Goal: Information Seeking & Learning: Learn about a topic

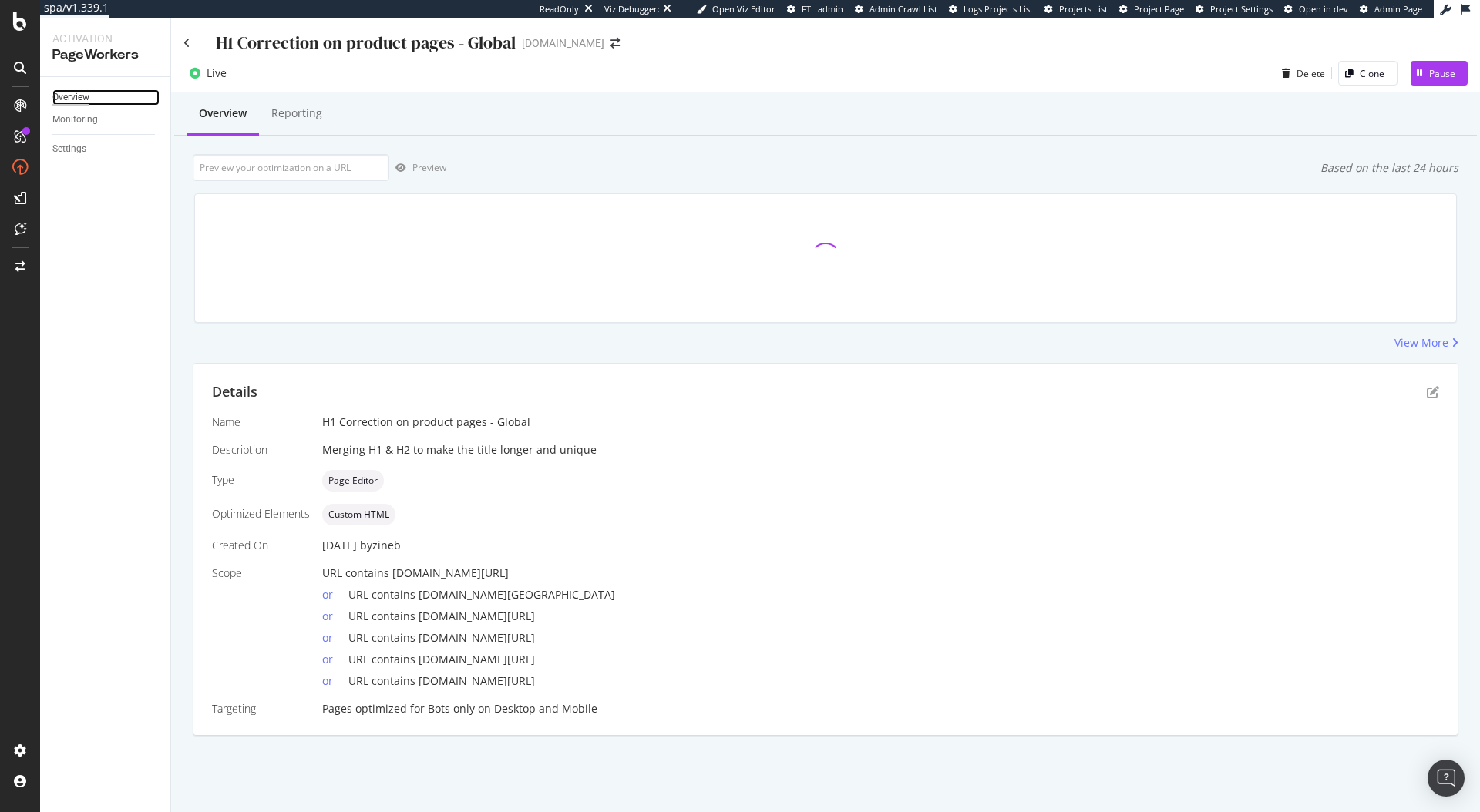
click at [72, 99] on div "Overview" at bounding box center [71, 97] width 37 height 16
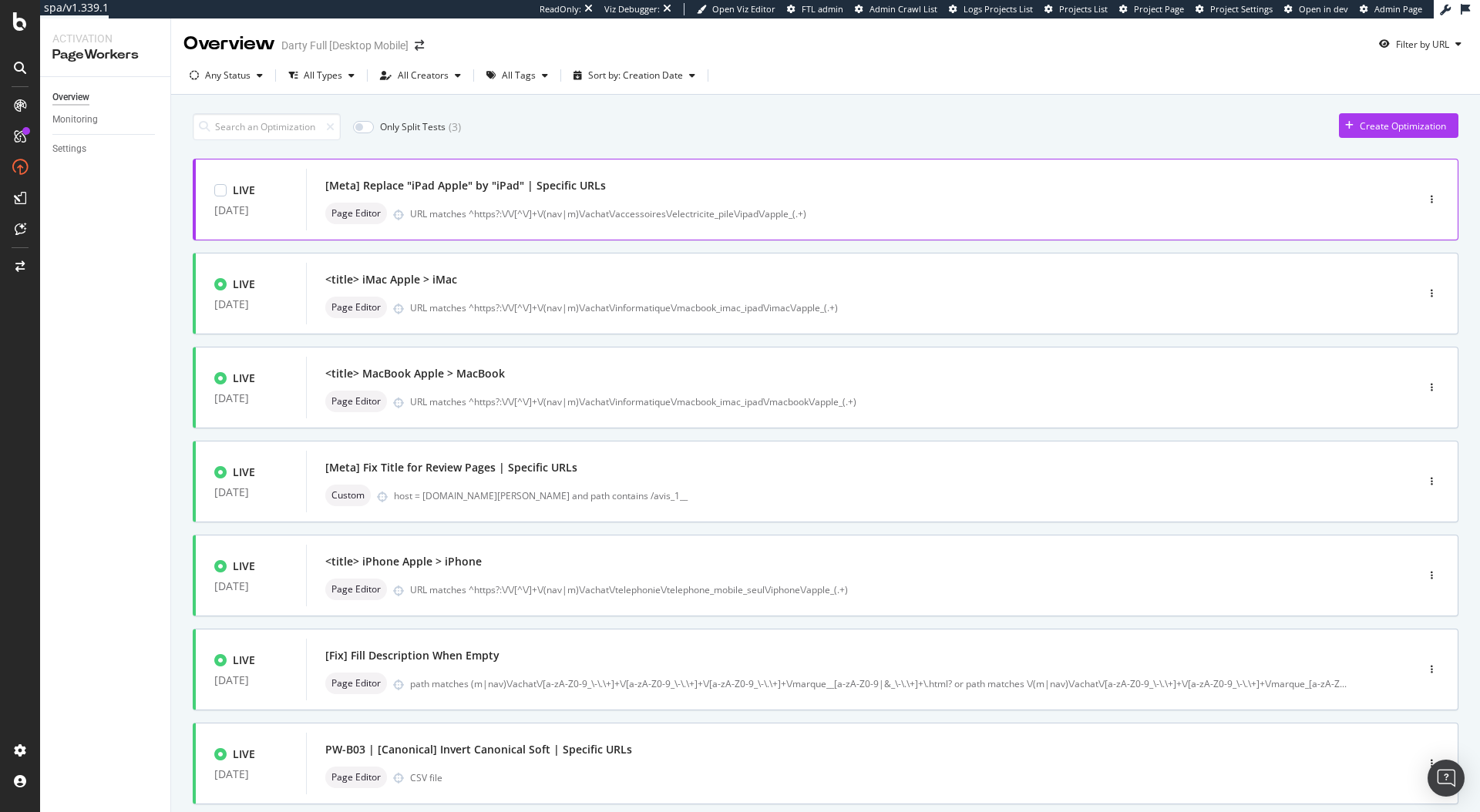
click at [654, 201] on div "[Meta] Replace "iPad Apple" by "iPad" | Specific URLs Page Editor URL matches ^…" at bounding box center [838, 200] width 1025 height 50
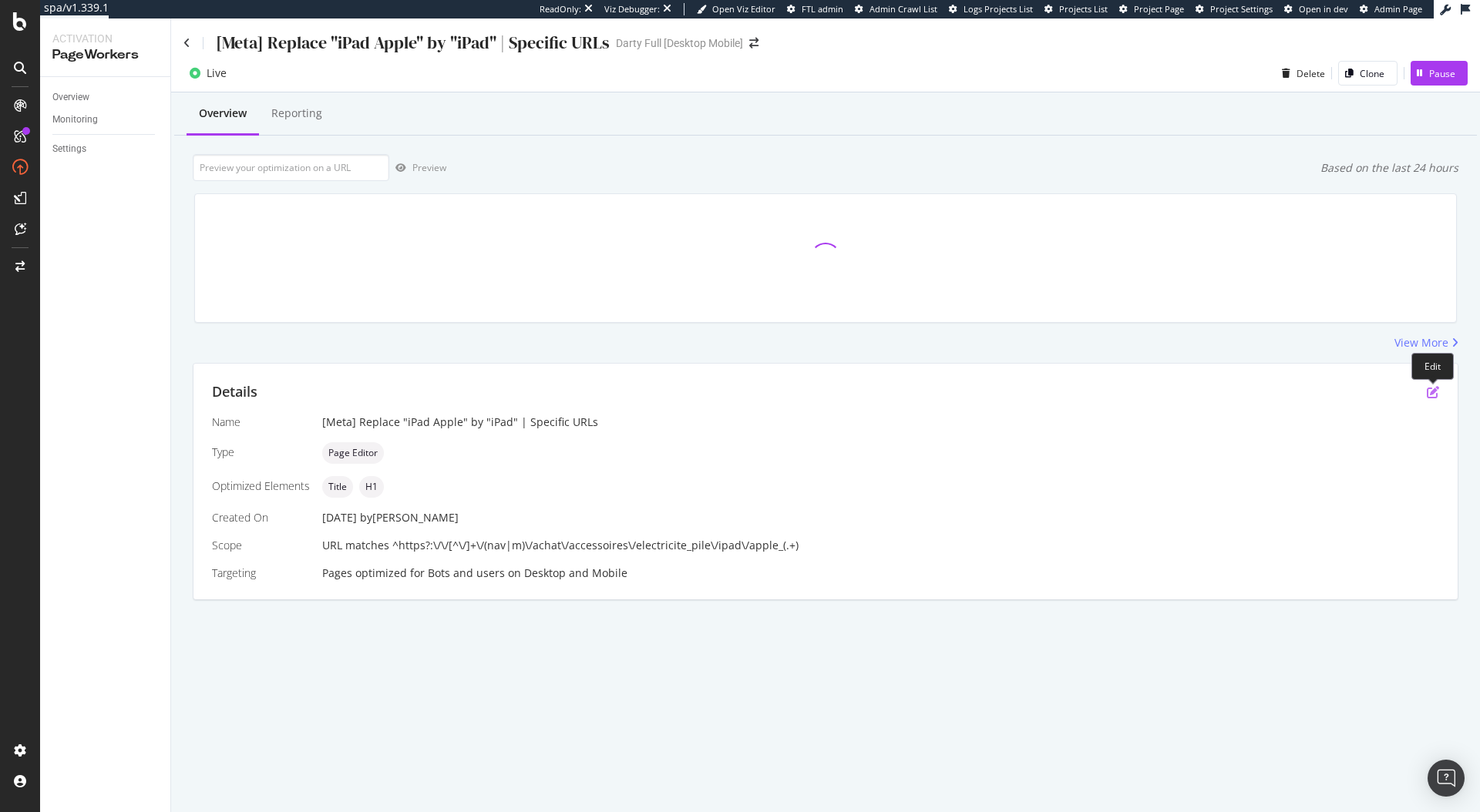
click at [1433, 393] on icon "pen-to-square" at bounding box center [1433, 392] width 12 height 12
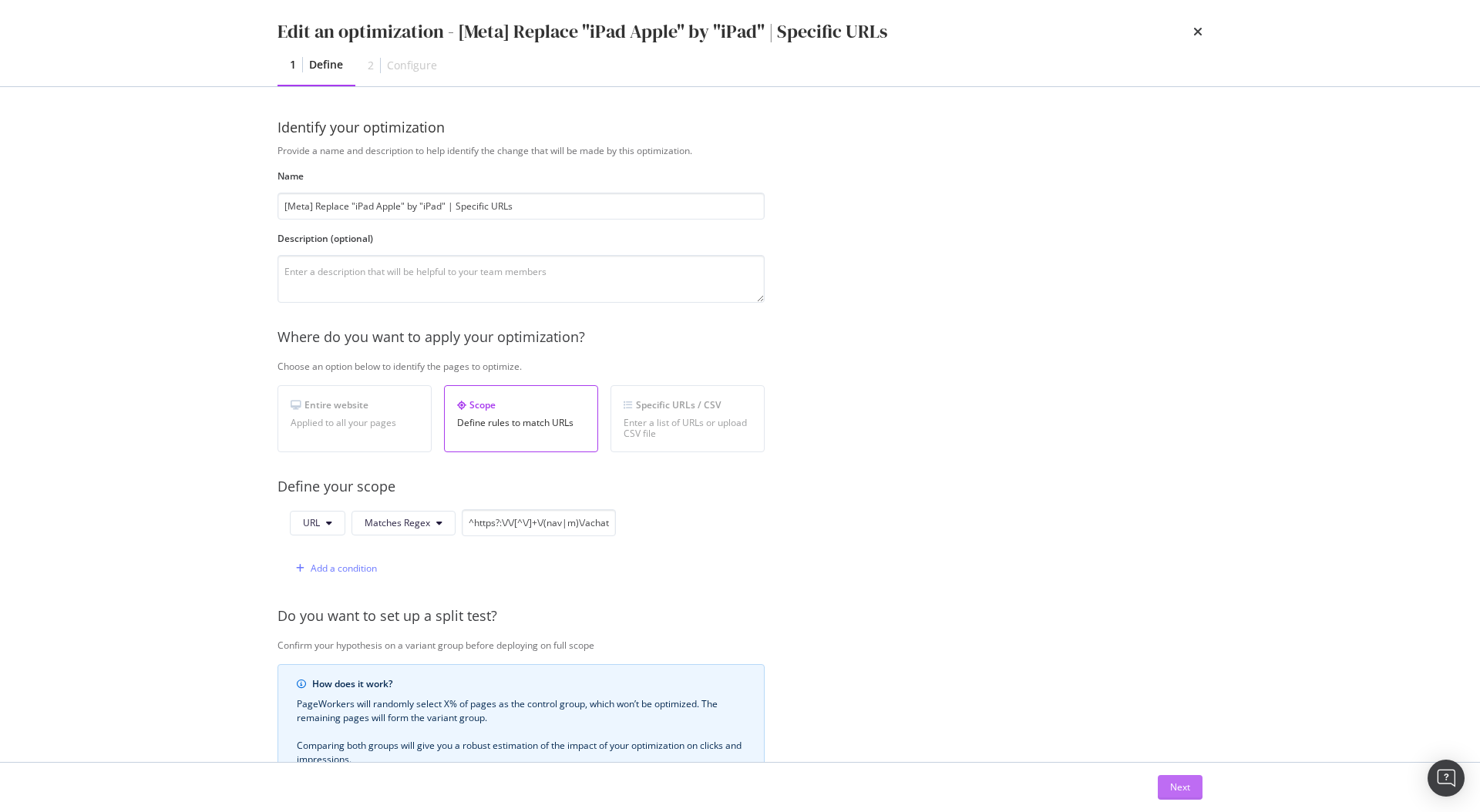
click at [1177, 786] on div "Next" at bounding box center [1180, 786] width 20 height 13
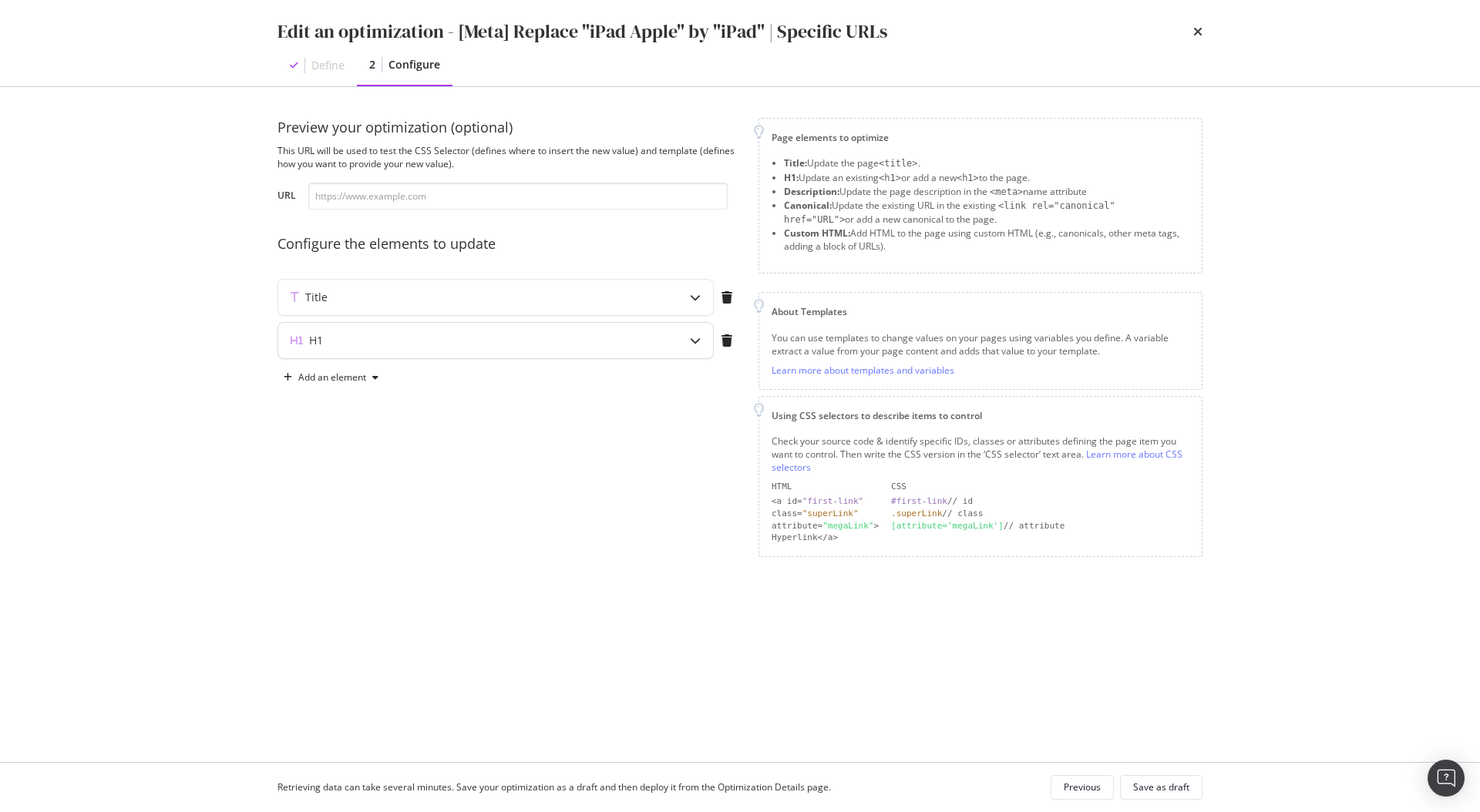
click at [688, 350] on div "modal" at bounding box center [695, 341] width 36 height 36
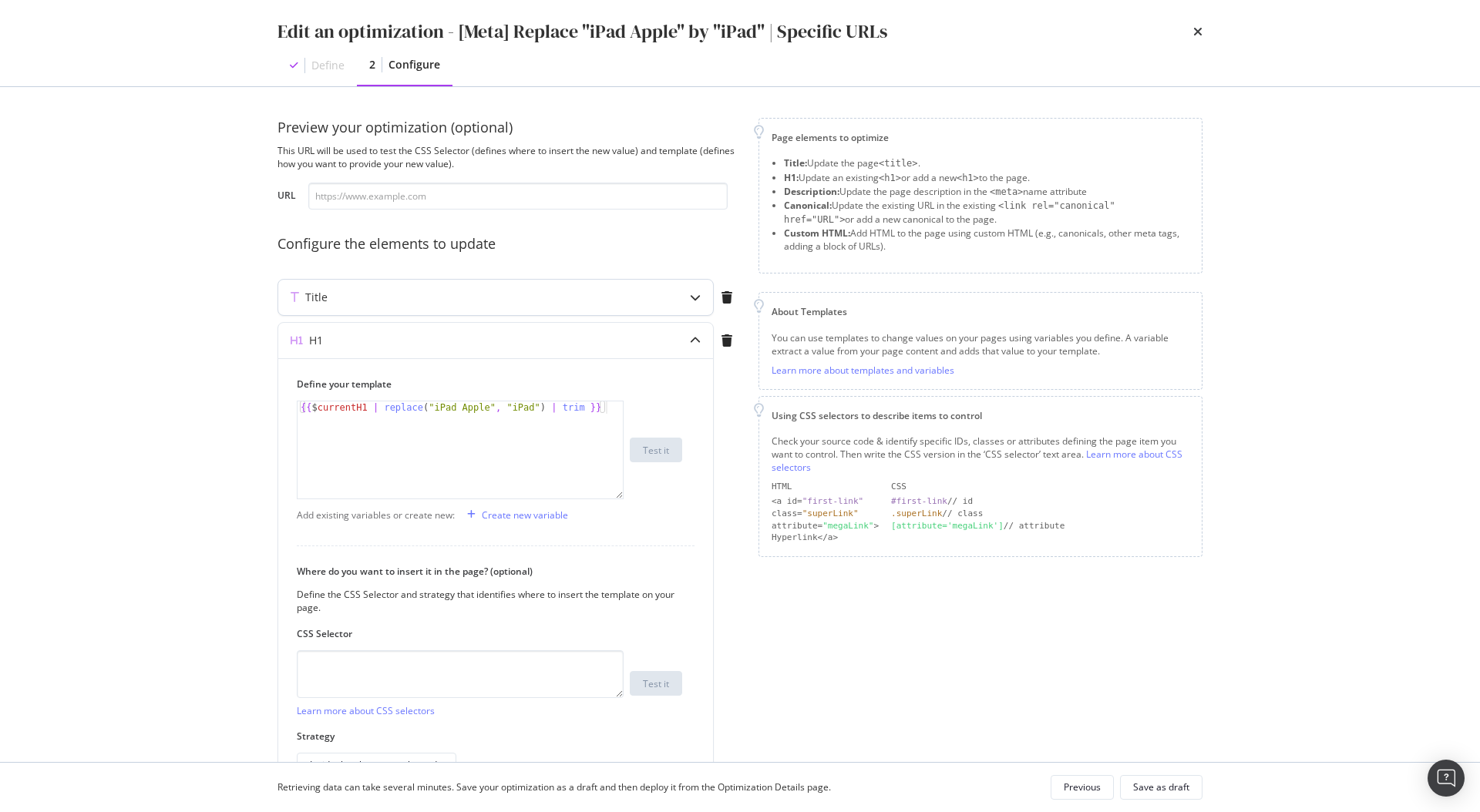
click at [669, 292] on div "Title" at bounding box center [495, 298] width 435 height 36
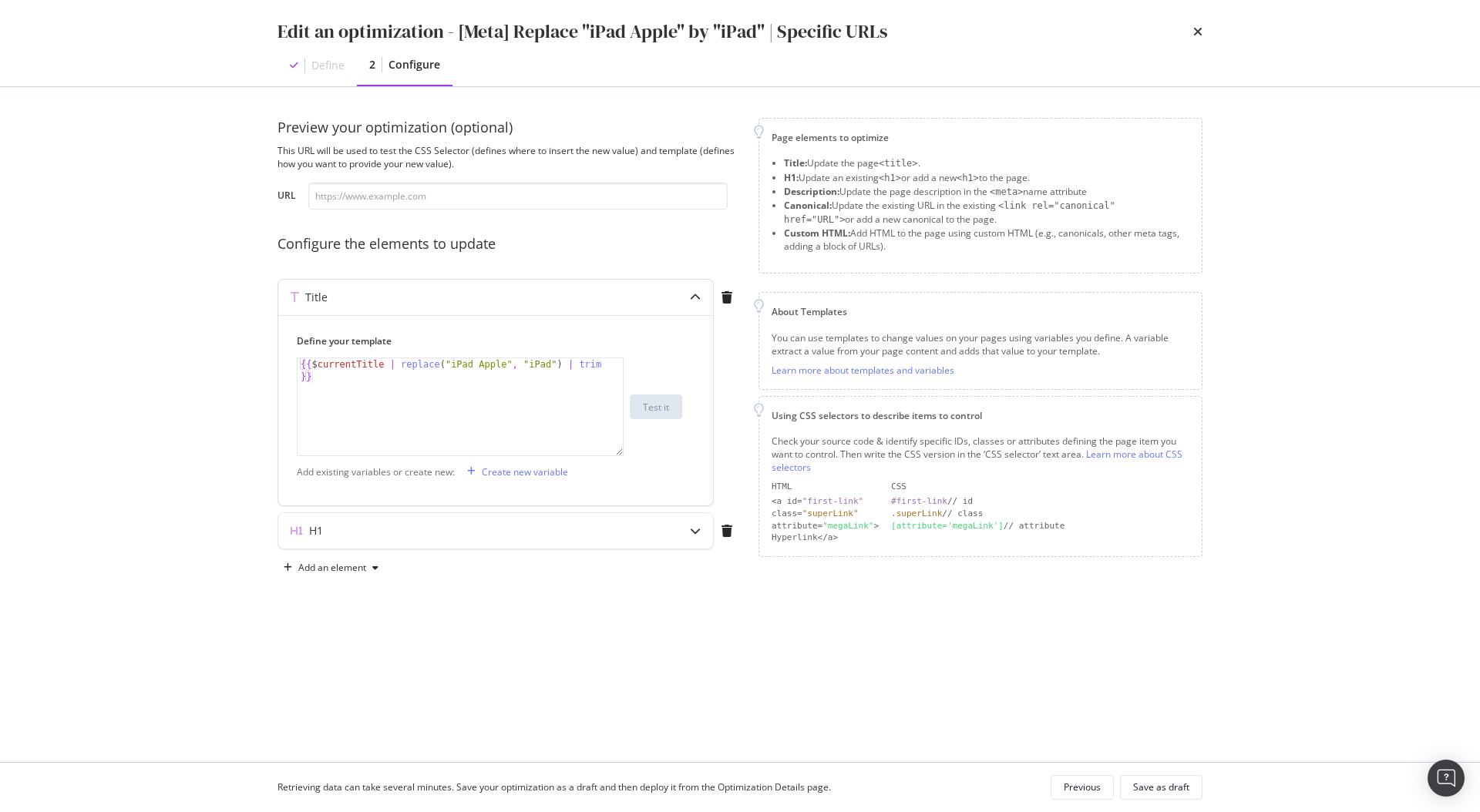
click at [669, 292] on div "Title" at bounding box center [495, 298] width 435 height 36
click at [668, 338] on div "H1" at bounding box center [495, 341] width 435 height 36
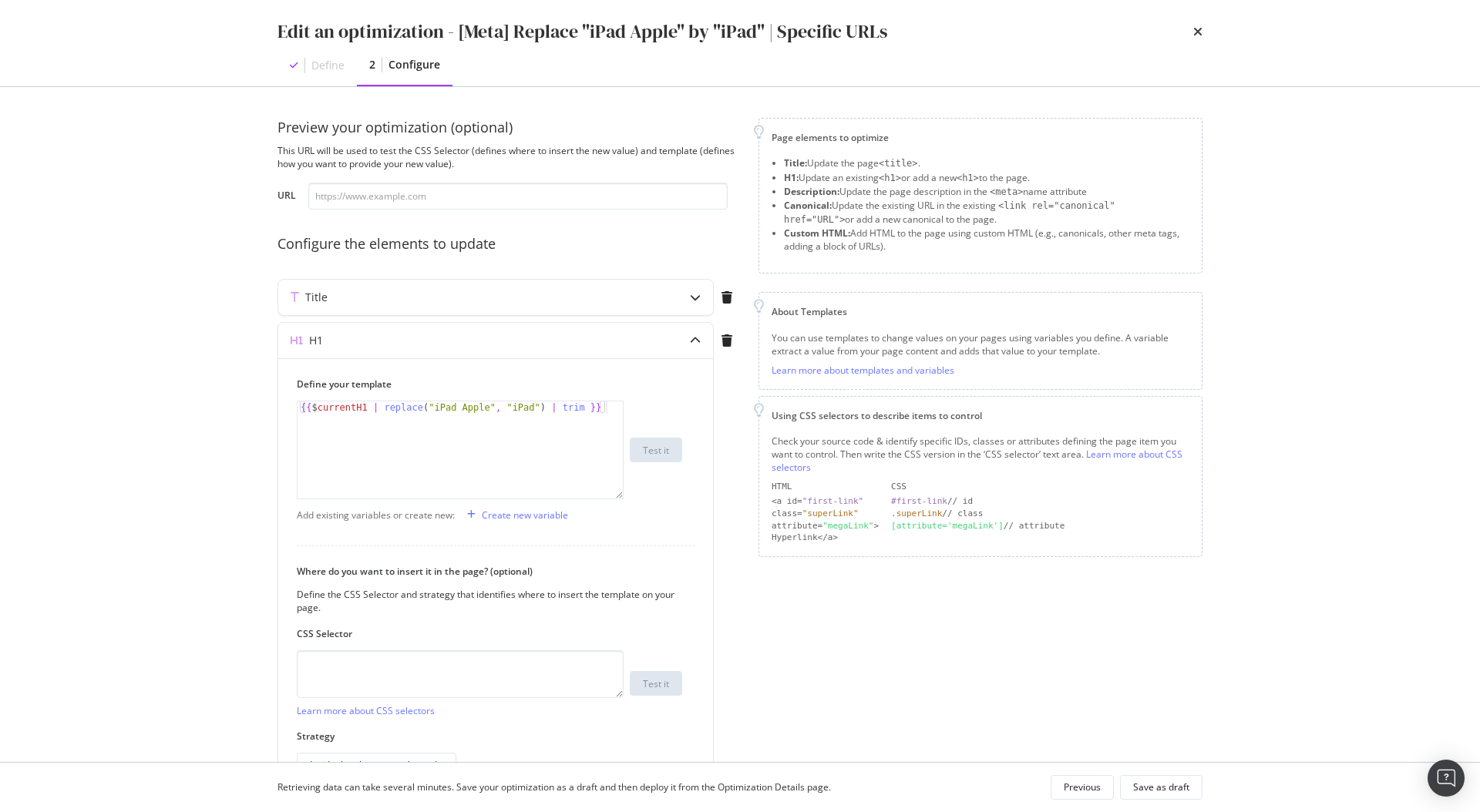
click at [1191, 32] on div "Edit an optimization - [Meta] Replace "iPad Apple" by "iPad" | Specific URLs" at bounding box center [740, 32] width 925 height 26
click at [1199, 34] on icon "times" at bounding box center [1198, 32] width 9 height 12
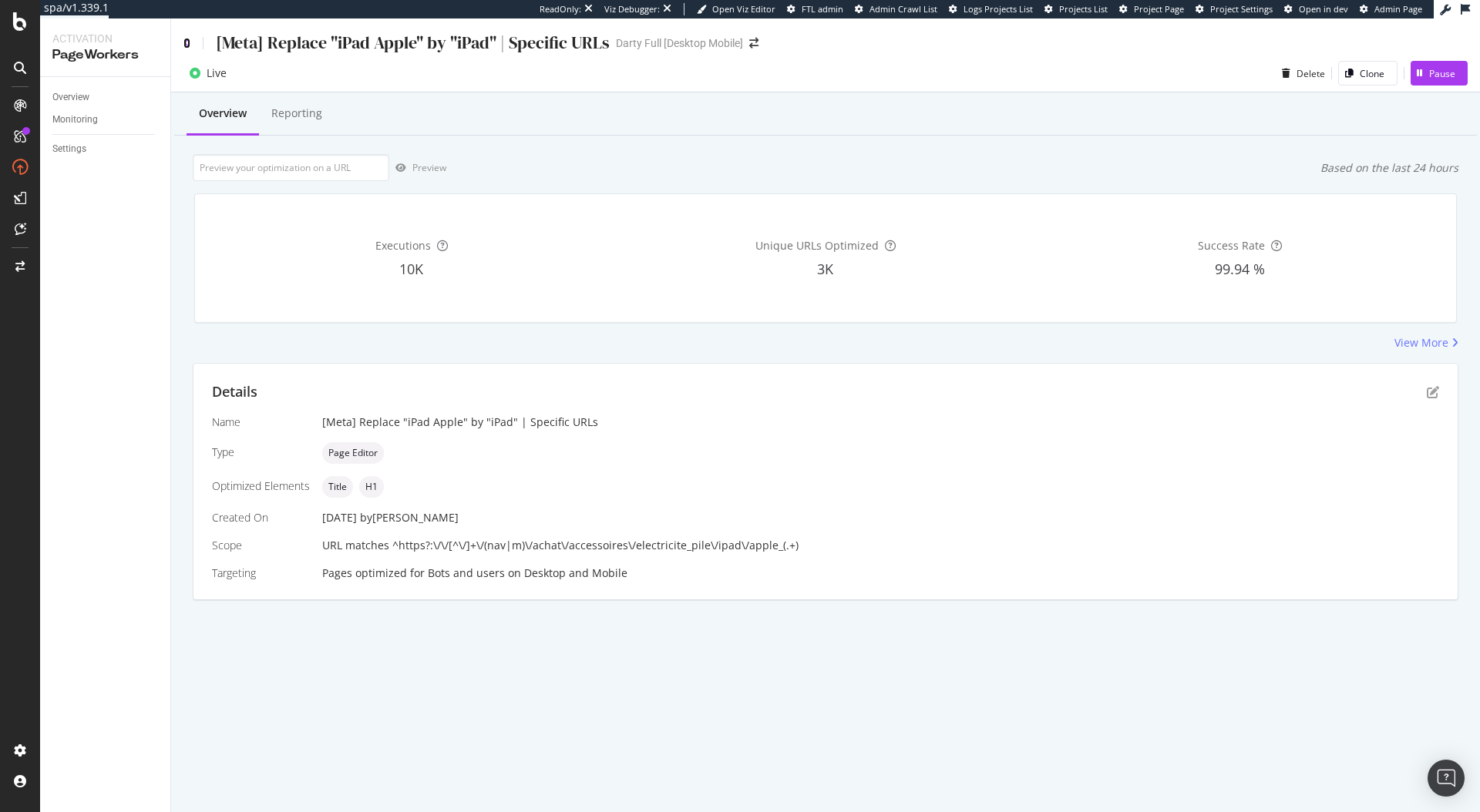
click at [187, 42] on icon at bounding box center [187, 43] width 7 height 11
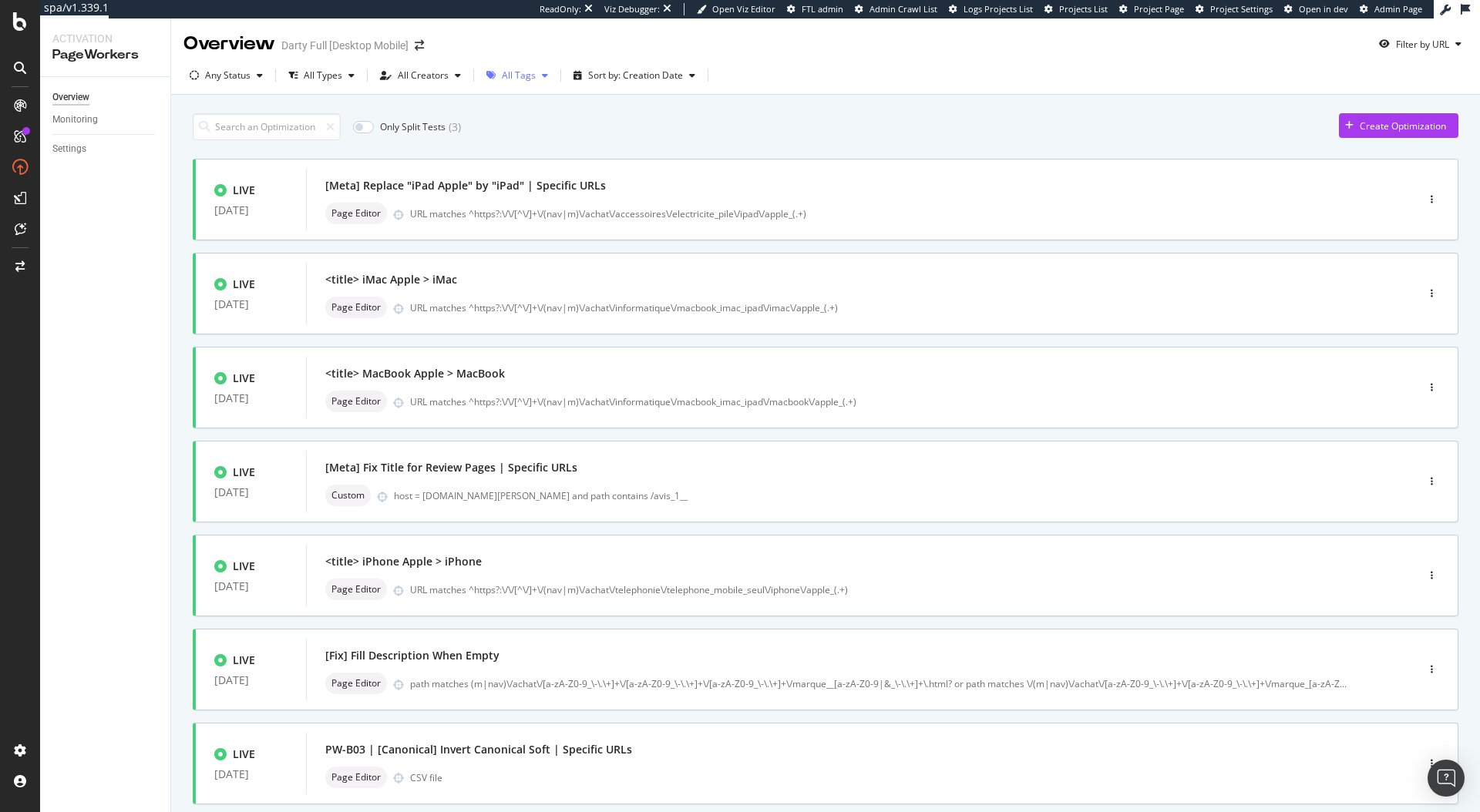
click at [530, 74] on div "All Tags" at bounding box center [519, 75] width 34 height 9
click at [530, 73] on div "All Tags" at bounding box center [519, 75] width 34 height 9
click at [449, 77] on div "button" at bounding box center [458, 75] width 19 height 9
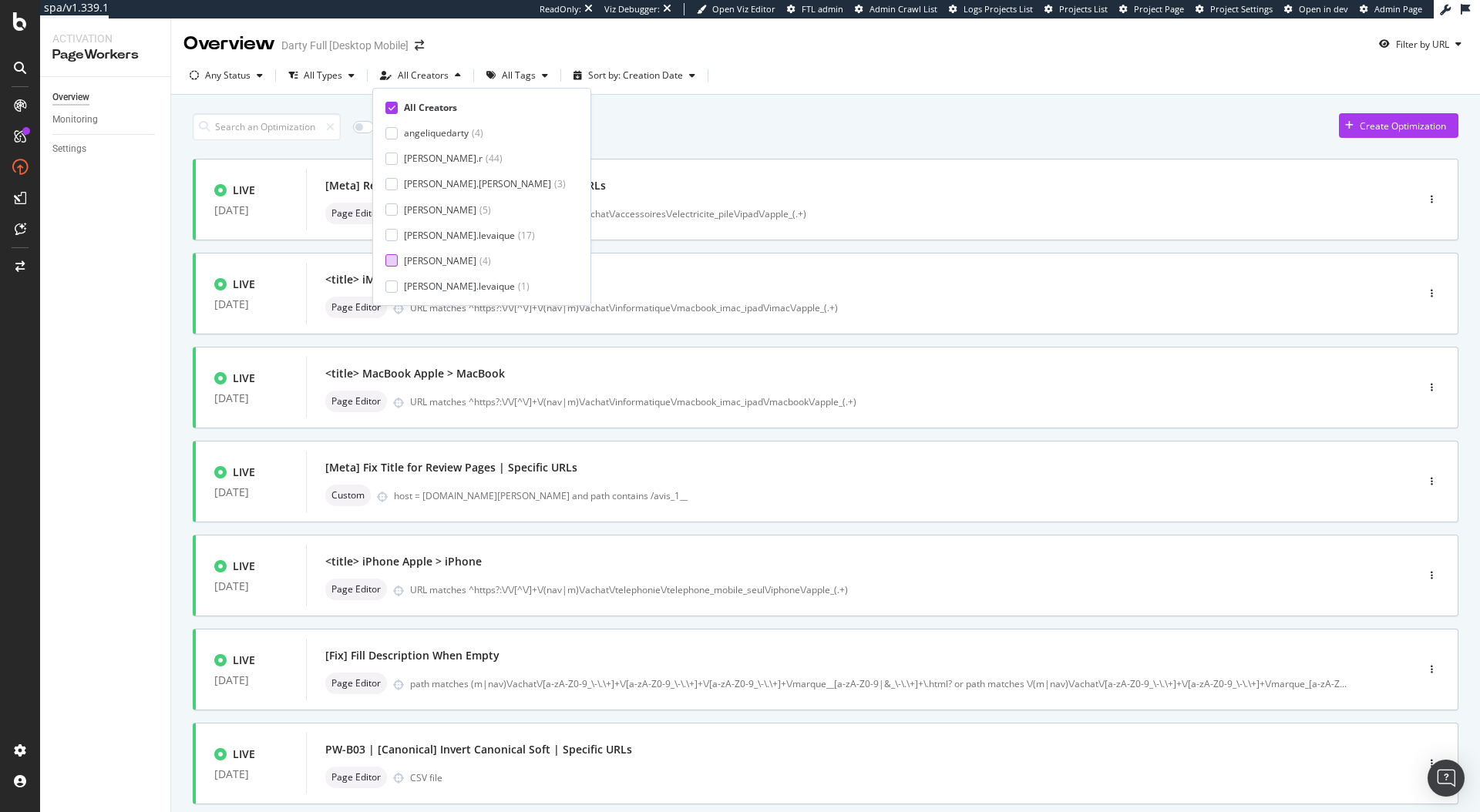
click at [440, 257] on div "matthieu-cocteau" at bounding box center [440, 260] width 72 height 13
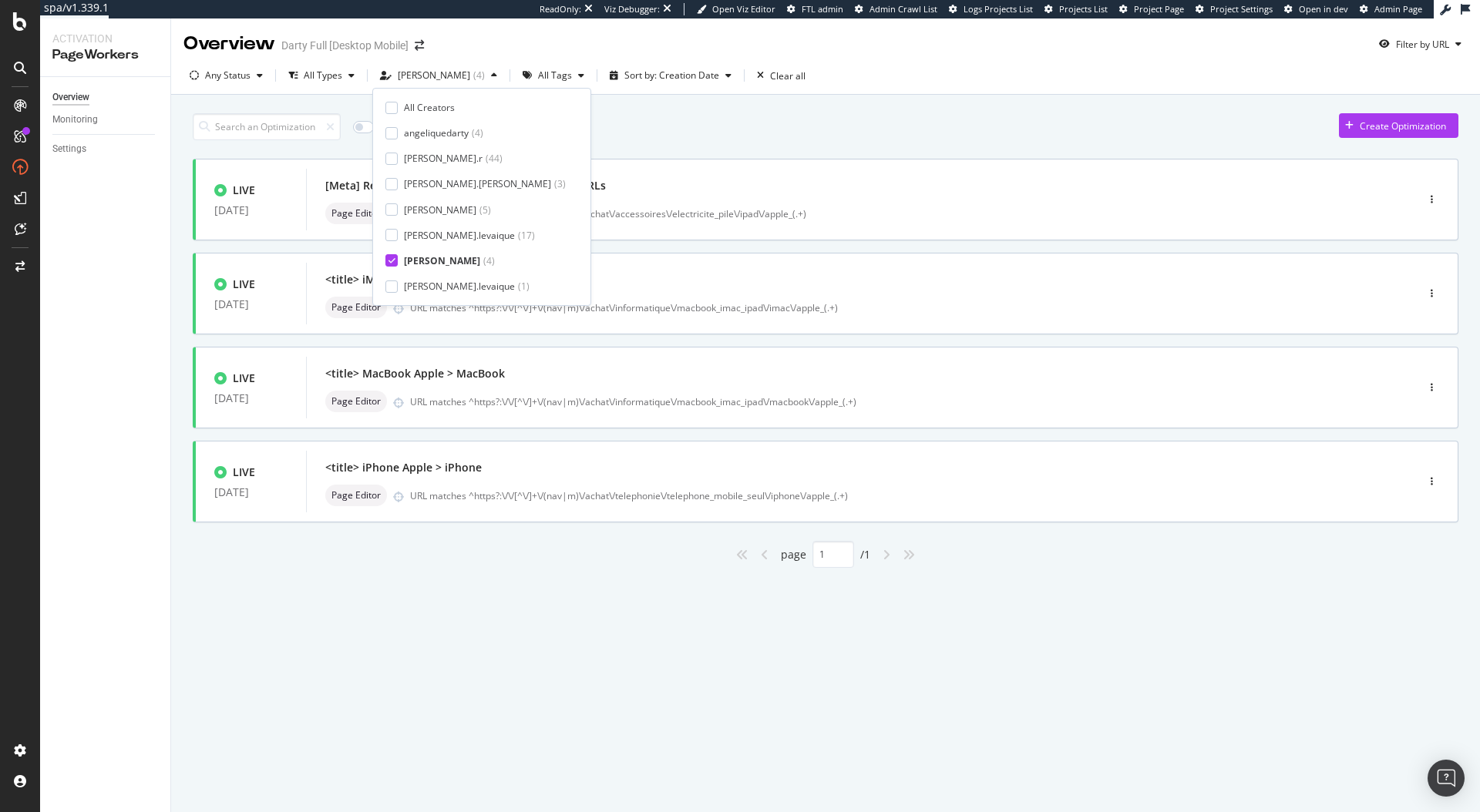
click at [786, 133] on div "Only Split Tests ( 0 ) Create Optimization" at bounding box center [826, 126] width 1266 height 27
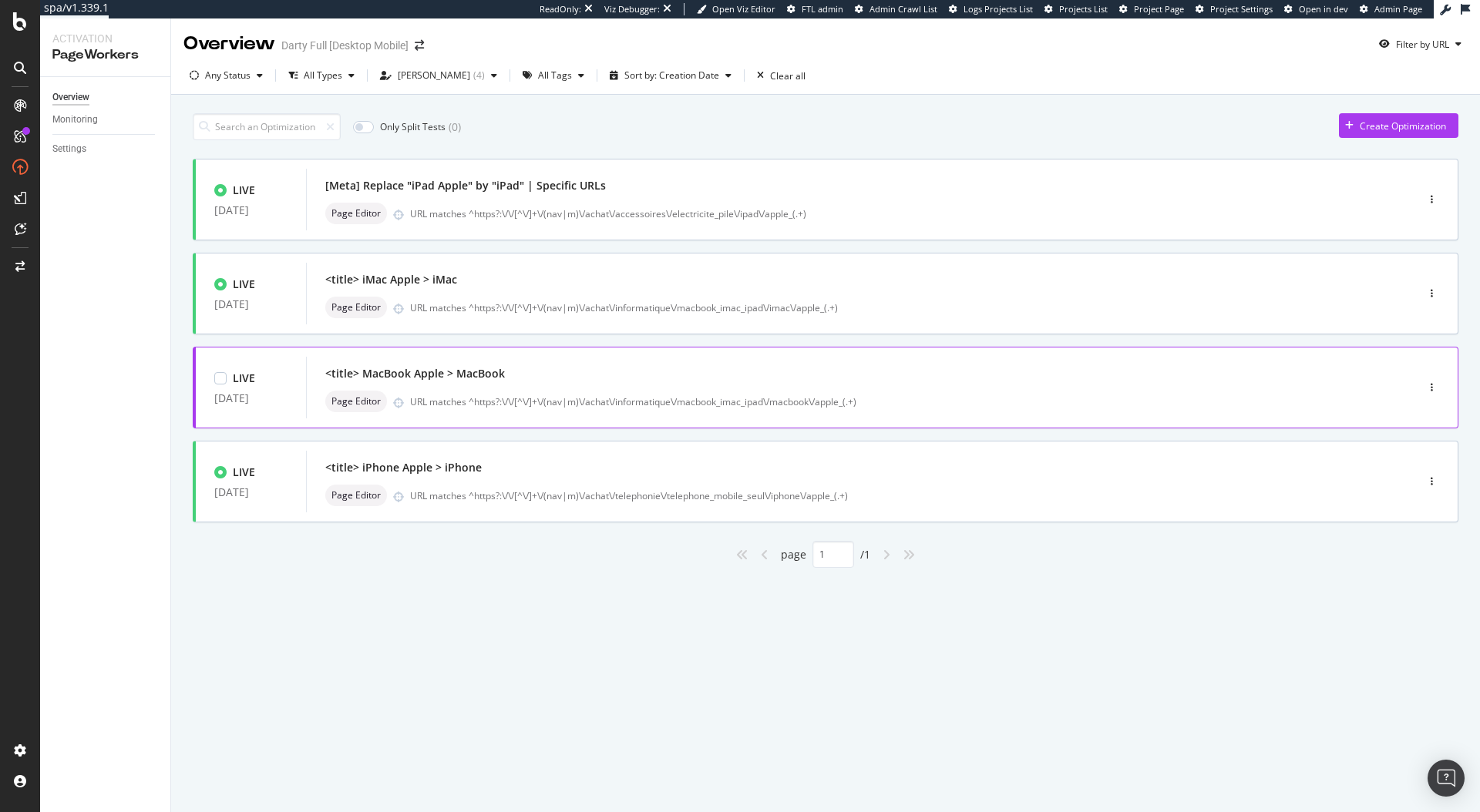
click at [554, 384] on div "<title> MacBook Apple > MacBook" at bounding box center [838, 373] width 1025 height 22
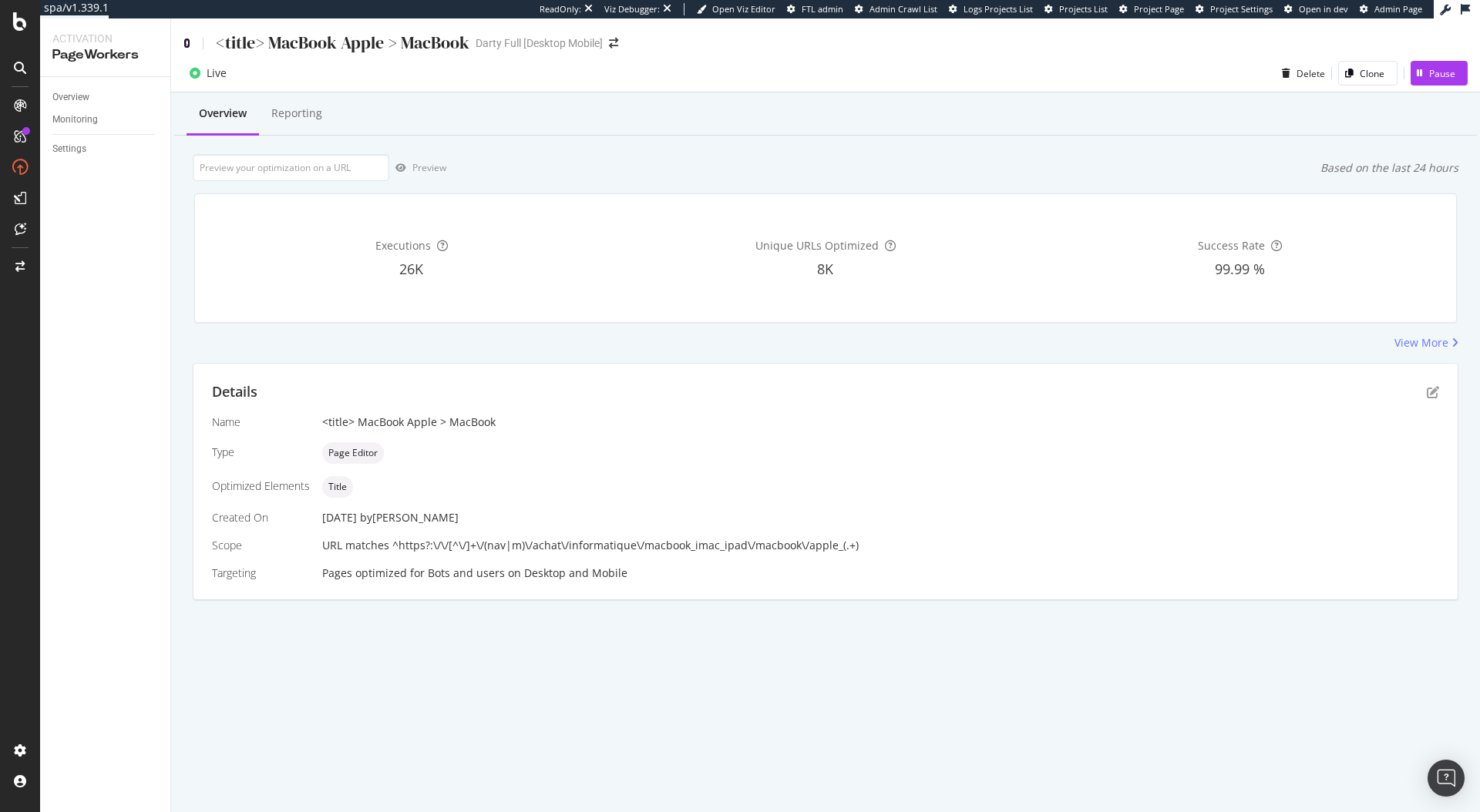
click at [187, 44] on icon at bounding box center [187, 43] width 7 height 11
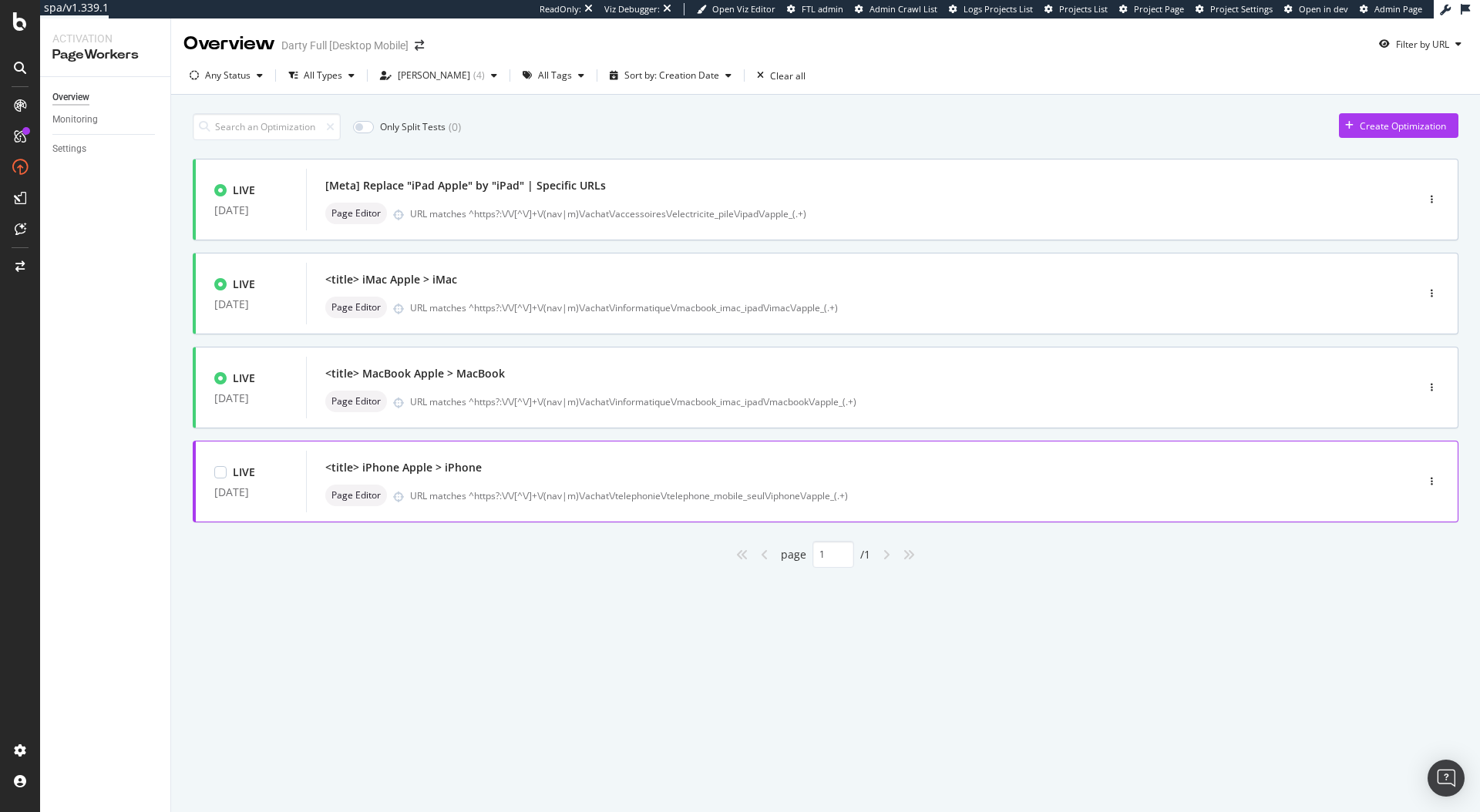
click at [509, 476] on div "<title> iPhone Apple > iPhone" at bounding box center [838, 468] width 1025 height 22
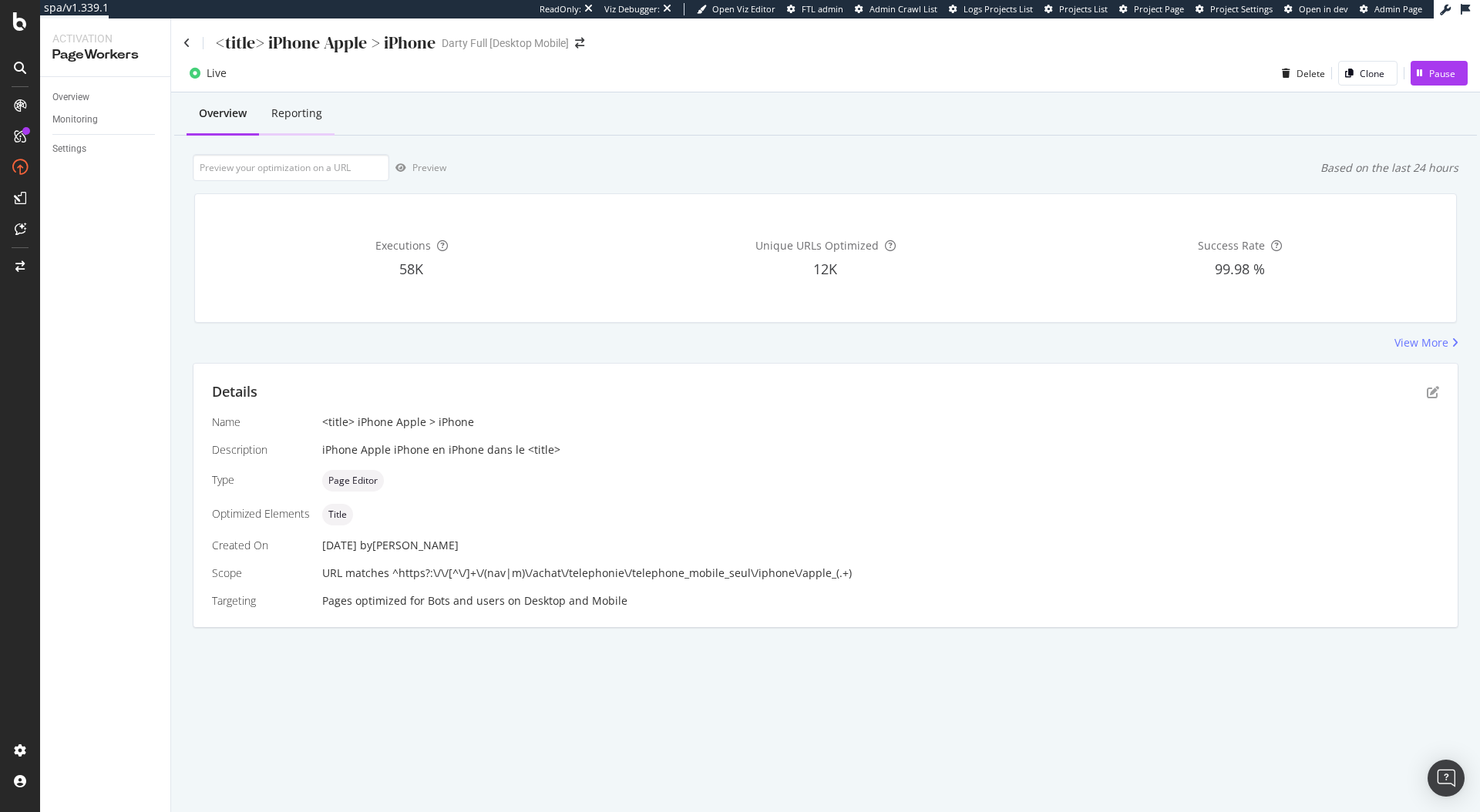
click at [302, 115] on div "Reporting" at bounding box center [297, 113] width 51 height 15
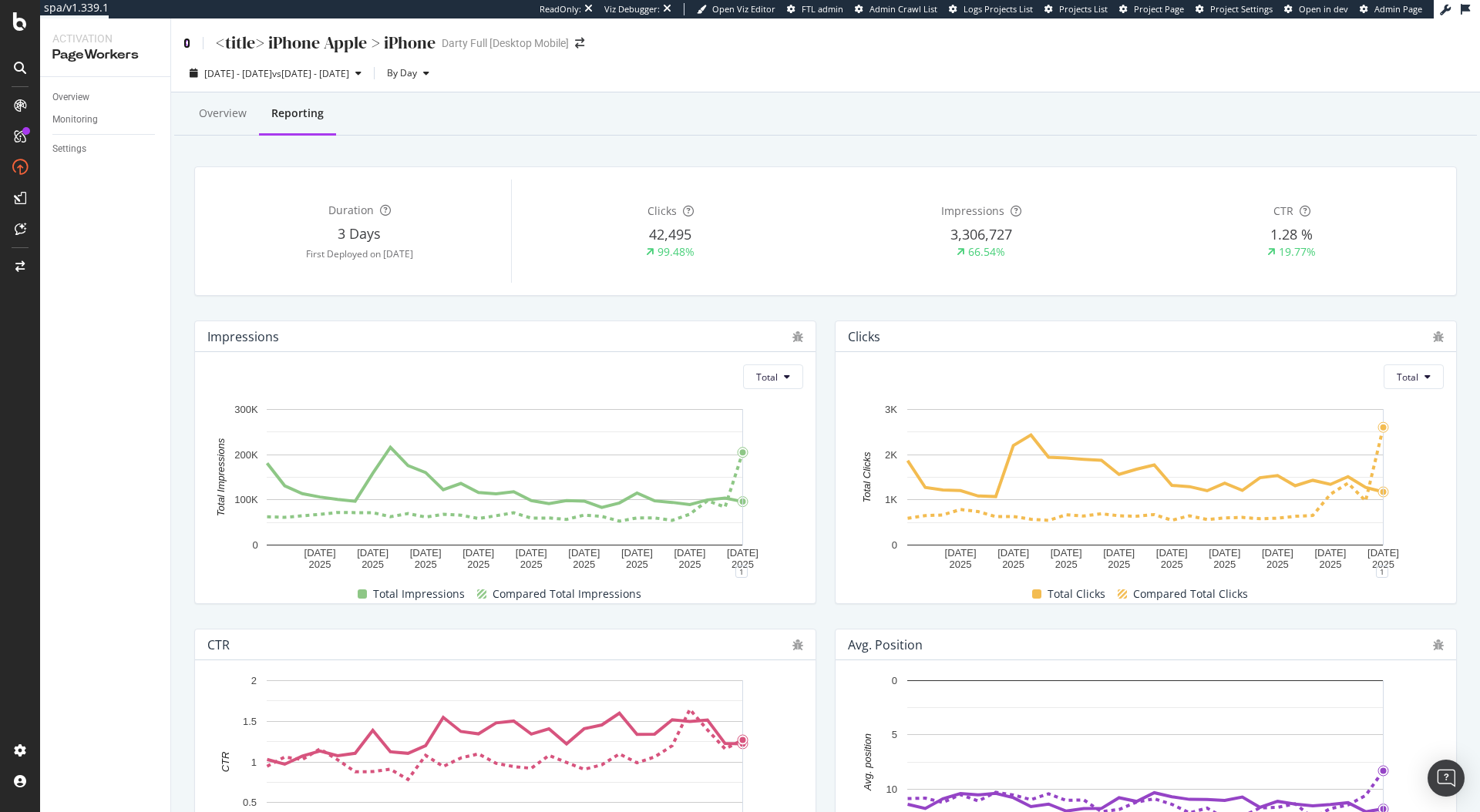
click at [186, 42] on icon at bounding box center [187, 43] width 7 height 11
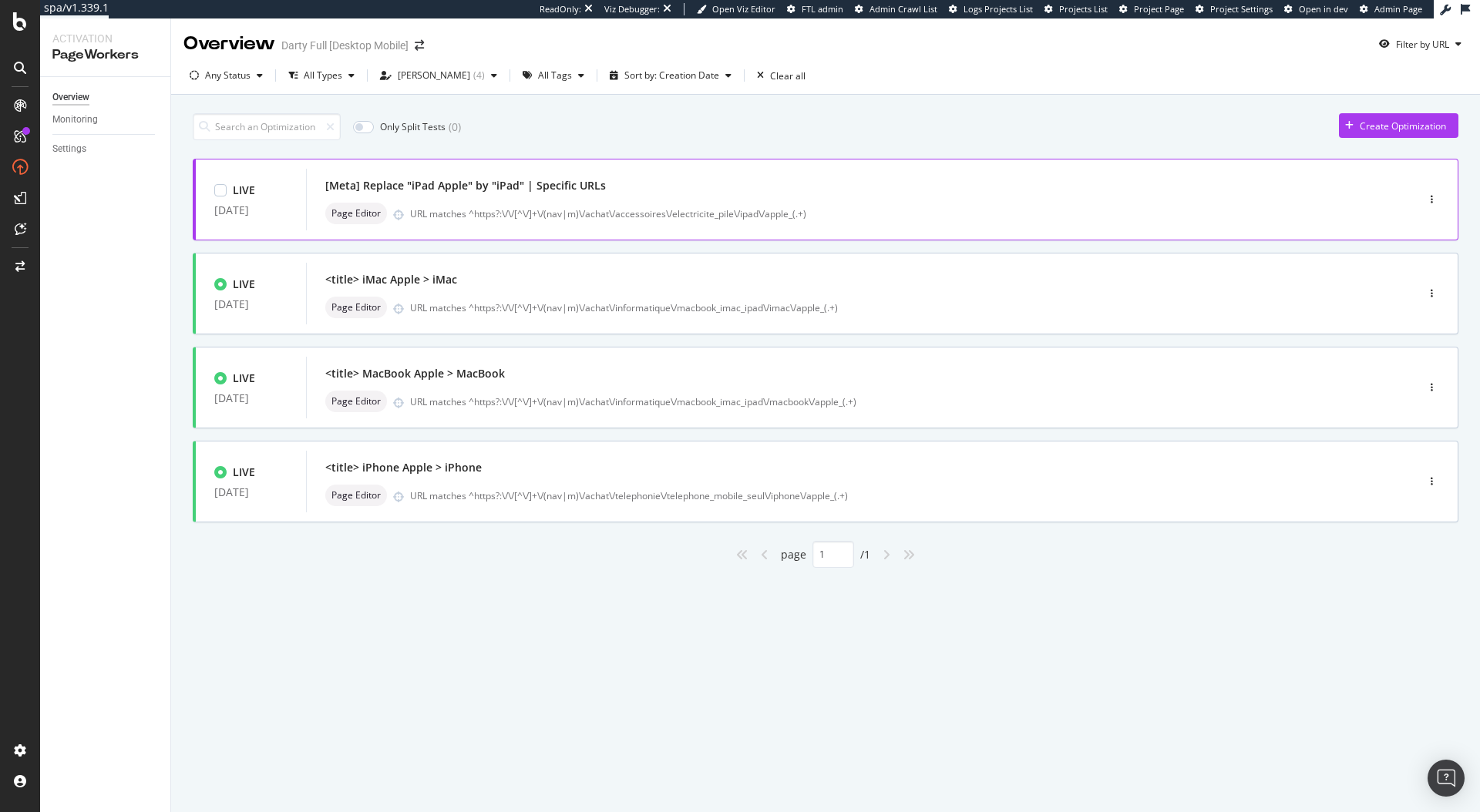
click at [469, 190] on div "[Meta] Replace "iPad Apple" by "iPad" | Specific URLs" at bounding box center [466, 186] width 281 height 15
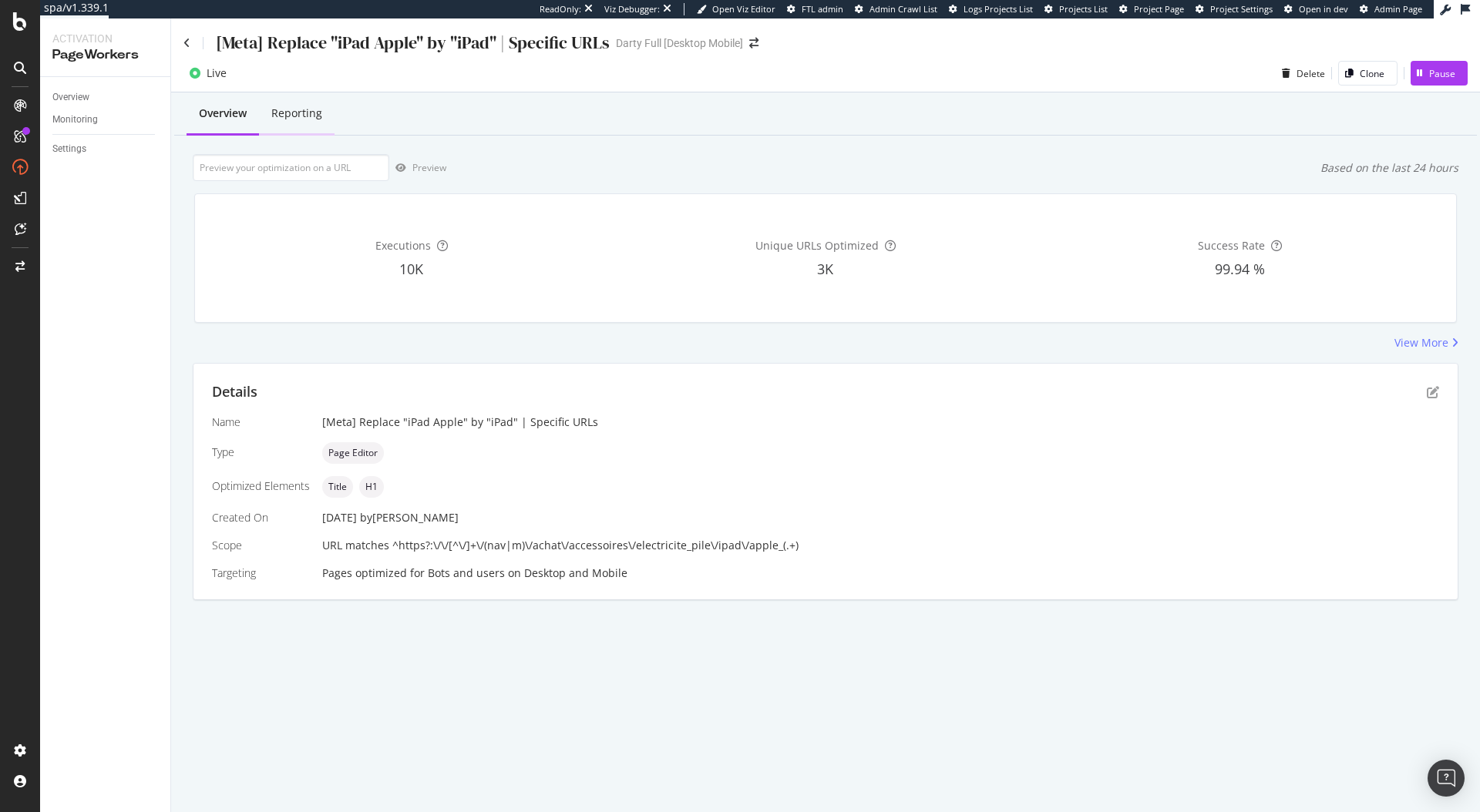
click at [309, 108] on div "Reporting" at bounding box center [297, 113] width 51 height 15
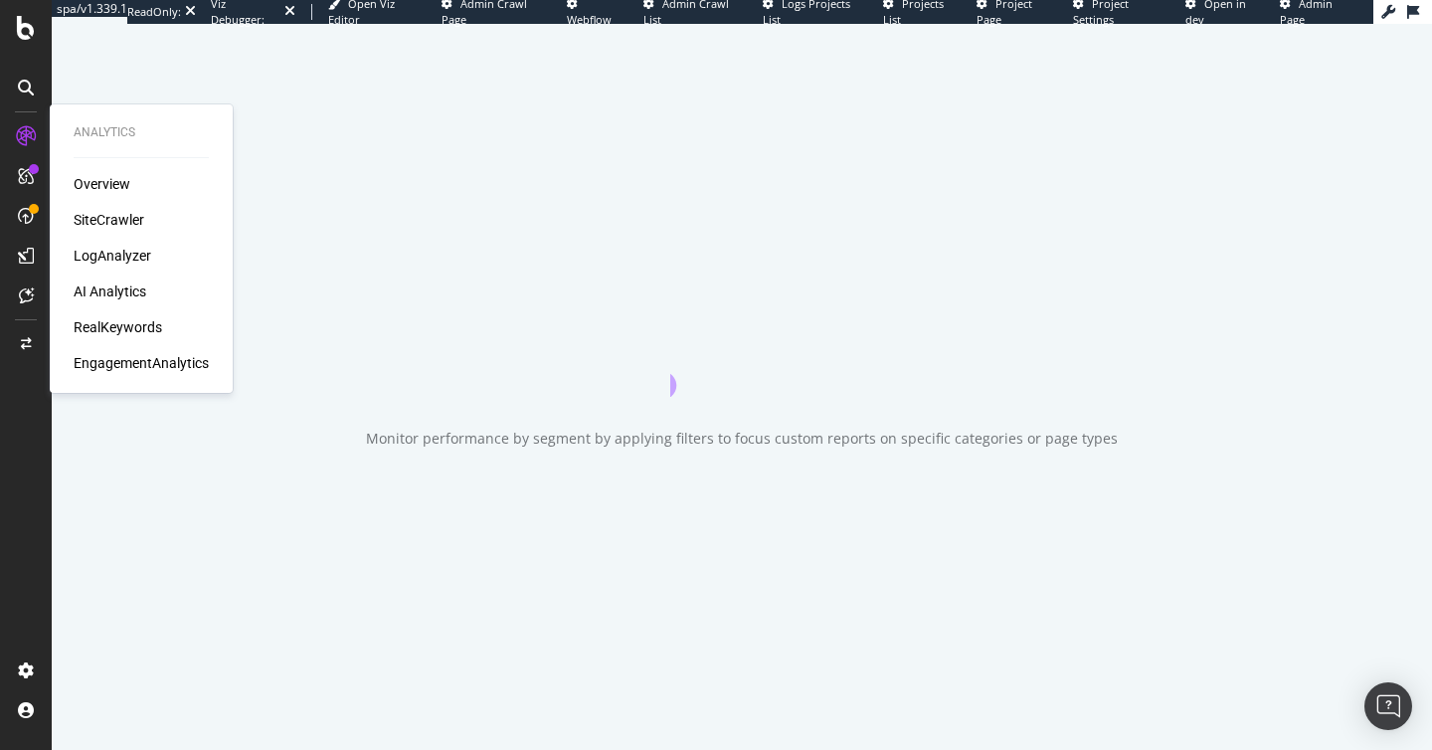
click at [132, 227] on div "SiteCrawler" at bounding box center [109, 220] width 71 height 20
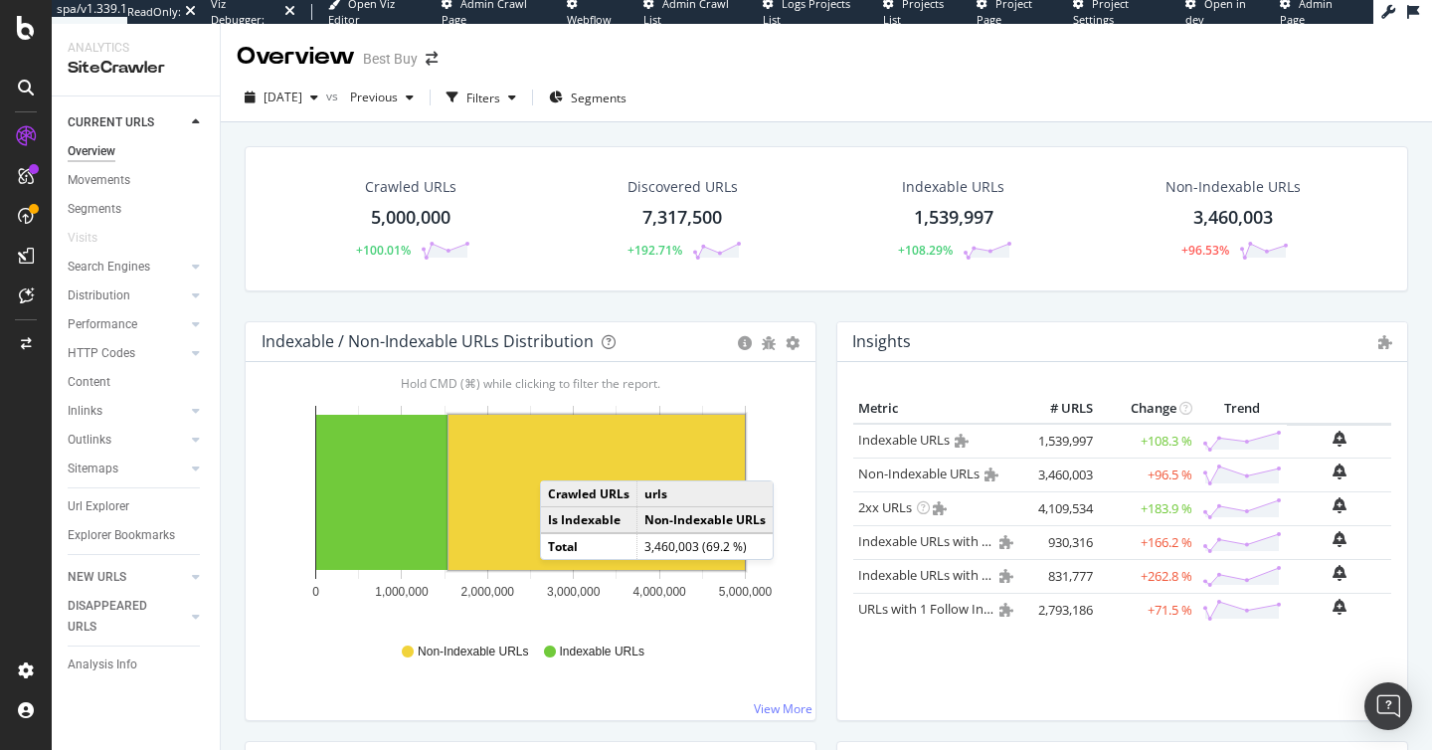
click at [560, 460] on rect "A chart." at bounding box center [596, 492] width 296 height 155
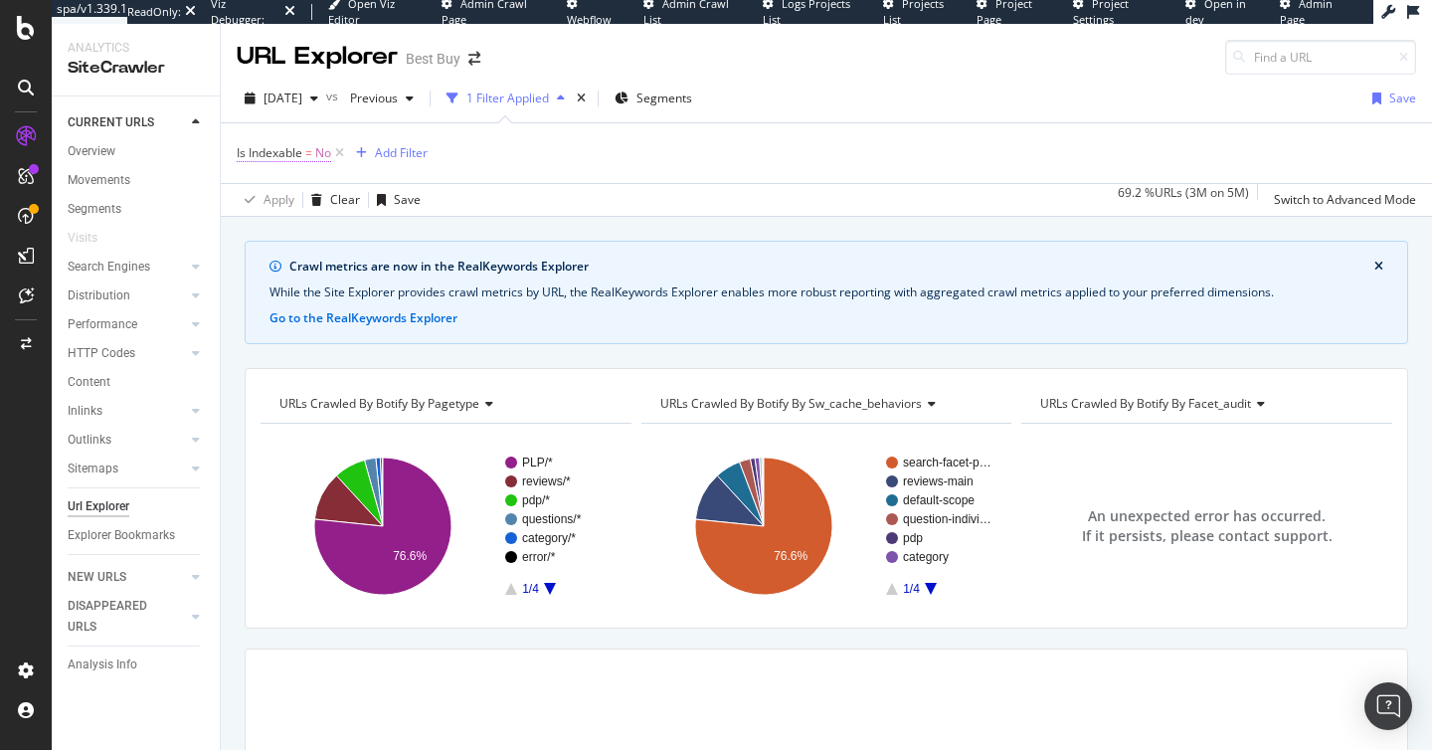
click at [281, 148] on span "Is Indexable" at bounding box center [270, 152] width 66 height 17
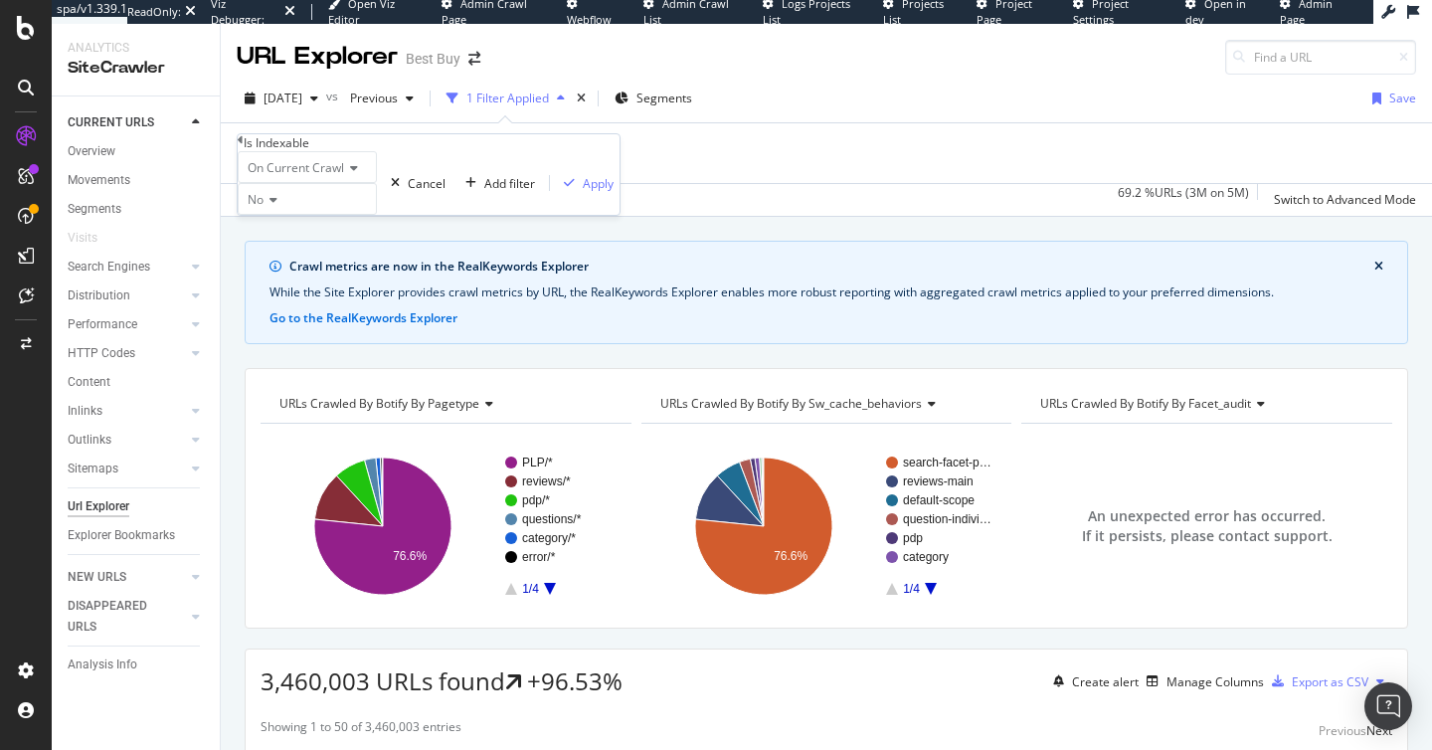
click at [244, 146] on icon at bounding box center [241, 140] width 6 height 12
click at [197, 266] on icon at bounding box center [196, 266] width 8 height 12
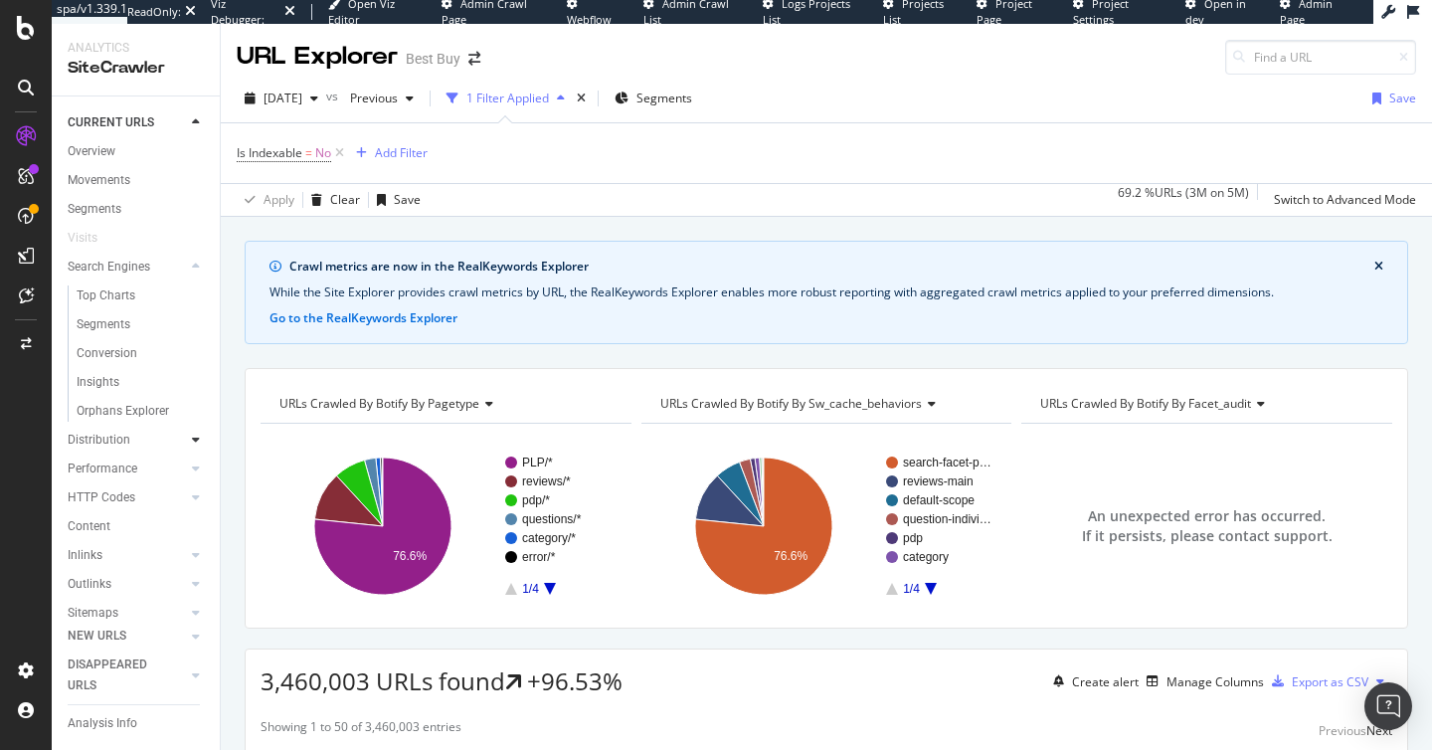
click at [197, 440] on icon at bounding box center [196, 439] width 8 height 12
click at [195, 442] on icon at bounding box center [196, 439] width 8 height 12
click at [96, 442] on div "Content" at bounding box center [89, 441] width 43 height 21
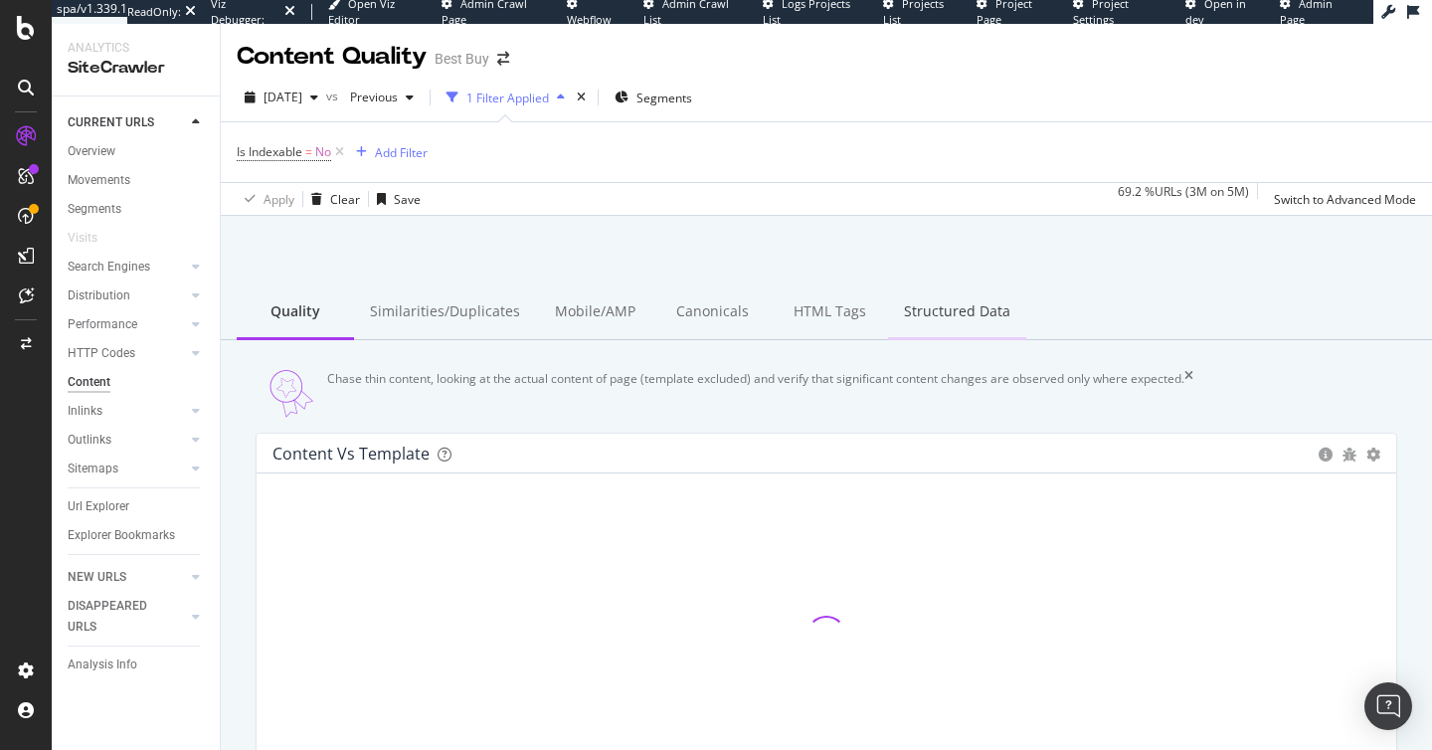
click at [926, 304] on div "Structured Data" at bounding box center [957, 312] width 138 height 55
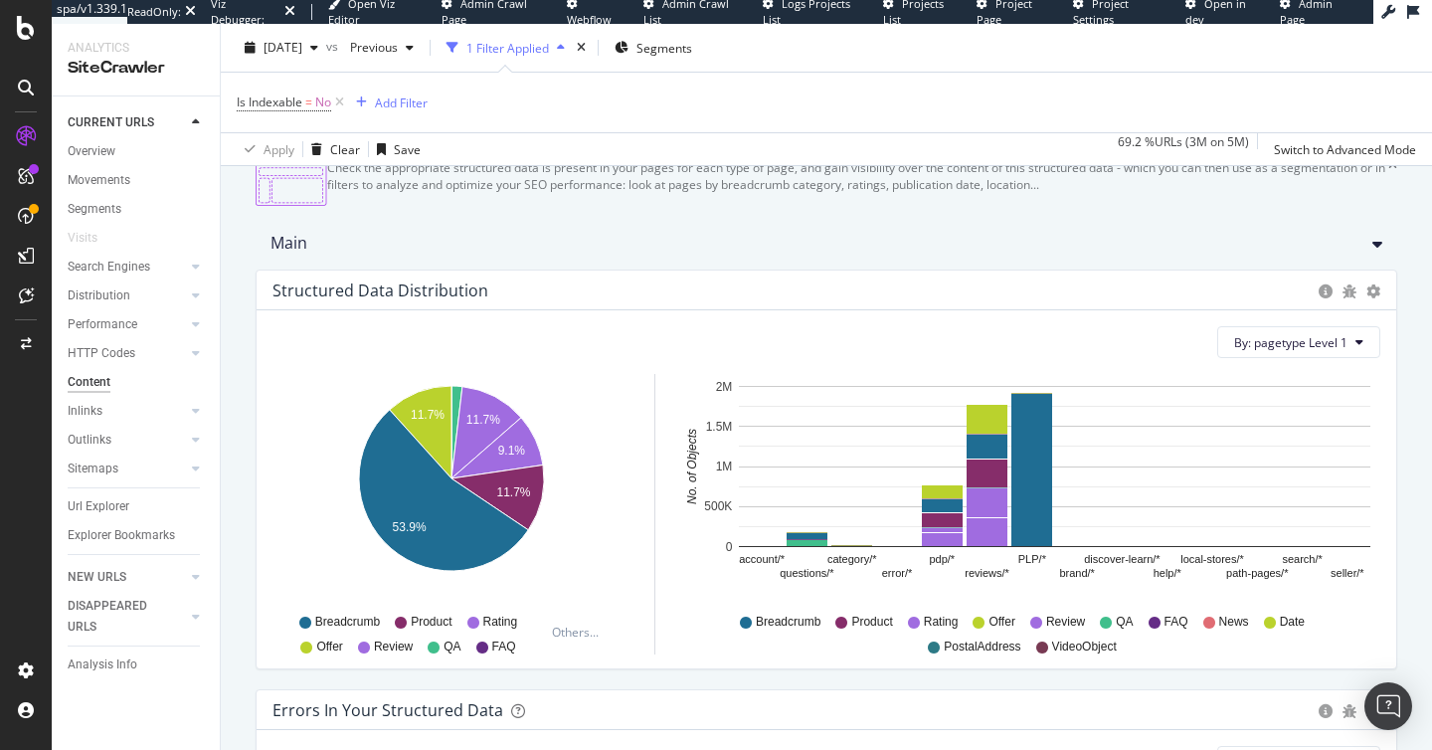
scroll to position [191, 0]
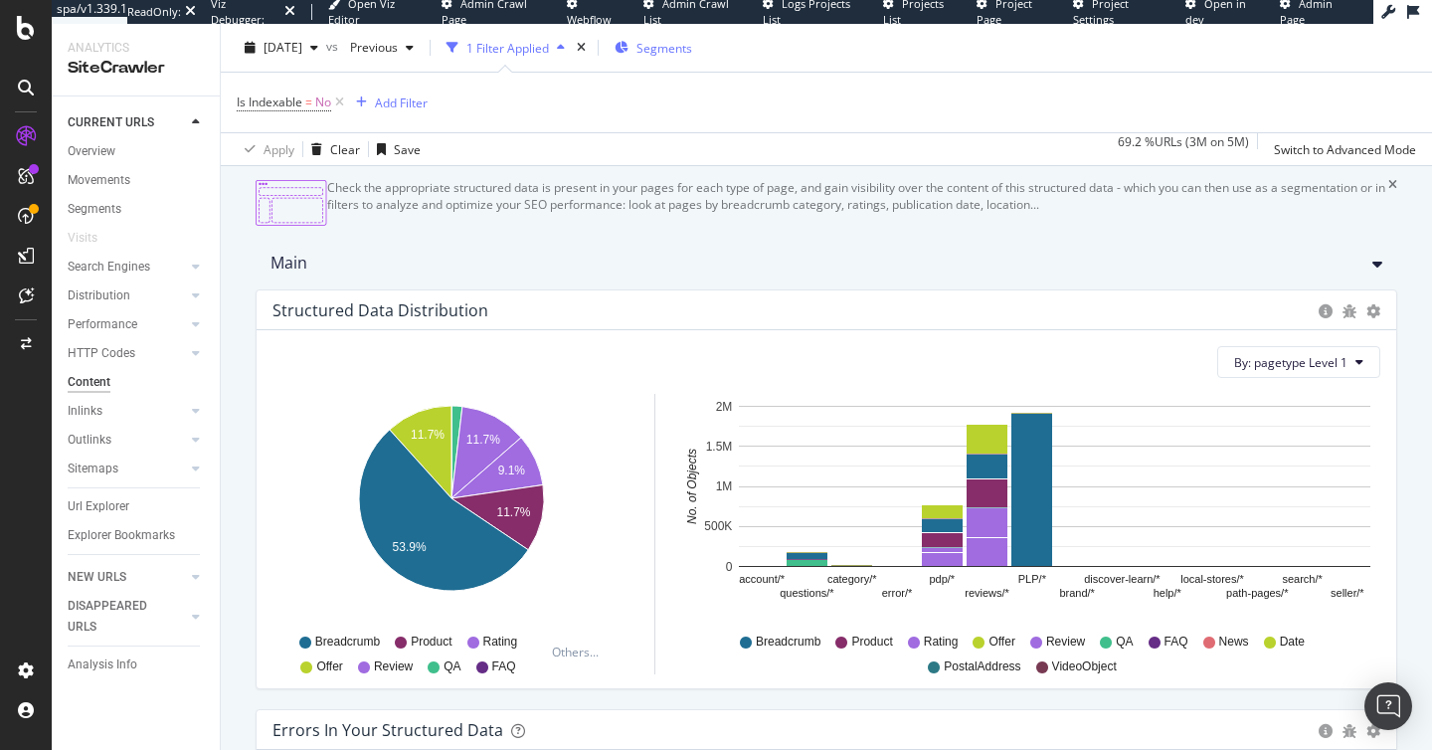
click at [692, 43] on span "Segments" at bounding box center [664, 47] width 56 height 17
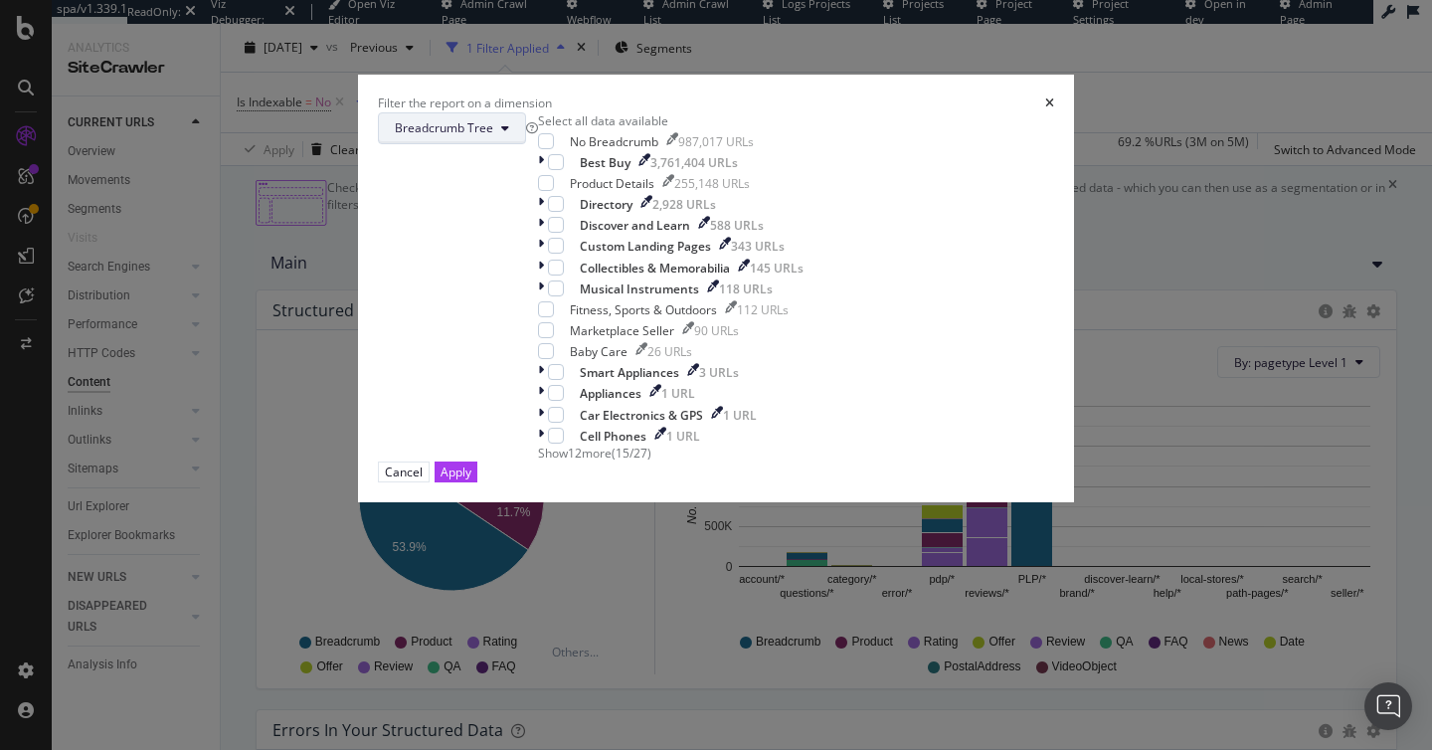
click at [493, 136] on span "Breadcrumb Tree" at bounding box center [444, 127] width 98 height 17
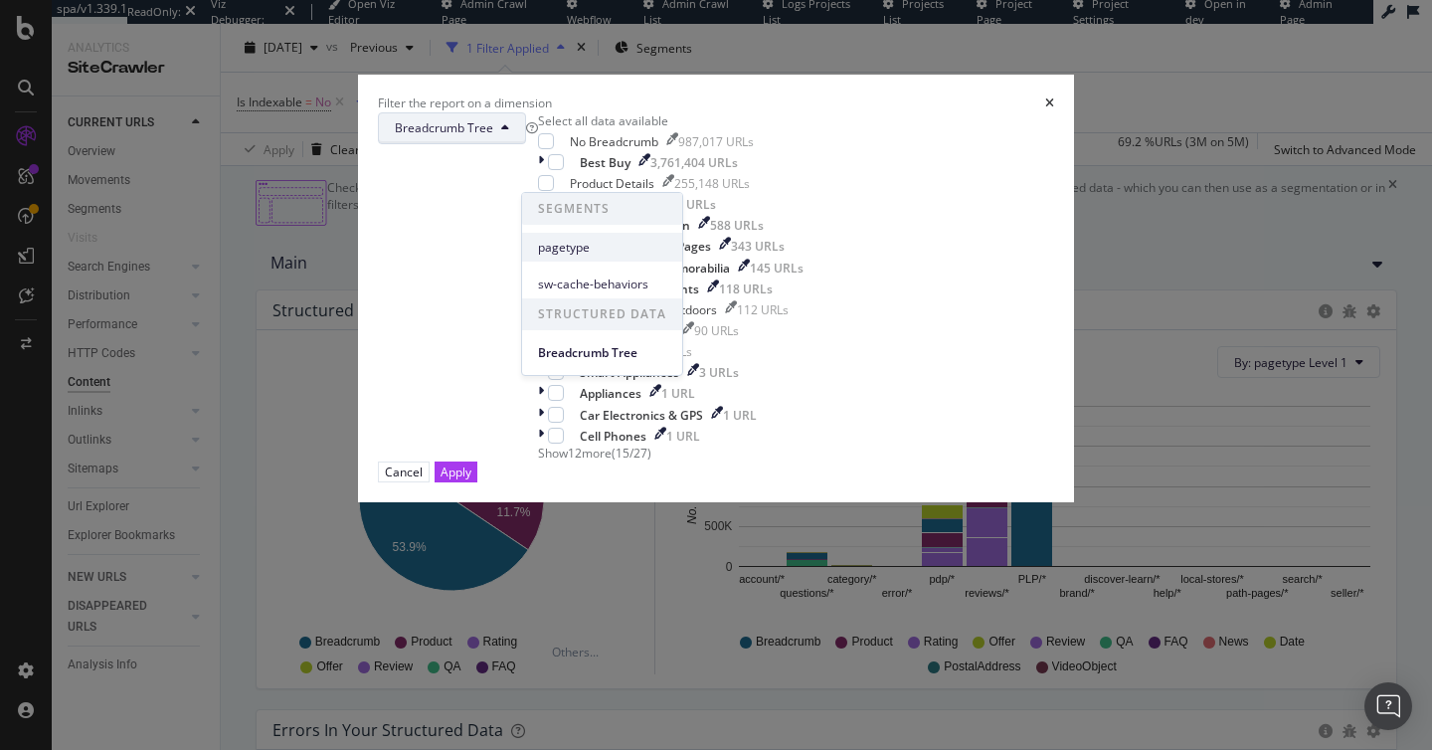
click at [581, 247] on span "pagetype" at bounding box center [602, 248] width 128 height 18
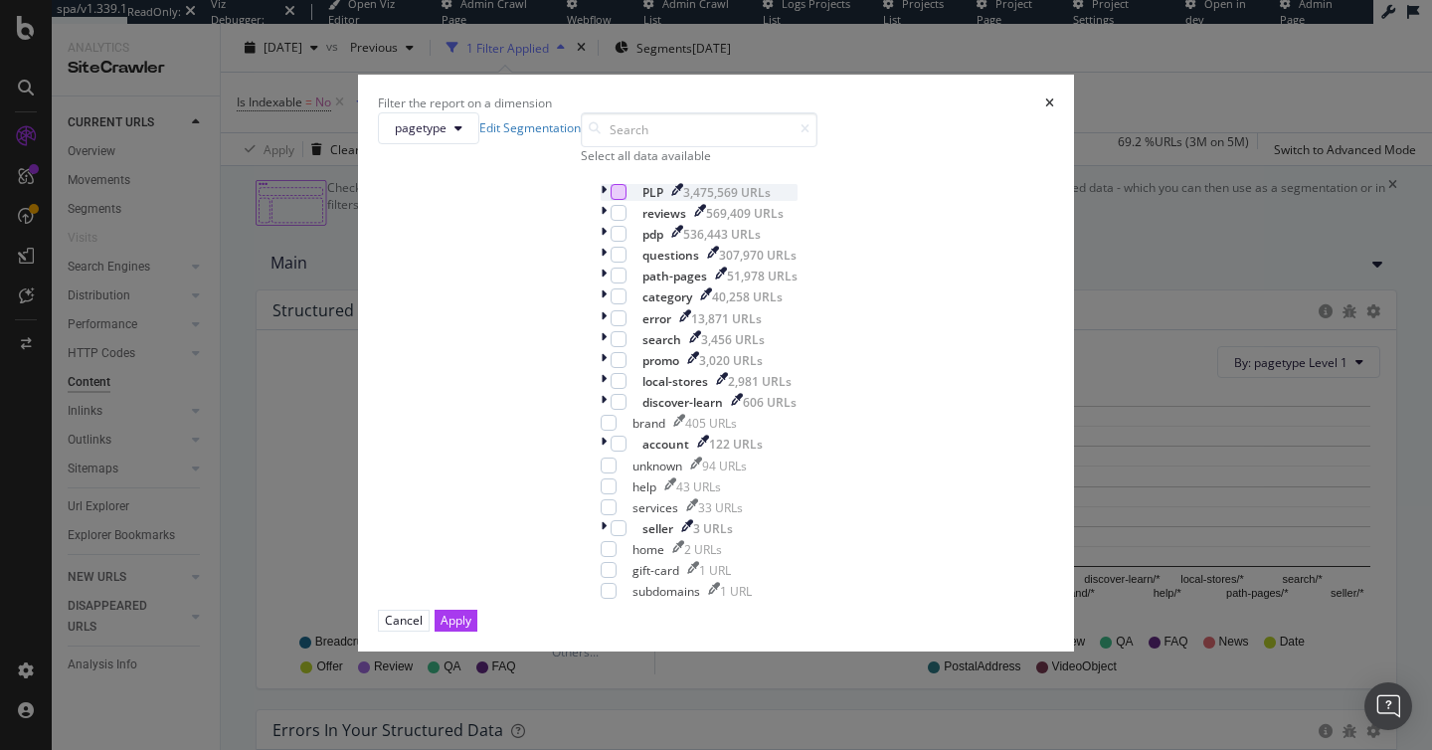
click at [610, 200] on div "modal" at bounding box center [618, 192] width 16 height 16
click at [471, 628] on div "Apply" at bounding box center [455, 619] width 31 height 17
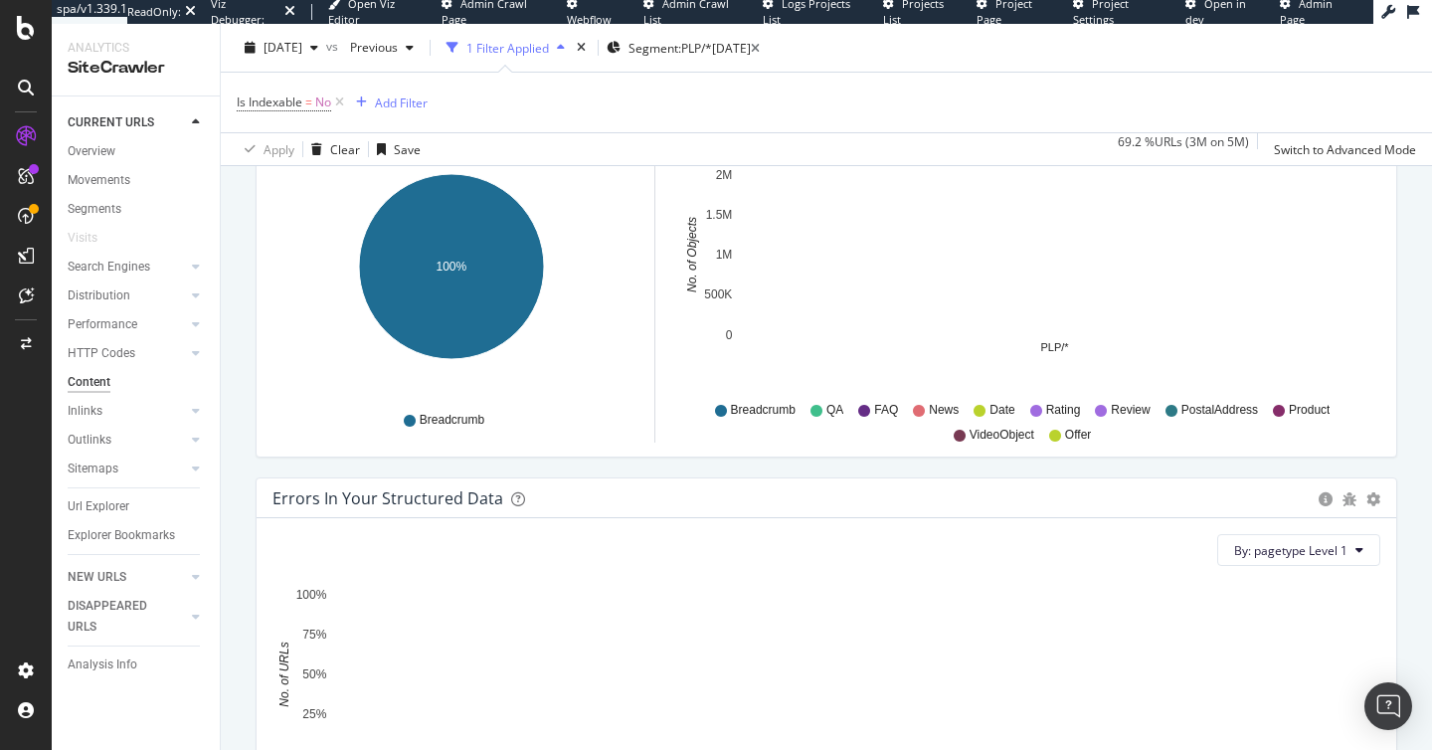
scroll to position [606, 0]
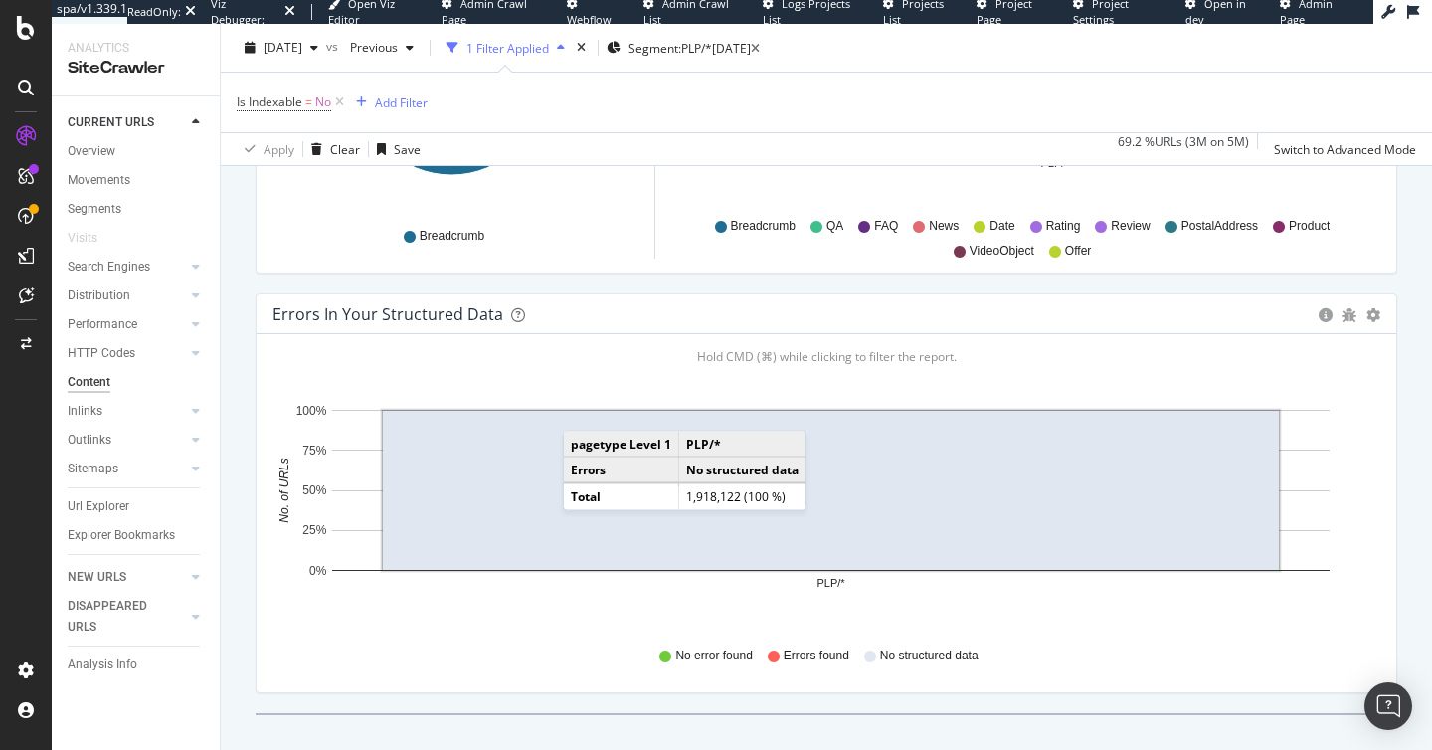
click at [692, 483] on td "No structured data" at bounding box center [742, 469] width 127 height 27
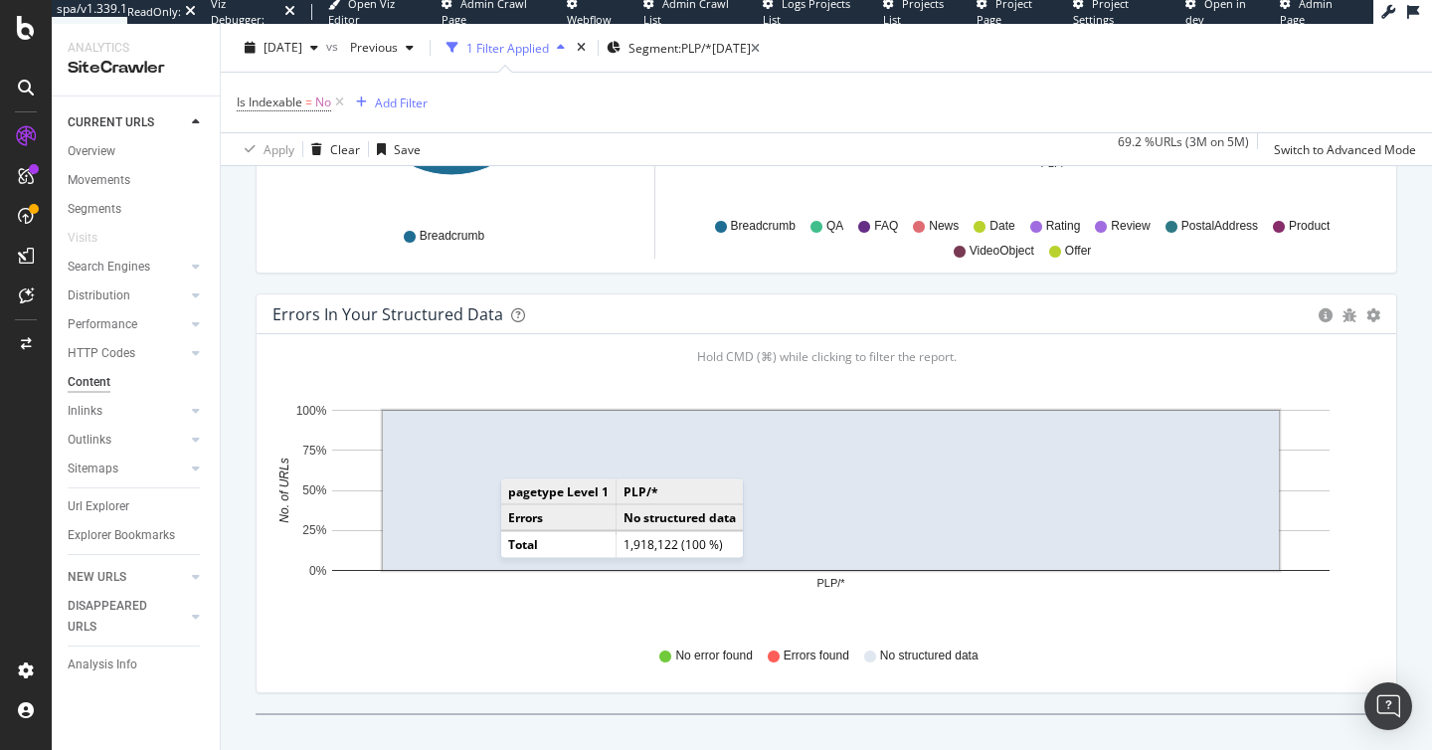
click at [520, 474] on rect "A chart." at bounding box center [831, 490] width 896 height 159
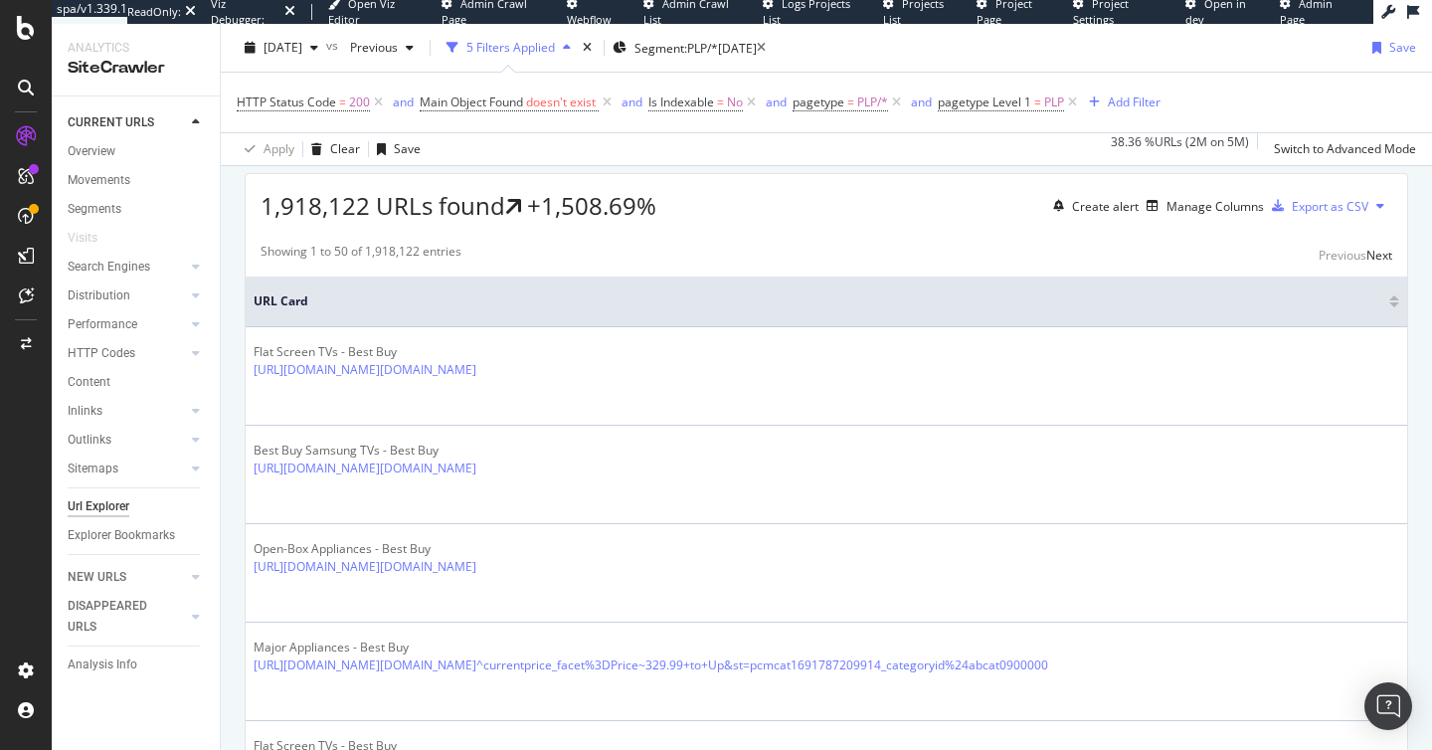
scroll to position [487, 0]
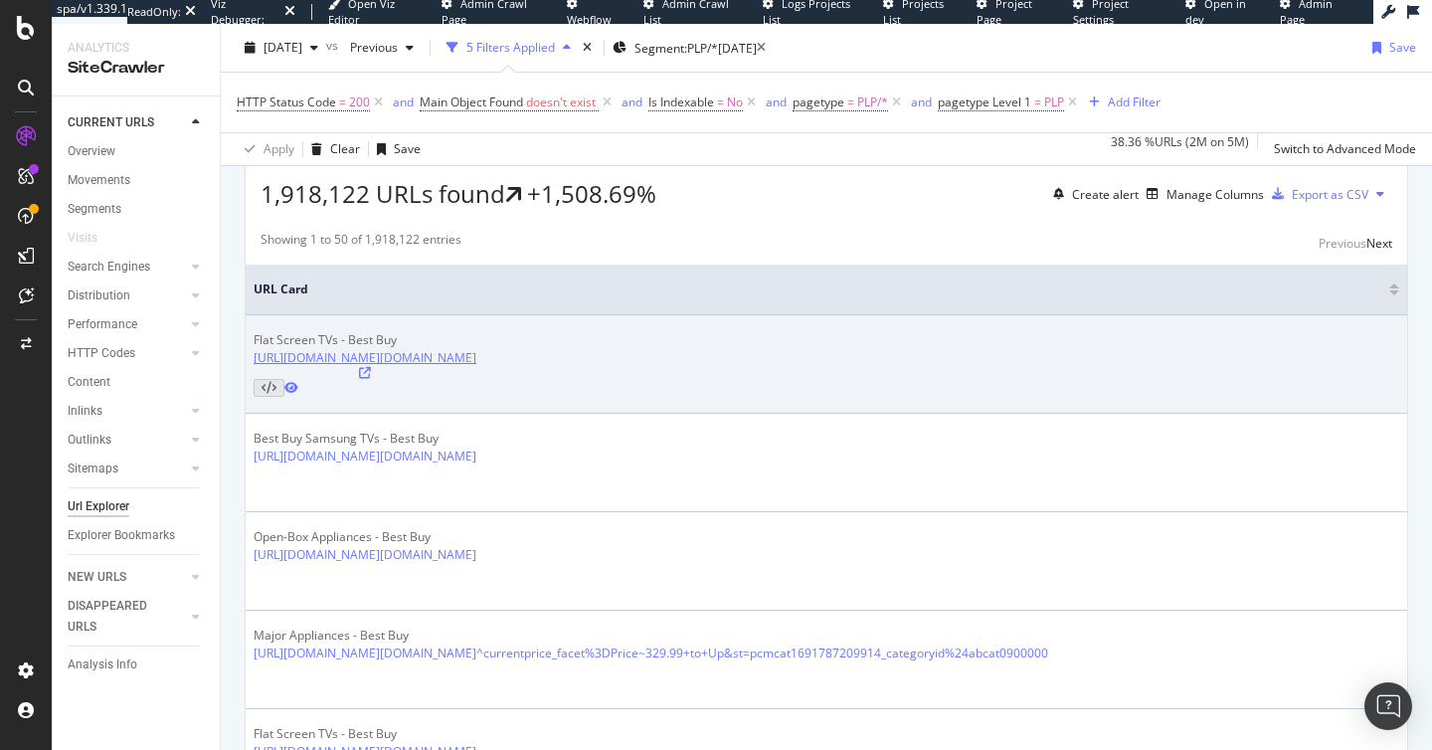
click at [476, 363] on link "[URL][DOMAIN_NAME][DOMAIN_NAME]" at bounding box center [365, 357] width 223 height 17
click at [371, 367] on icon at bounding box center [365, 373] width 12 height 12
click at [476, 359] on link "[URL][DOMAIN_NAME][DOMAIN_NAME]" at bounding box center [365, 357] width 223 height 17
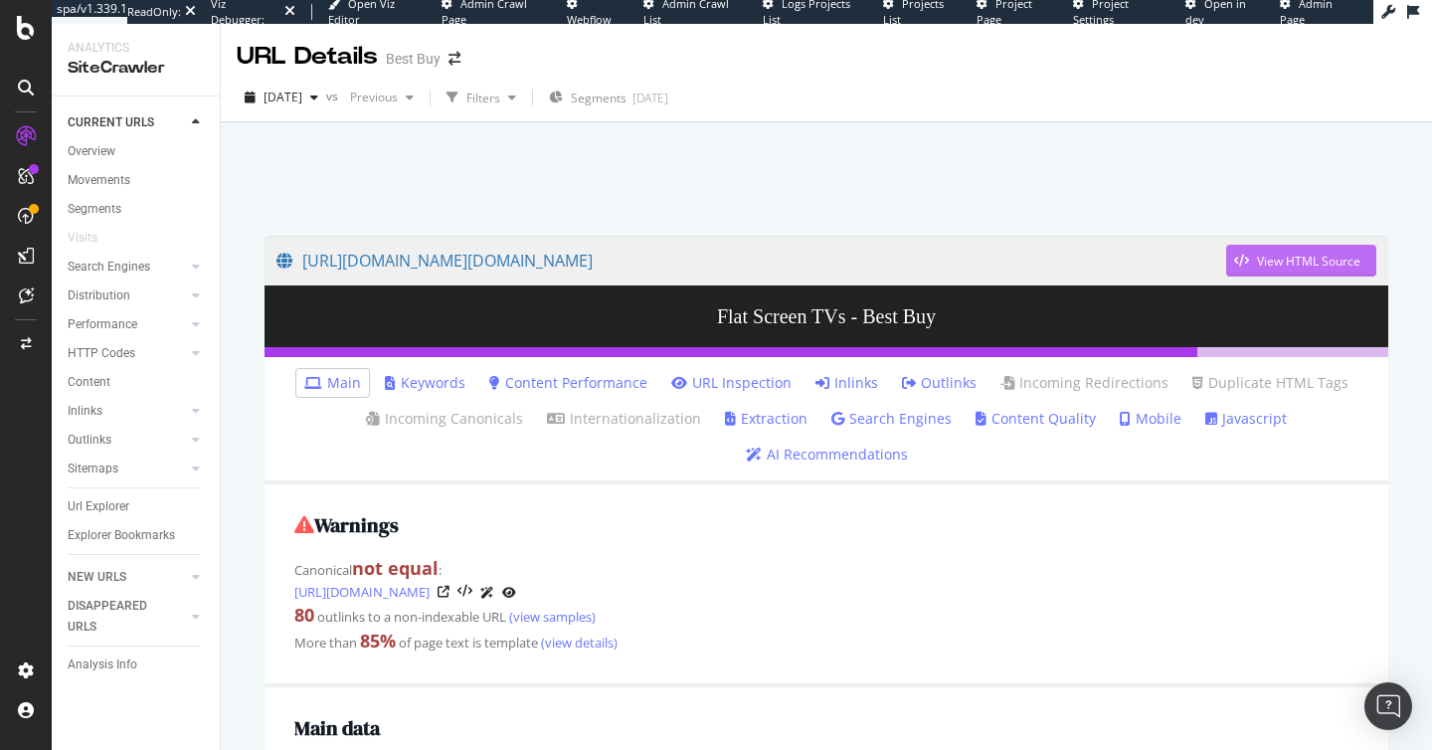
click at [1283, 262] on div "View HTML Source" at bounding box center [1308, 261] width 103 height 17
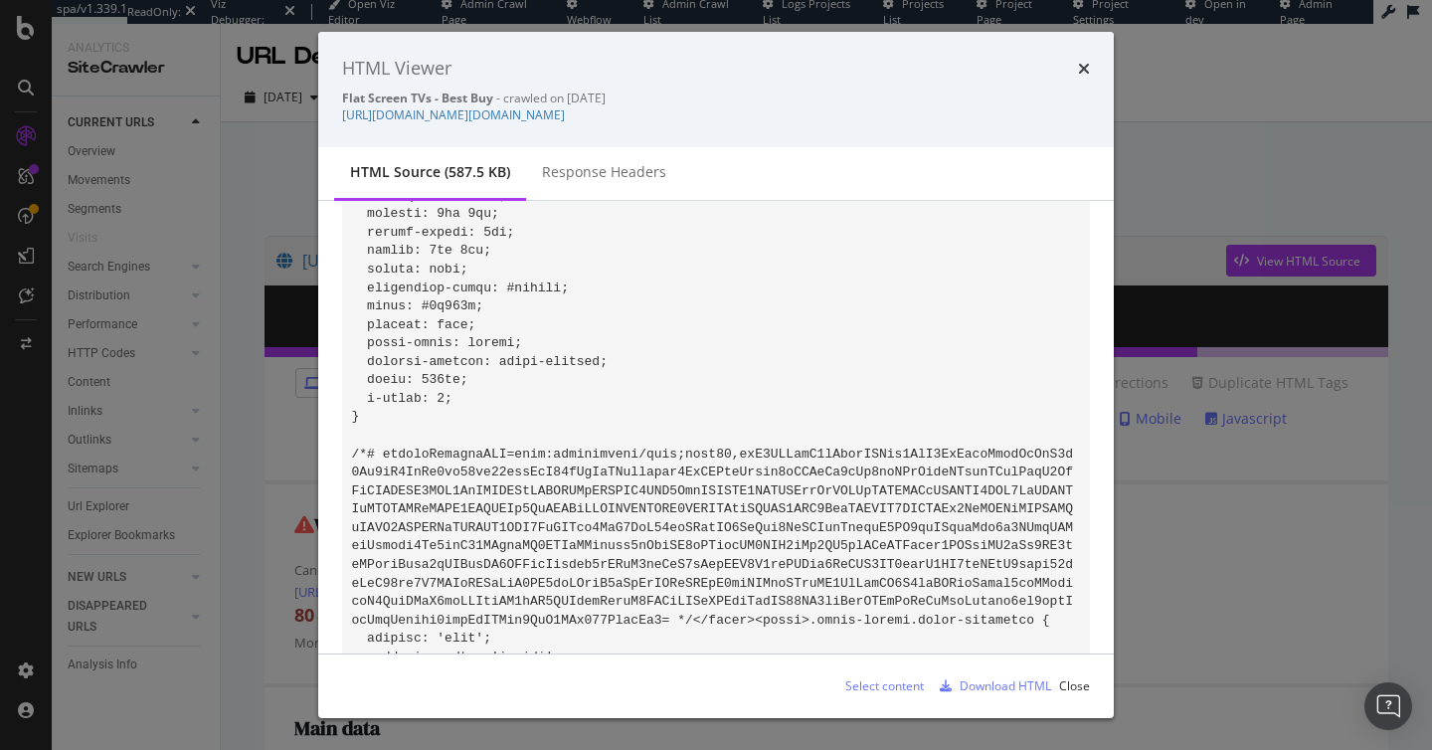
scroll to position [17087, 0]
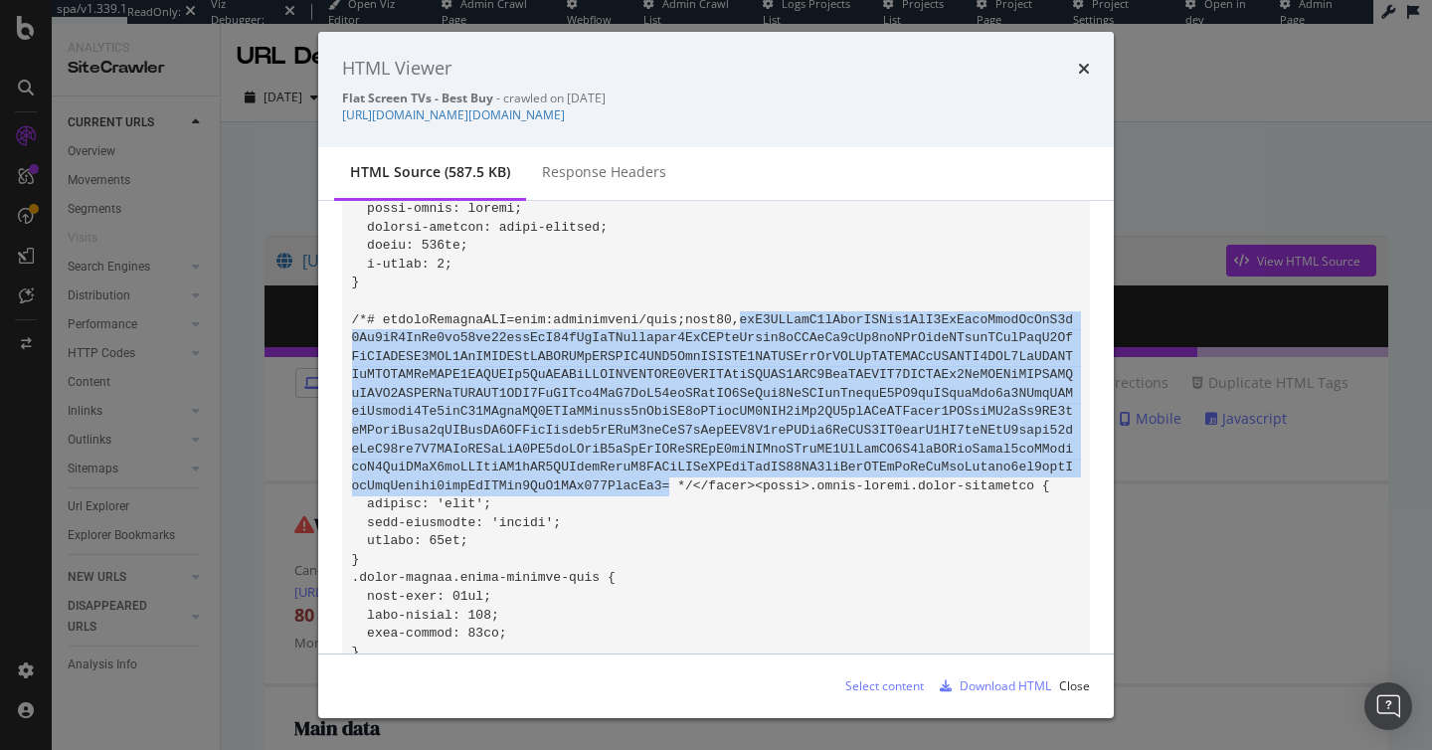
drag, startPoint x: 741, startPoint y: 340, endPoint x: 672, endPoint y: 517, distance: 189.8
copy code "eyJ2ZXJzaW9uIjozLCJzb3VyY2VzIjpbIndlYnBhY2s6Ly8uL3NyYy9jb21wb25lbnRzL29mZmVyLWx…"
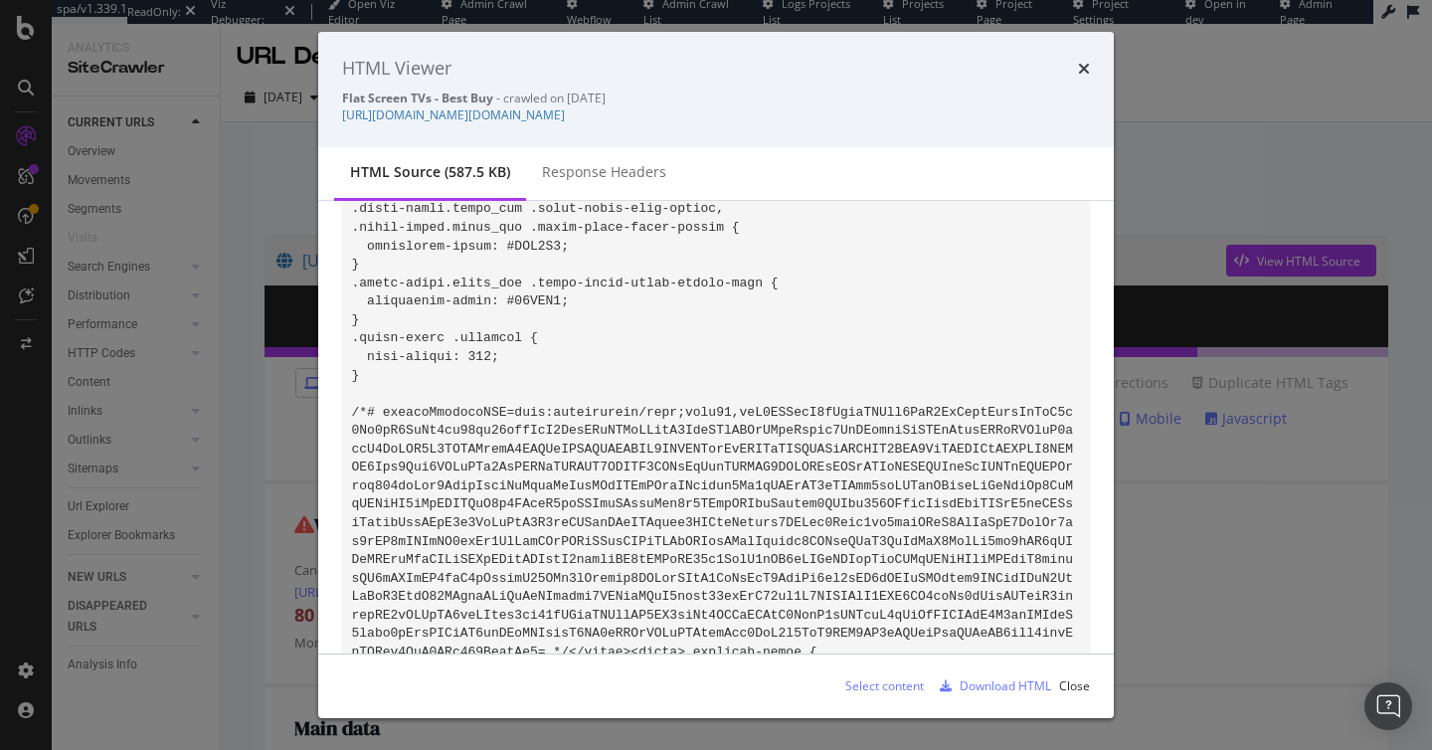
scroll to position [61344, 0]
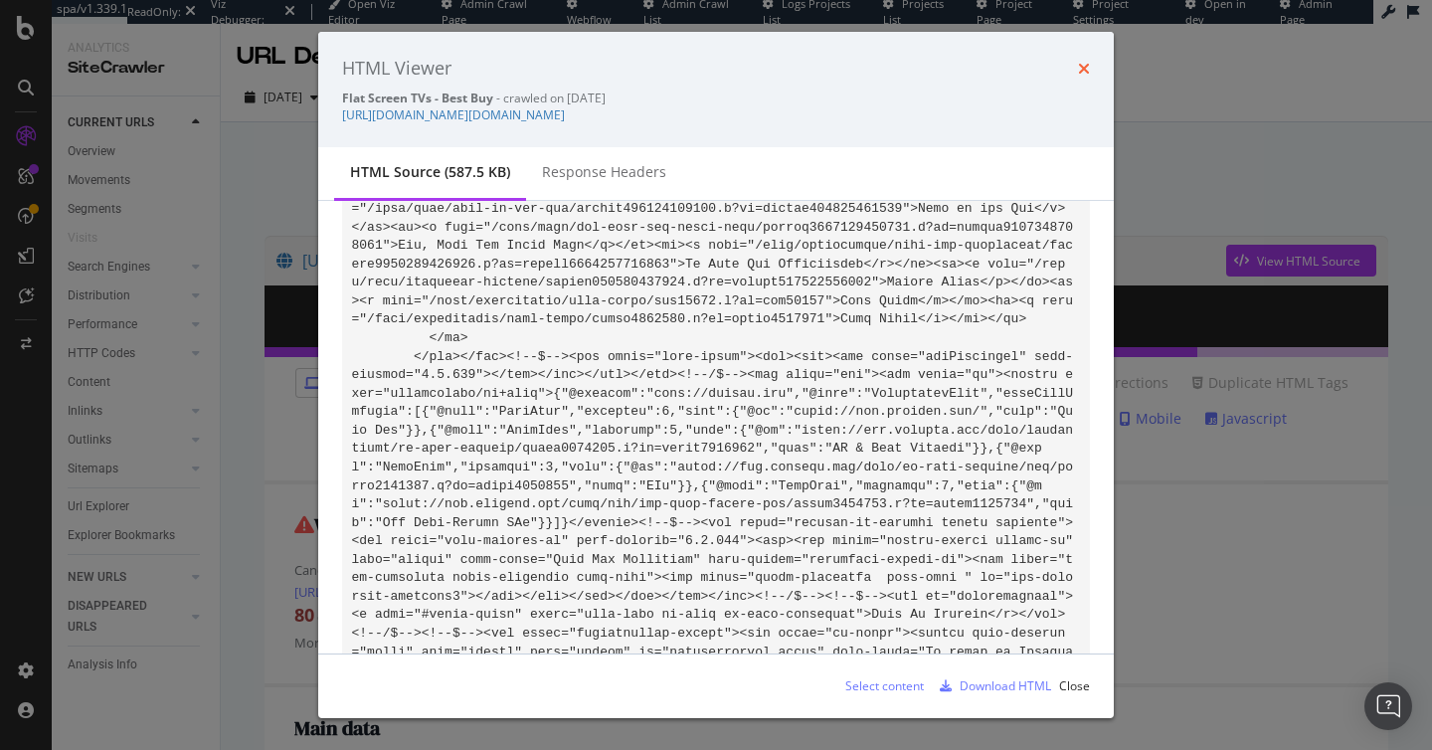
click at [1081, 69] on icon "times" at bounding box center [1084, 69] width 12 height 16
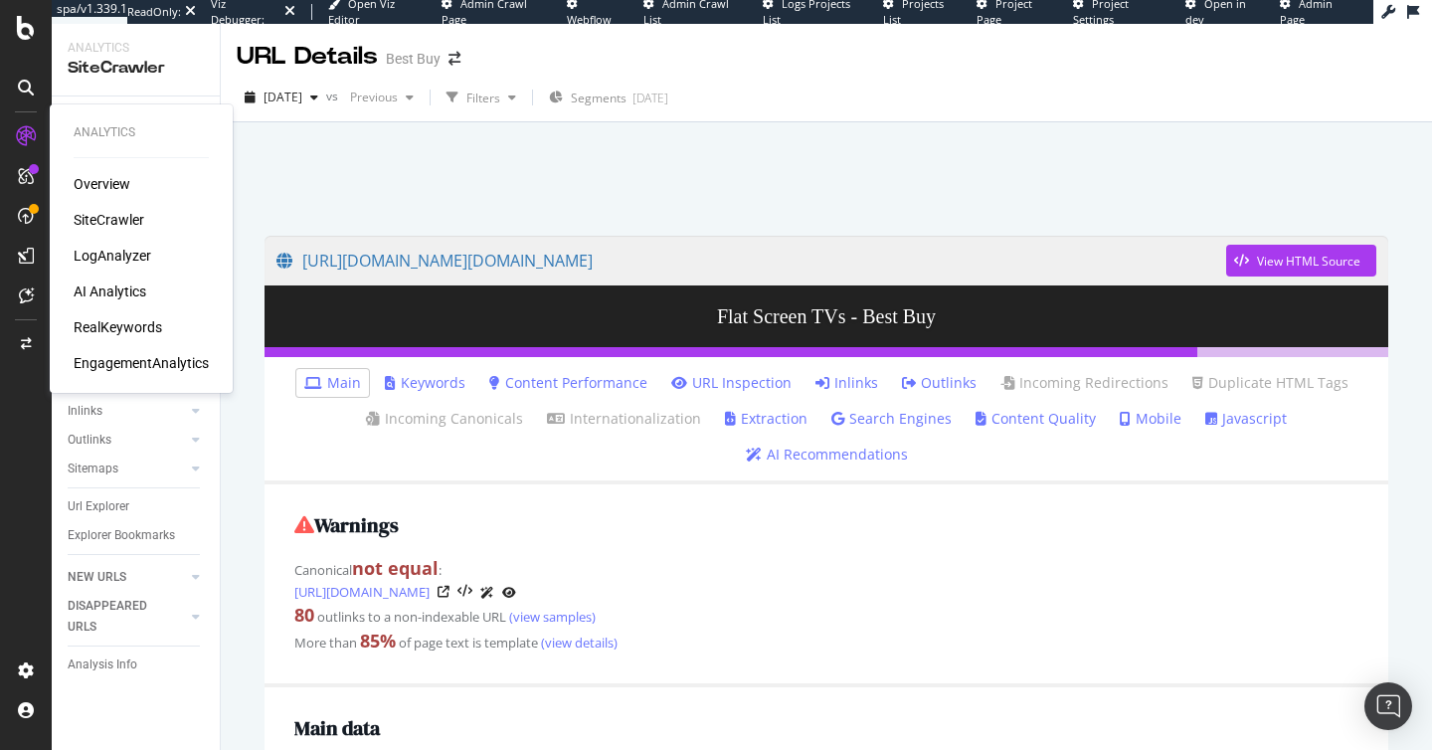
click at [122, 326] on div "RealKeywords" at bounding box center [118, 327] width 88 height 20
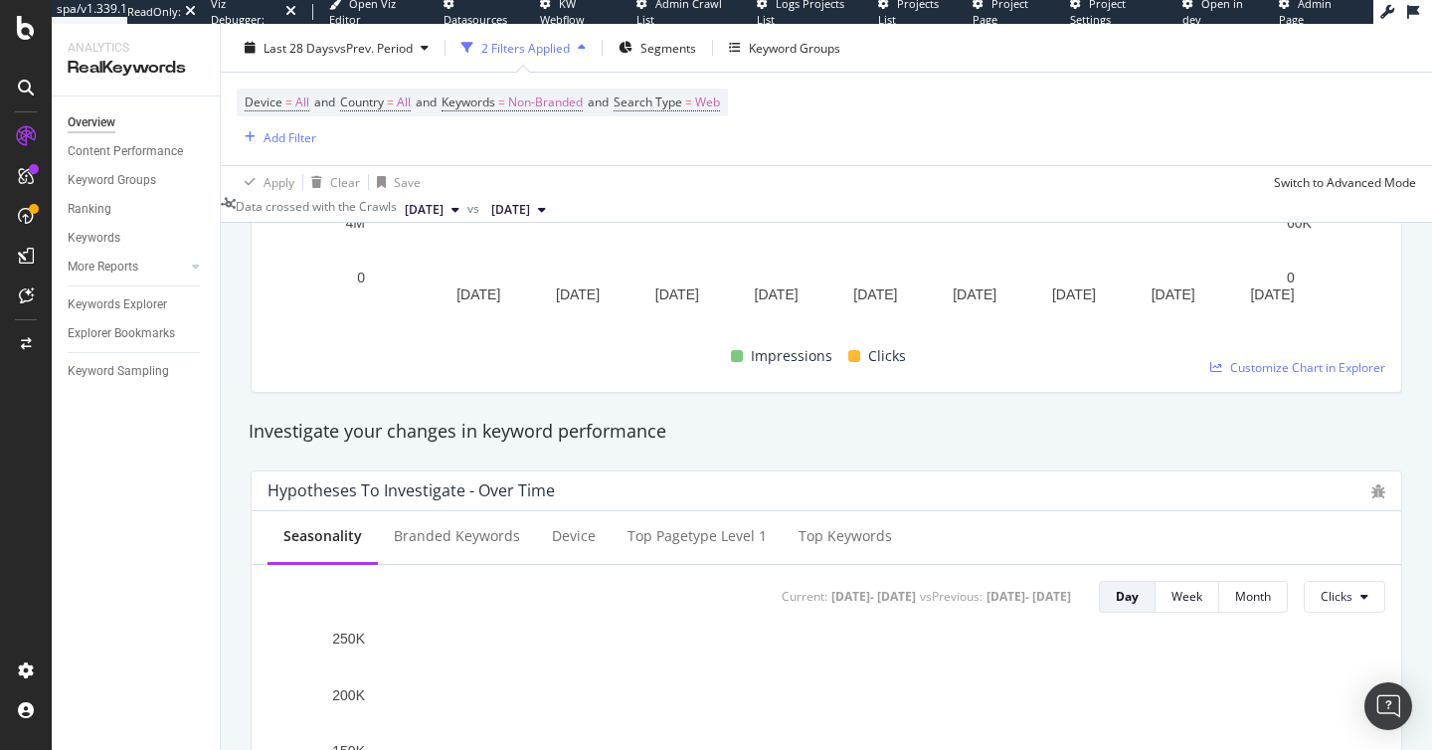
scroll to position [25, 0]
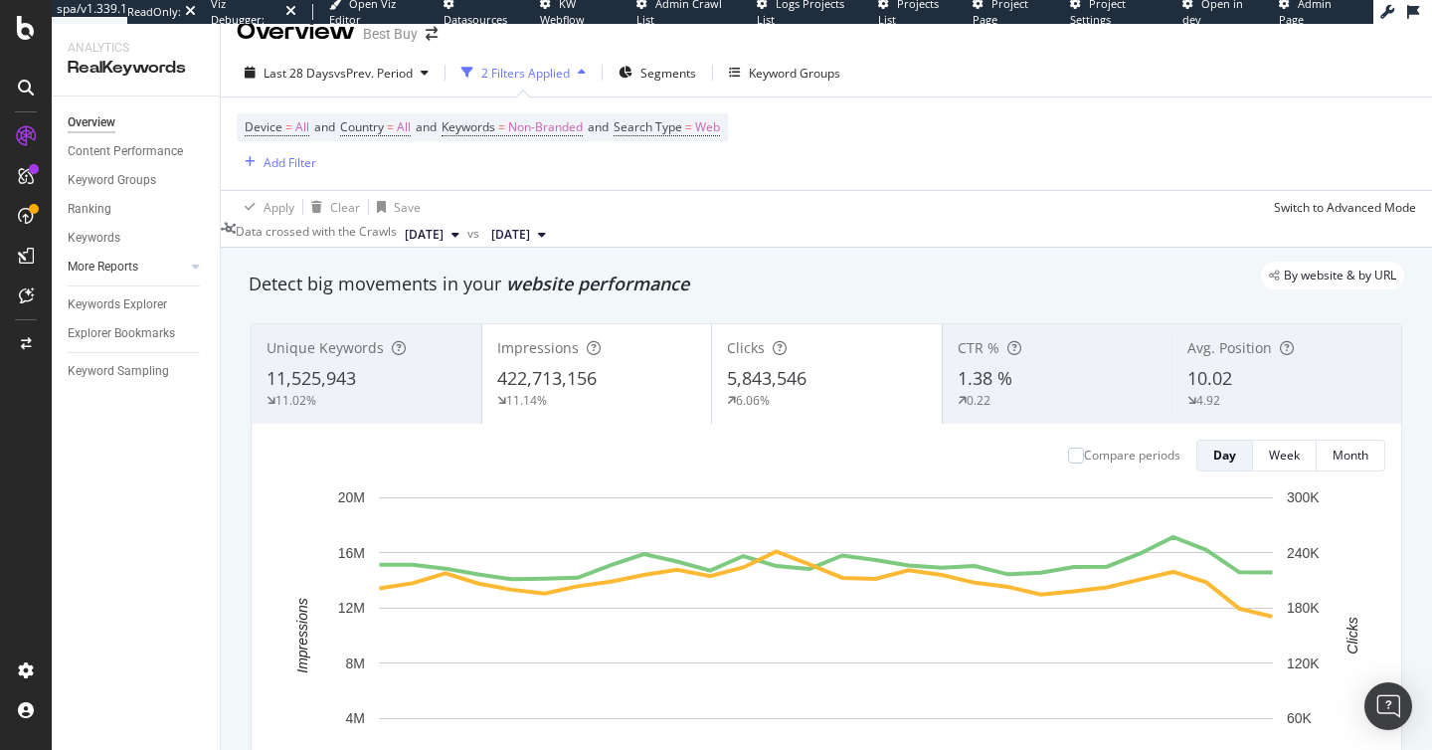
click at [183, 265] on div at bounding box center [176, 267] width 20 height 20
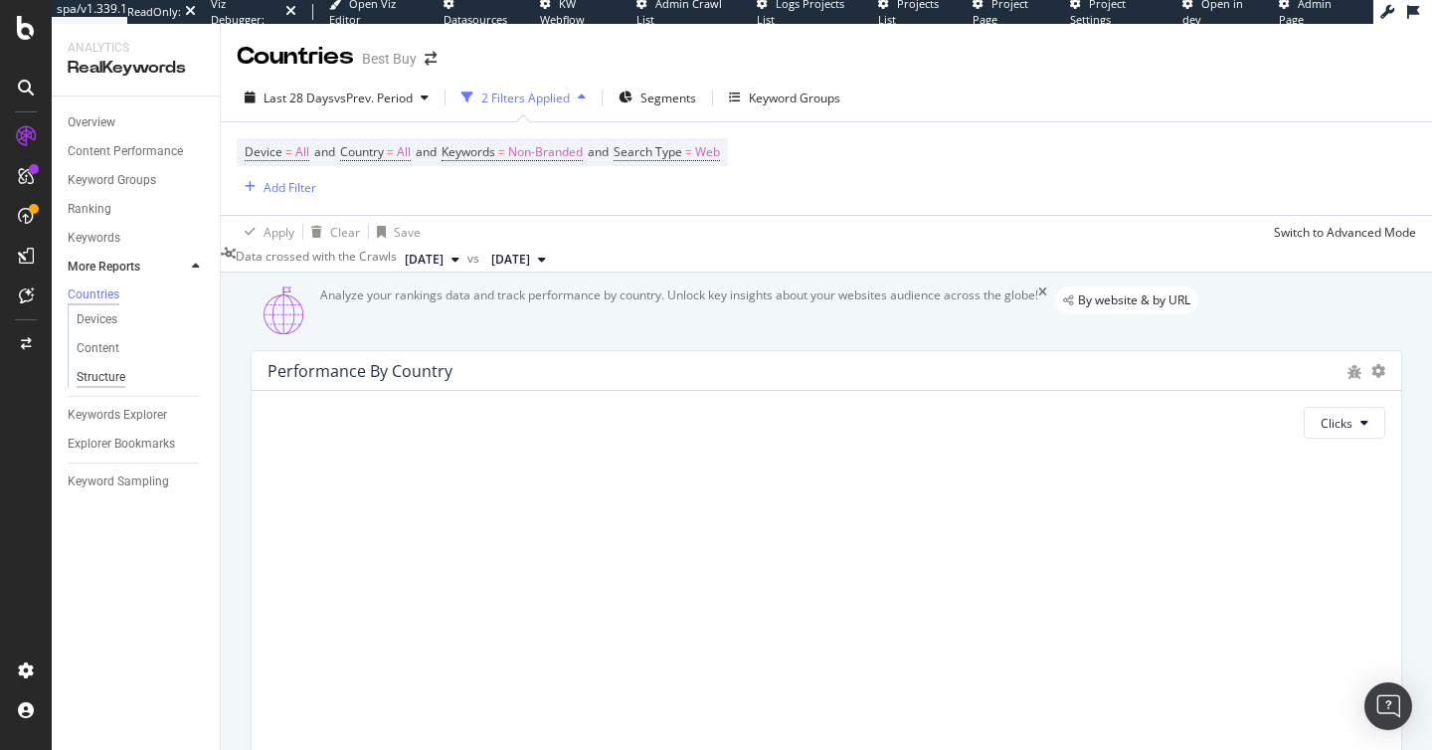
click at [105, 387] on div "Structure" at bounding box center [101, 377] width 49 height 21
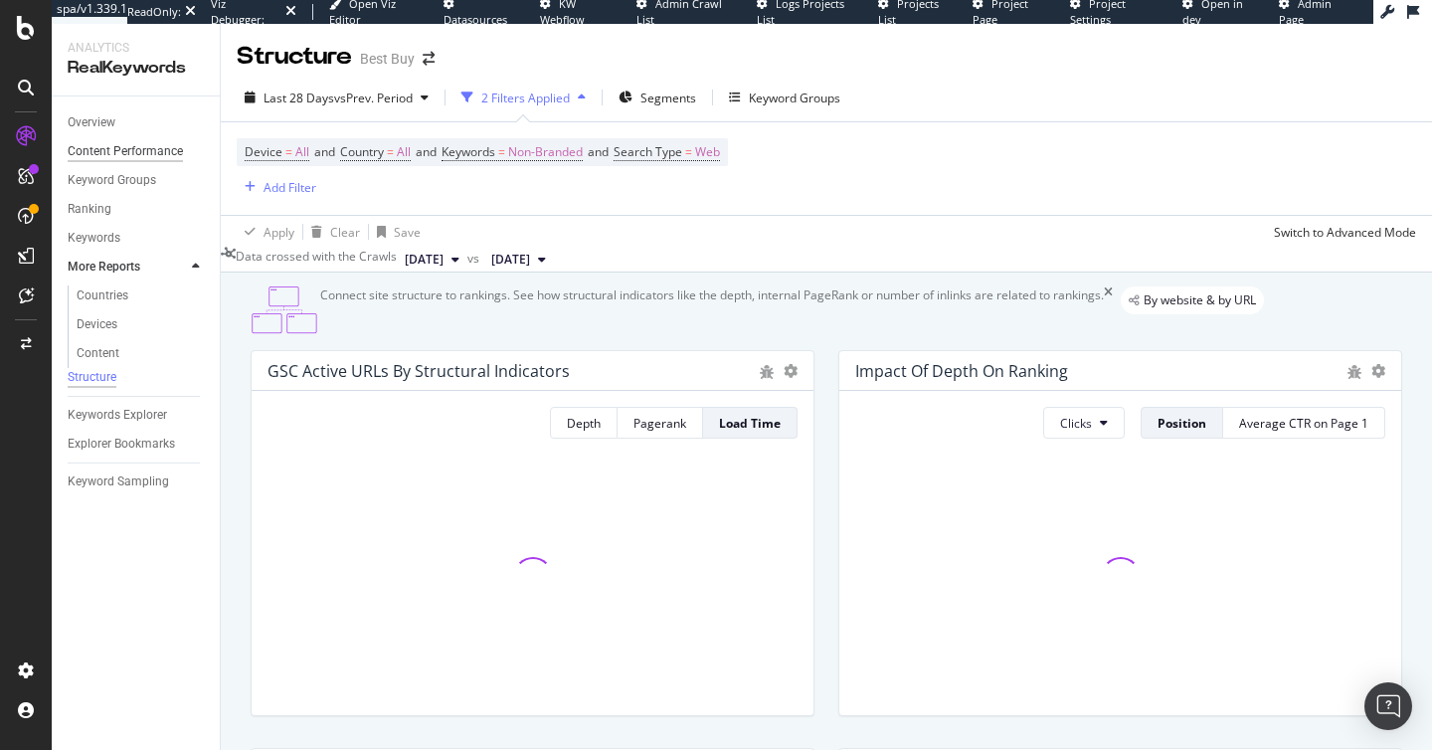
click at [115, 148] on div "Content Performance" at bounding box center [125, 151] width 115 height 21
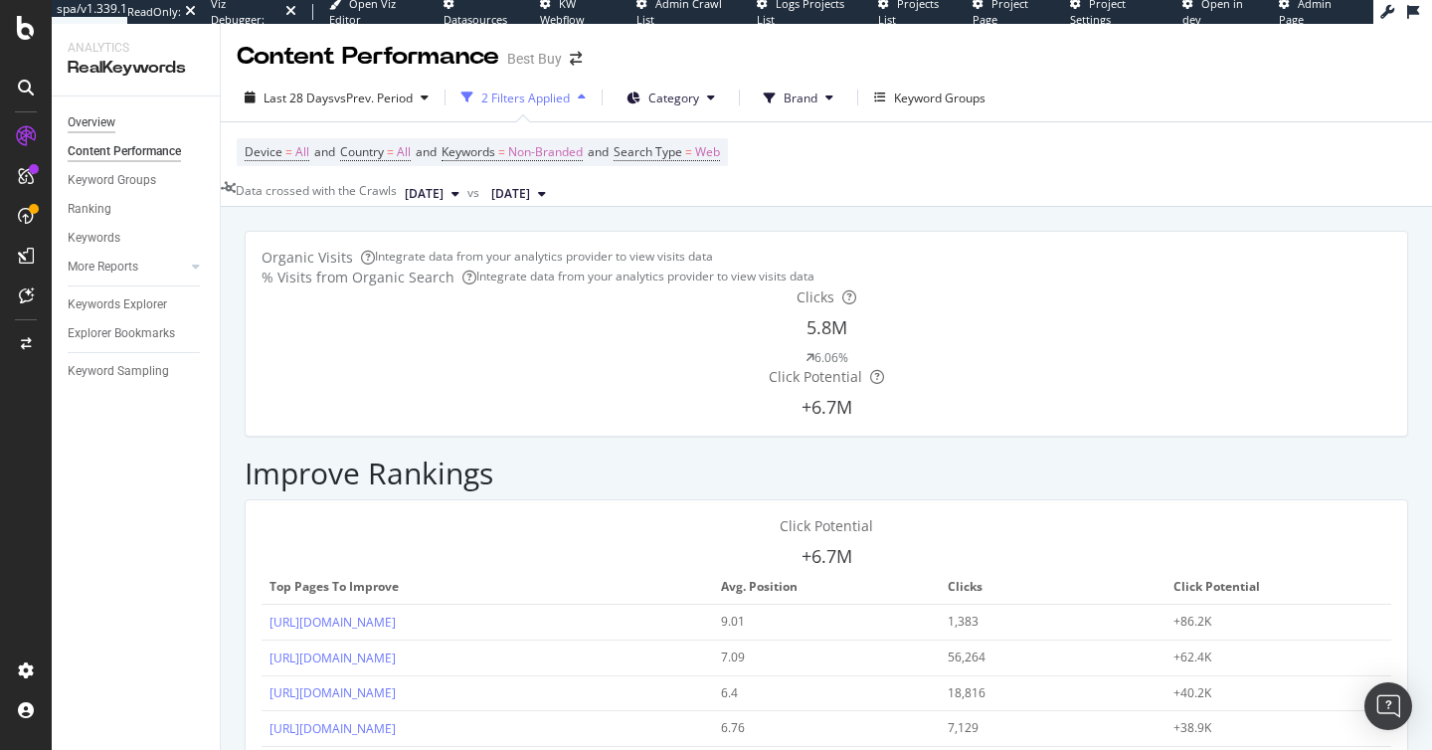
click at [107, 129] on div "Overview" at bounding box center [92, 122] width 48 height 21
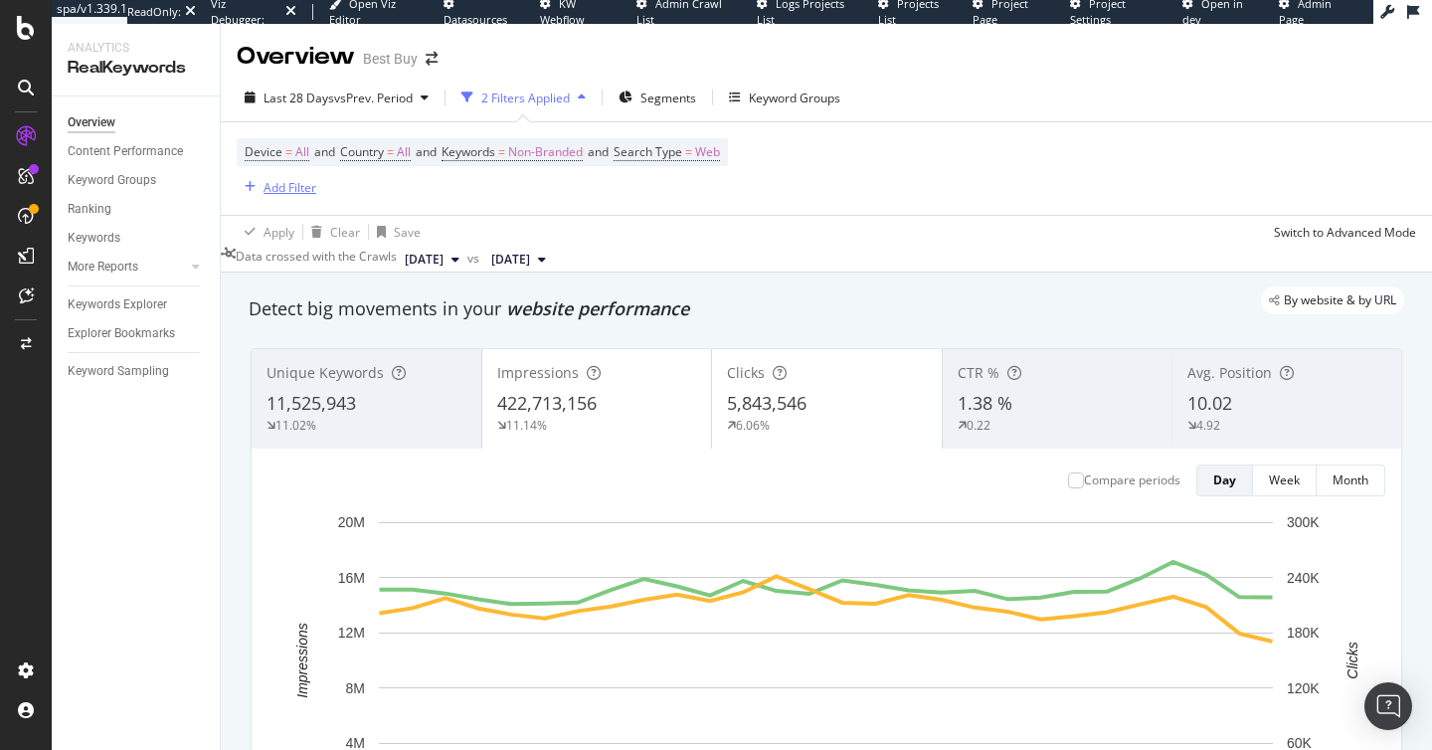
click at [291, 191] on div "Add Filter" at bounding box center [289, 187] width 53 height 17
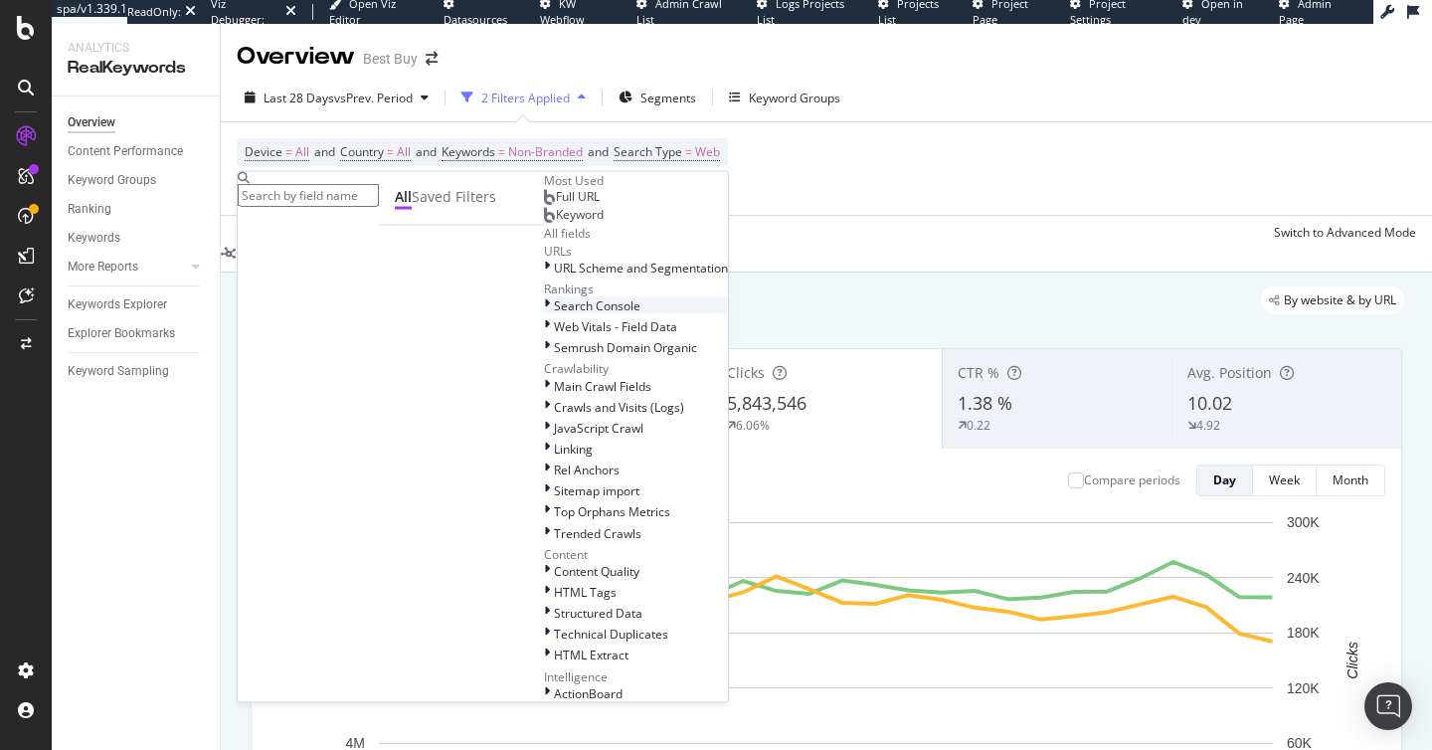
scroll to position [62, 0]
click at [544, 313] on div at bounding box center [549, 304] width 10 height 17
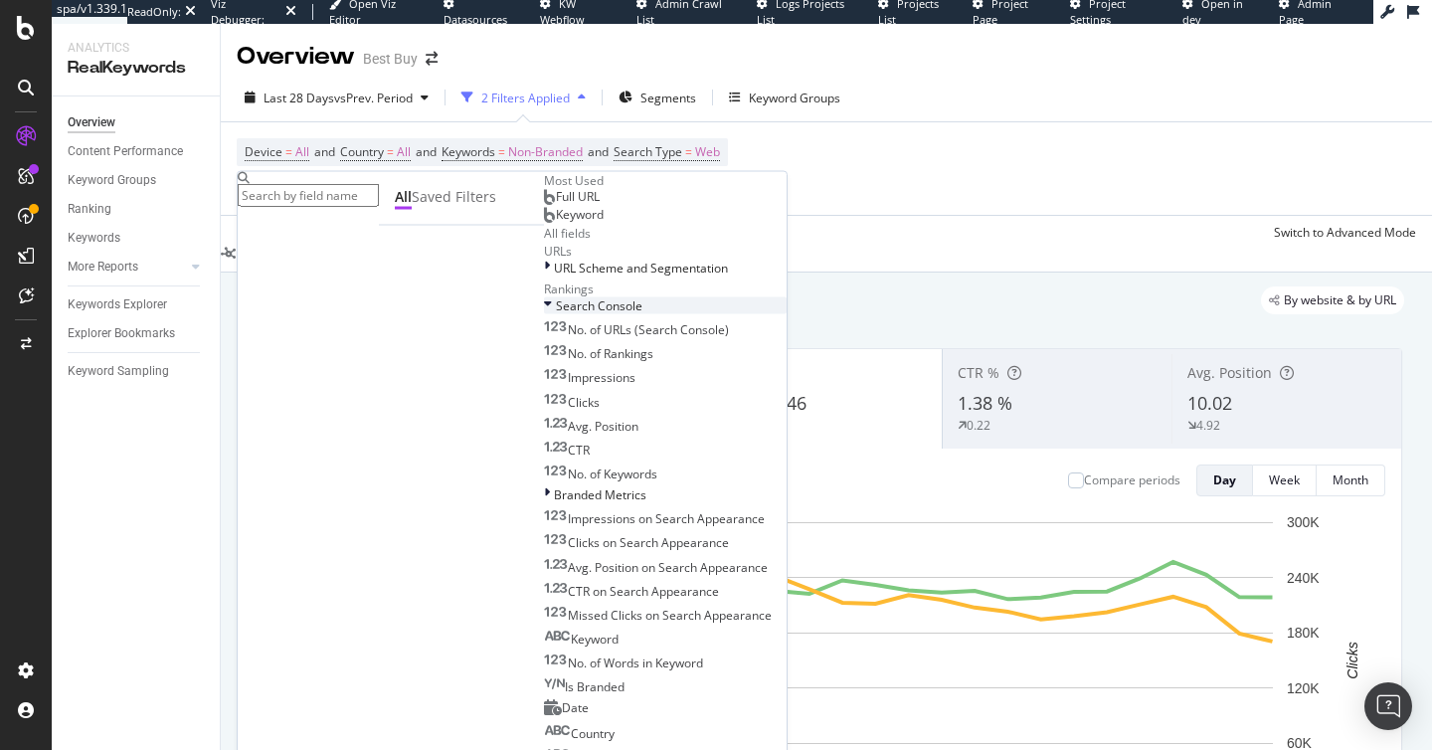
scroll to position [411, 0]
click at [351, 193] on input "text" at bounding box center [308, 195] width 141 height 23
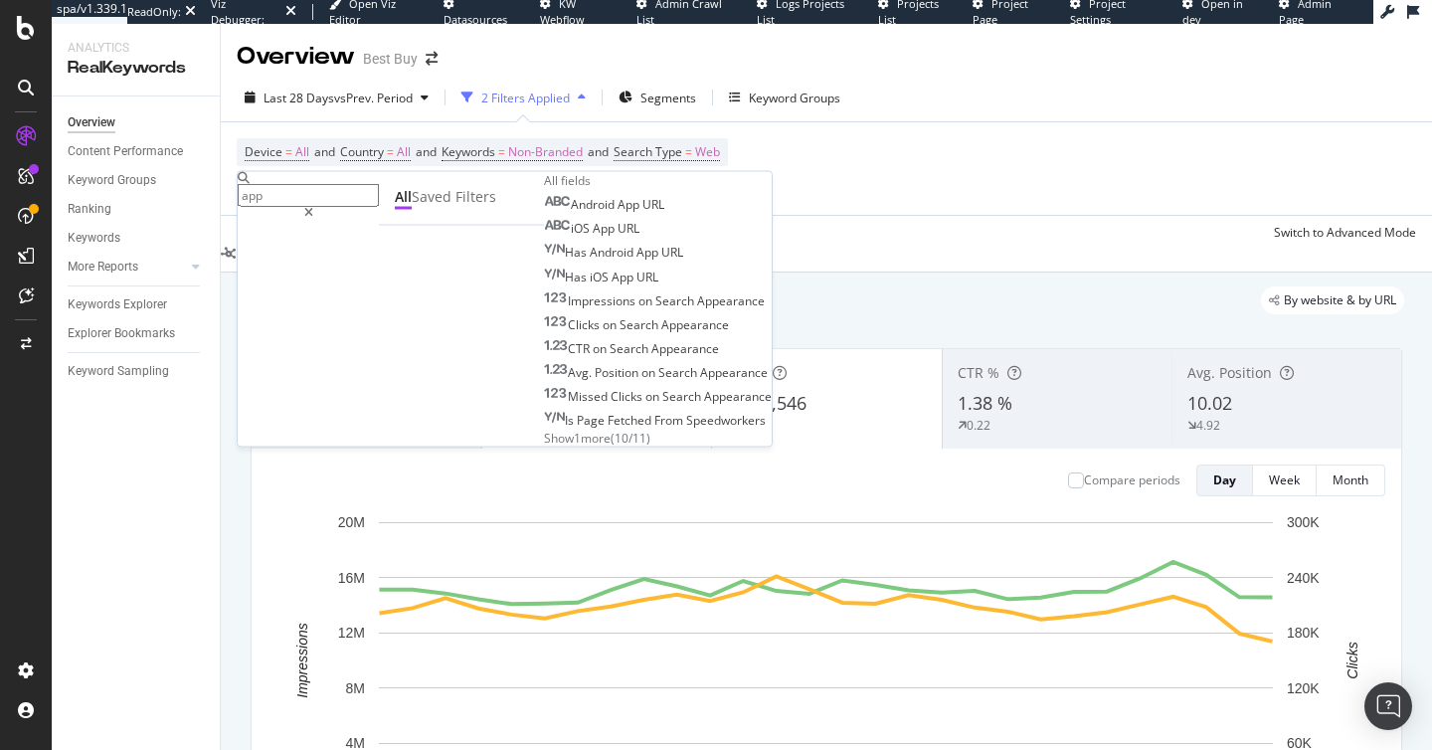
type input "app"
click at [544, 445] on span "Show 1 more" at bounding box center [577, 437] width 67 height 17
click at [166, 460] on div "Overview Content Performance Keyword Groups Ranking Keywords More Reports Count…" at bounding box center [136, 422] width 168 height 653
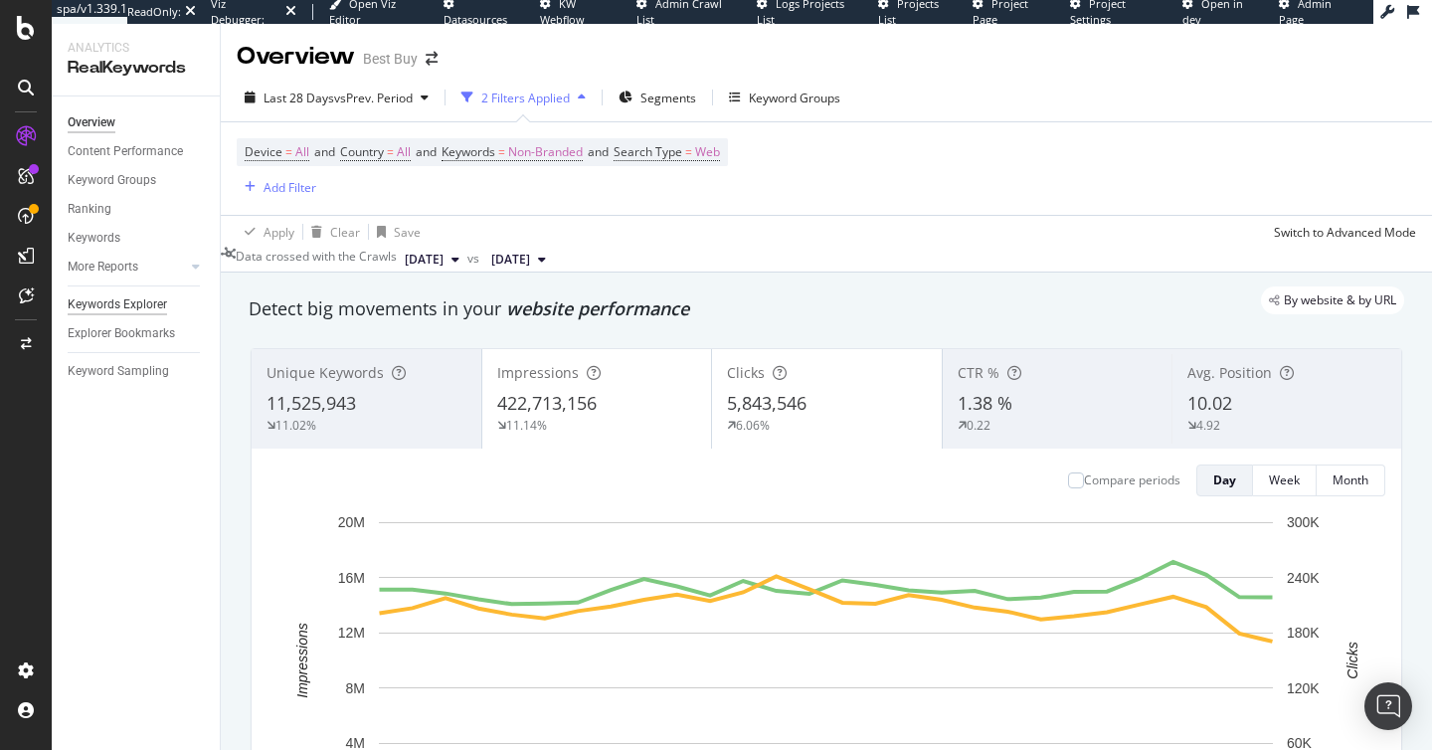
click at [156, 296] on div "Keywords Explorer" at bounding box center [117, 304] width 99 height 21
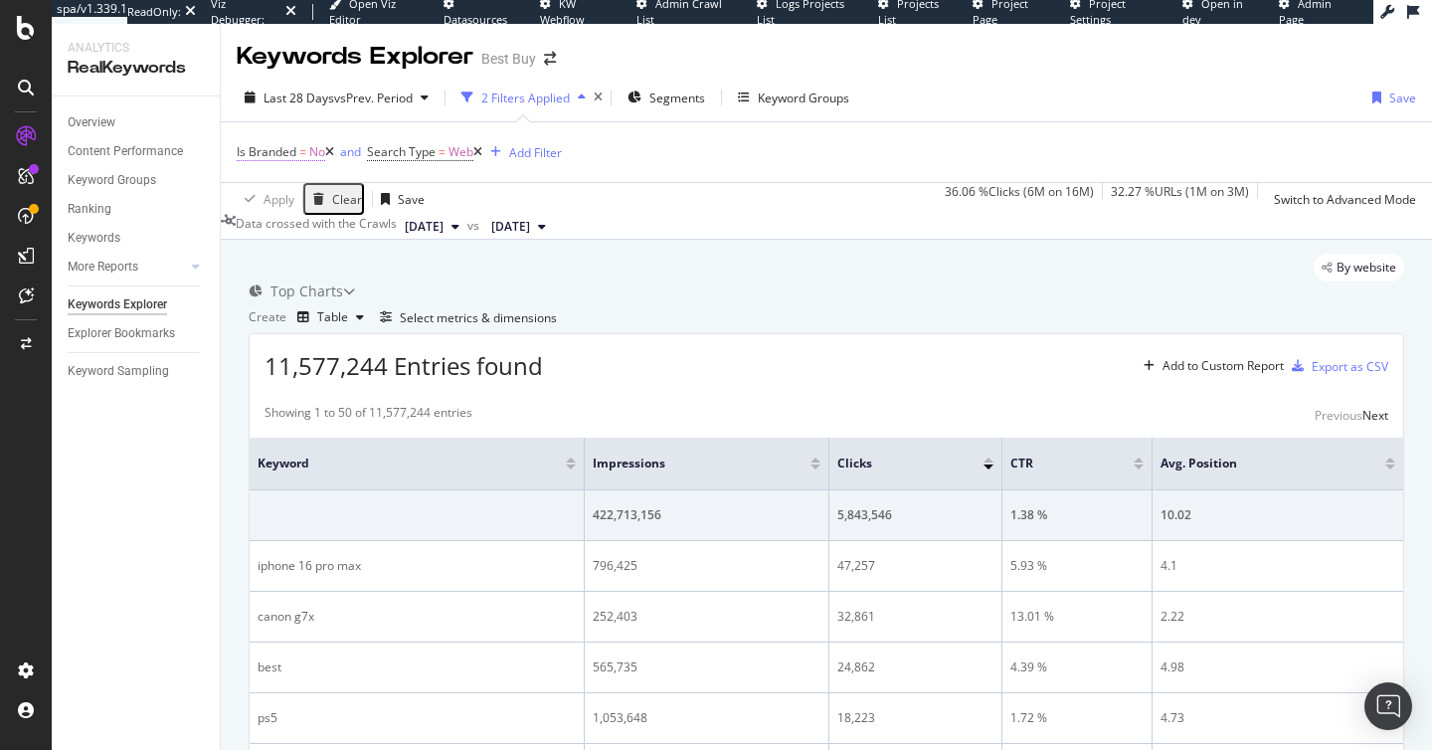
click at [308, 157] on span "Is Branded = No" at bounding box center [281, 152] width 88 height 18
click at [303, 151] on div "Is Branded" at bounding box center [274, 142] width 60 height 17
click at [557, 326] on div "Select metrics & dimensions" at bounding box center [478, 317] width 157 height 17
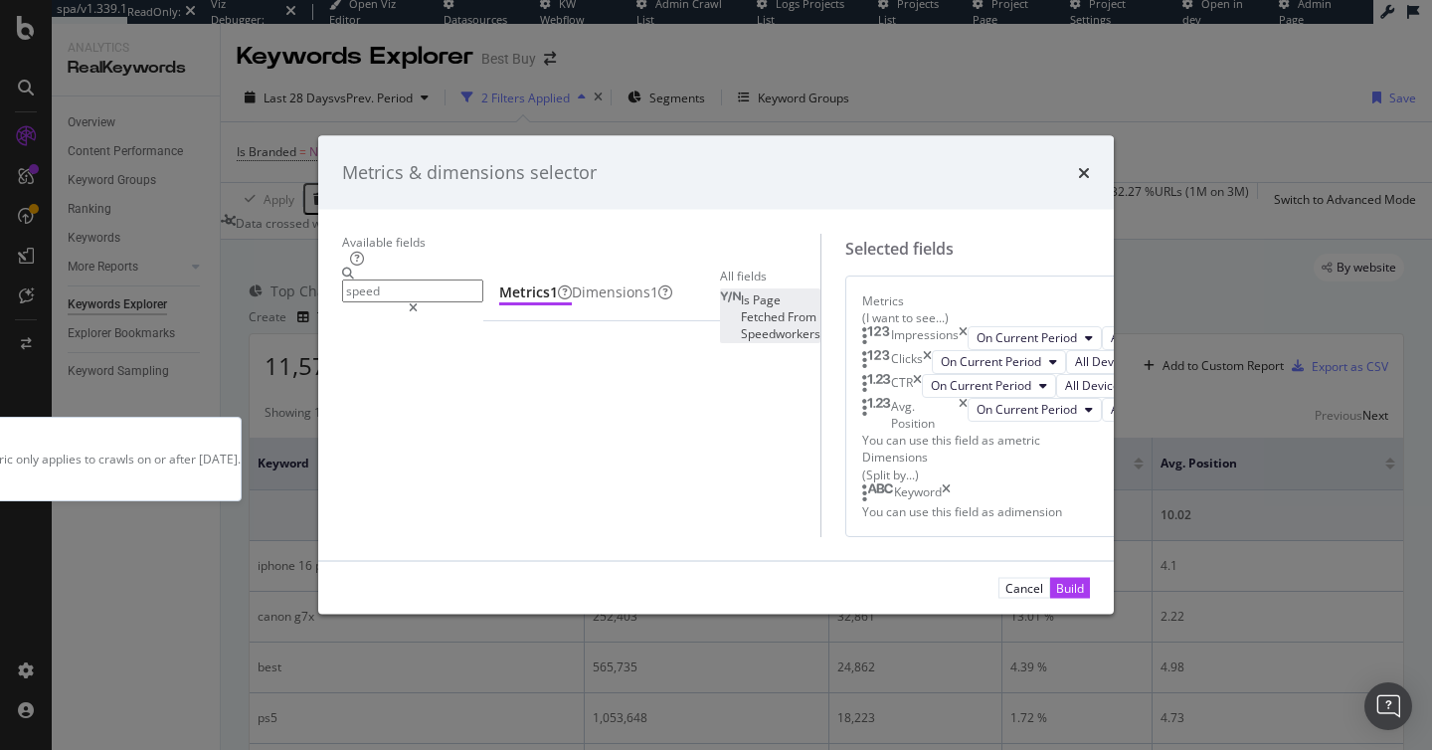
type input "speed"
click at [741, 325] on span "Fetched" at bounding box center [764, 316] width 47 height 17
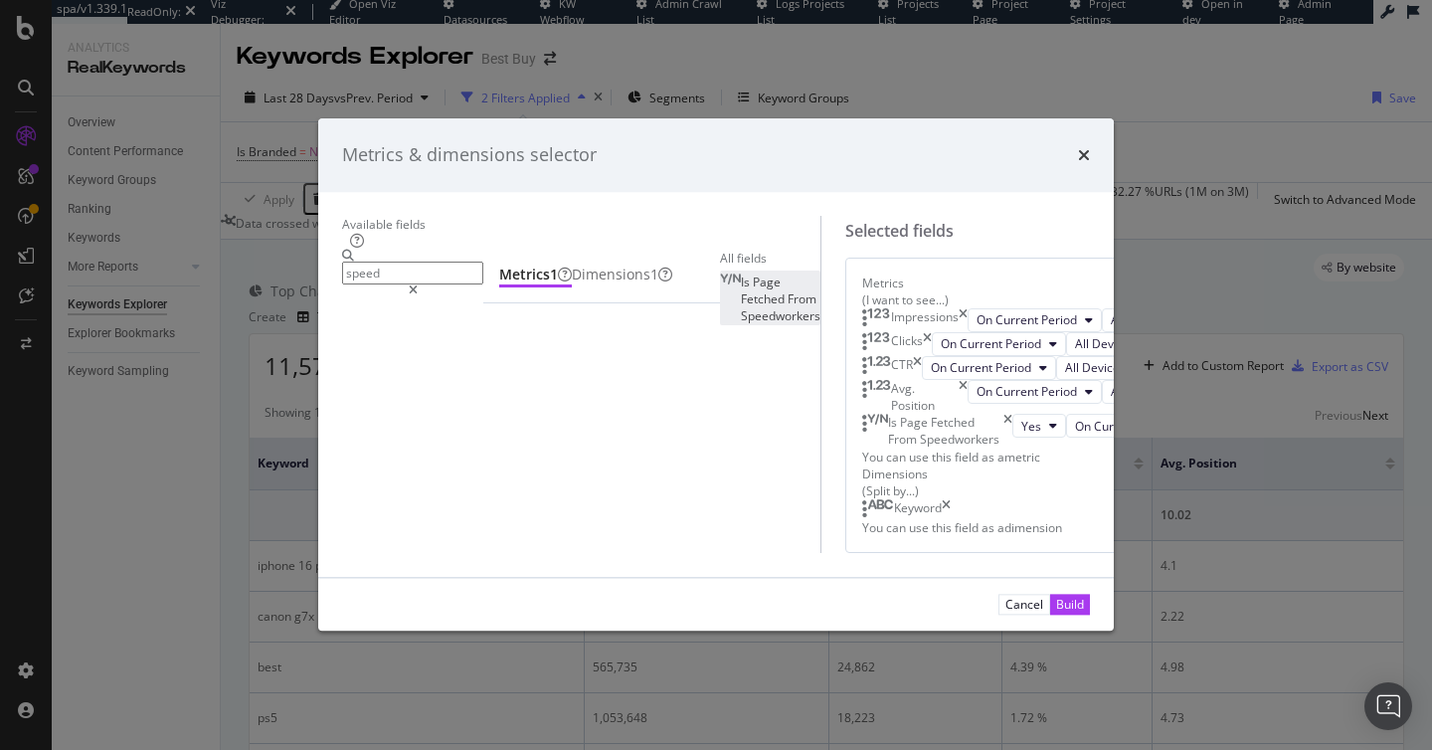
click at [967, 308] on icon "times" at bounding box center [962, 320] width 9 height 24
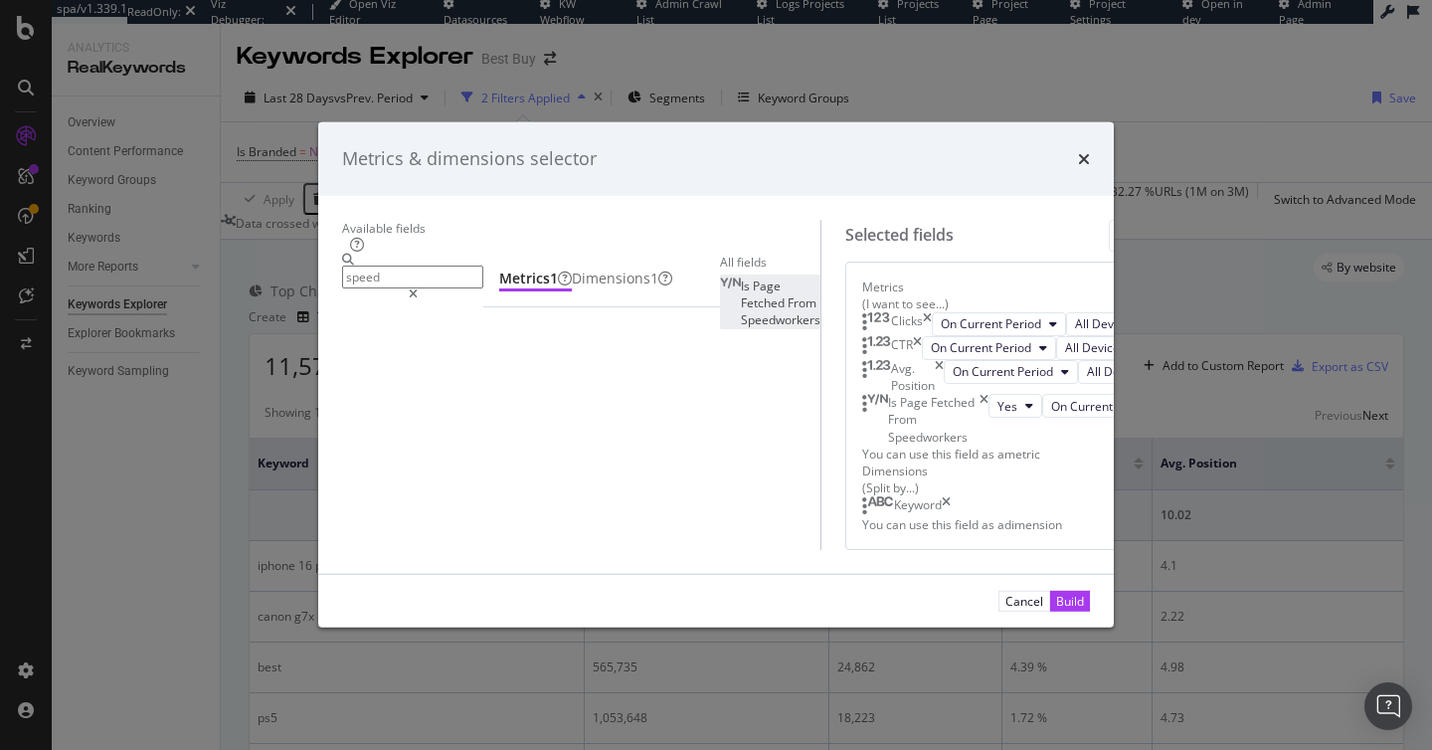
click at [922, 336] on icon "times" at bounding box center [917, 348] width 9 height 24
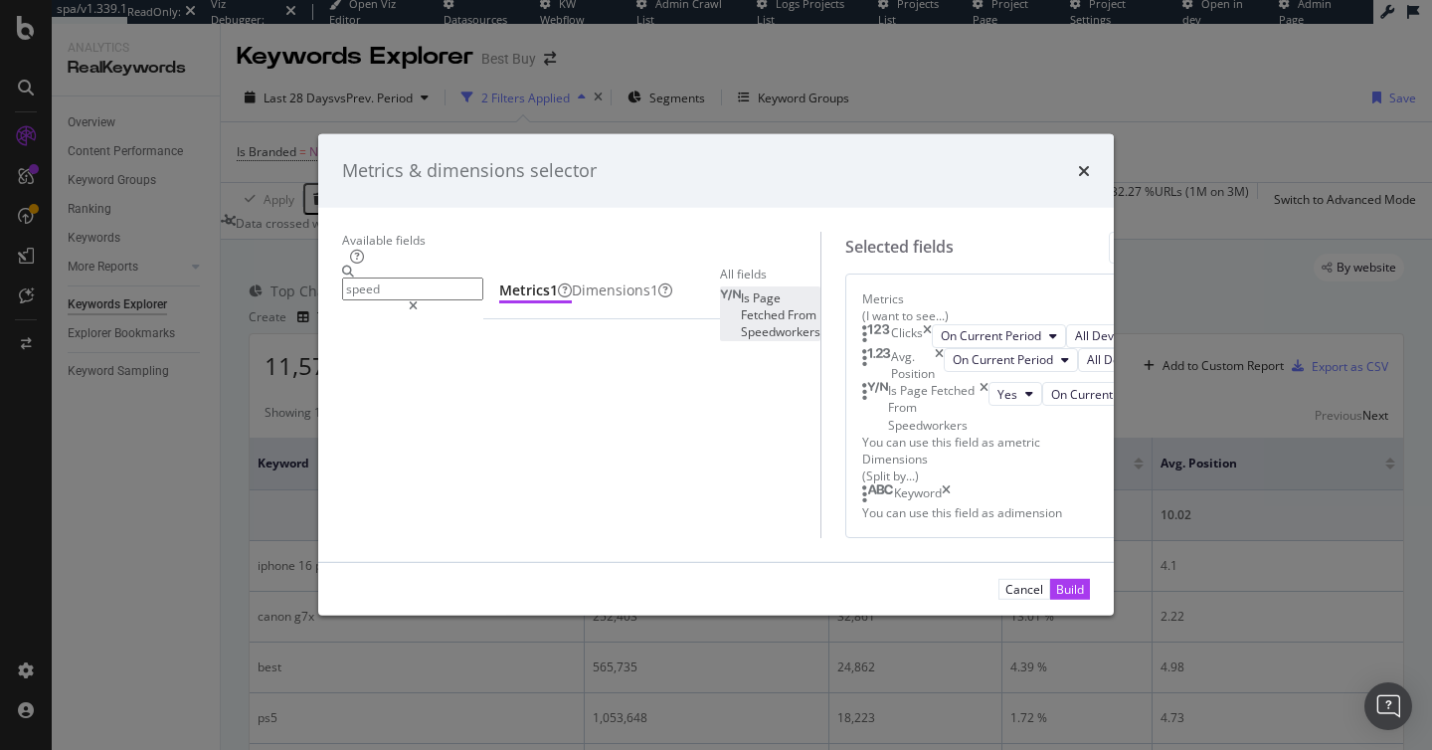
click at [944, 348] on icon "times" at bounding box center [939, 365] width 9 height 34
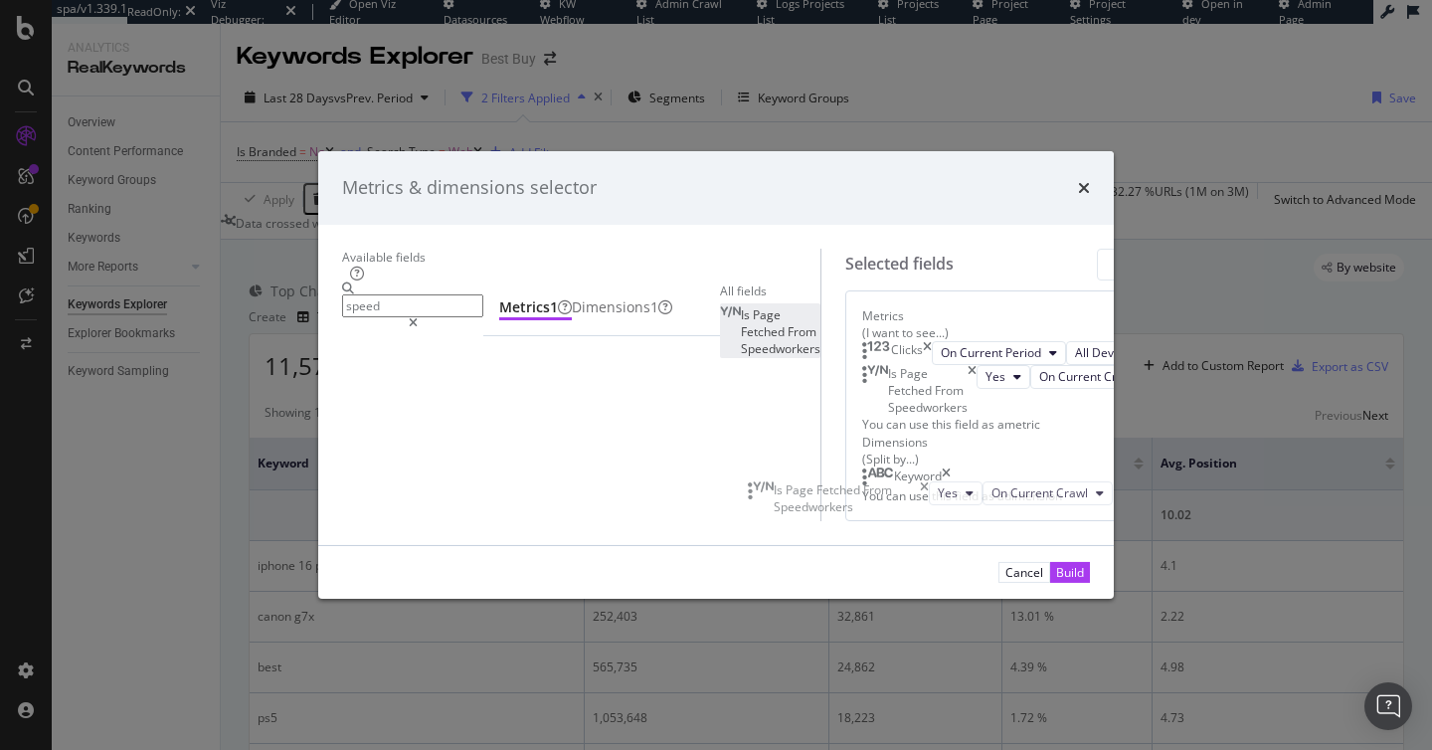
drag, startPoint x: 778, startPoint y: 303, endPoint x: 769, endPoint y: 497, distance: 194.1
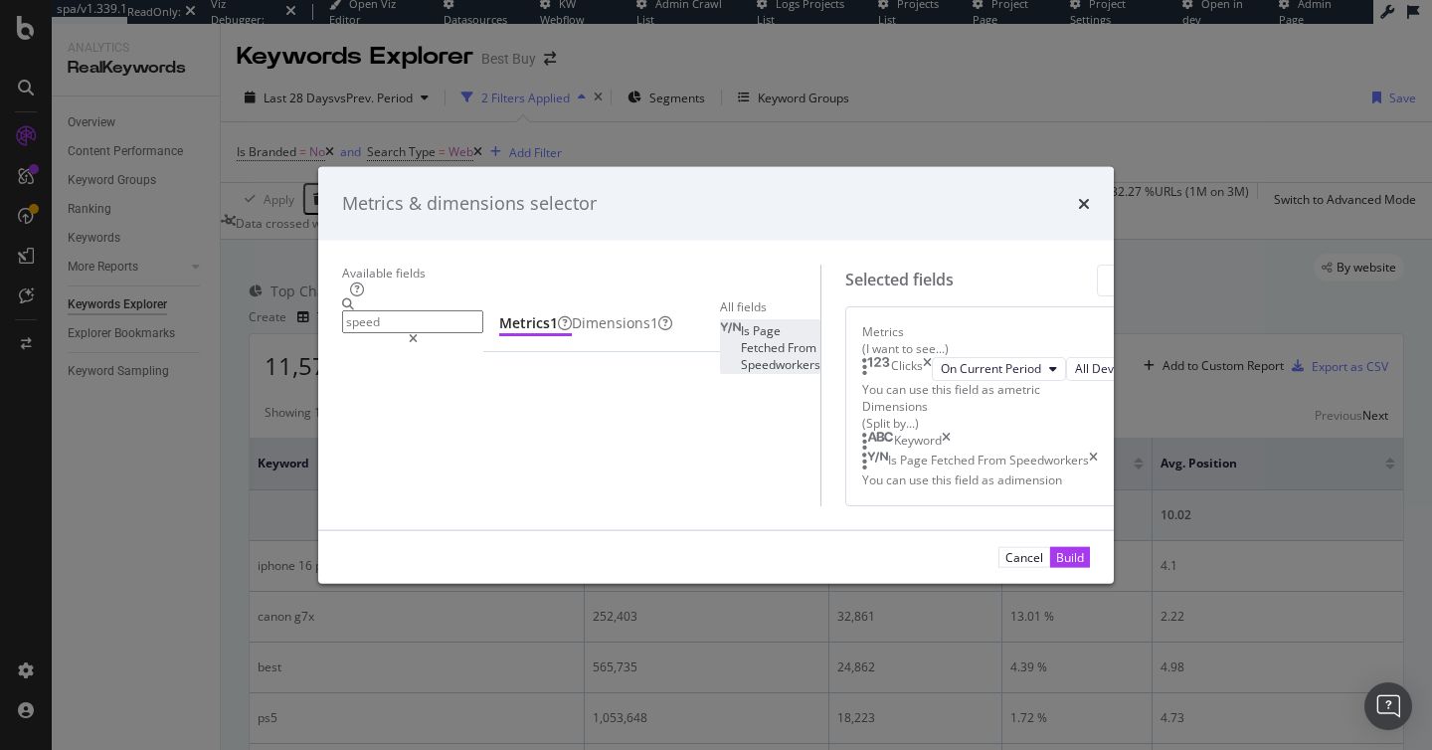
click at [950, 432] on icon "times" at bounding box center [946, 442] width 9 height 20
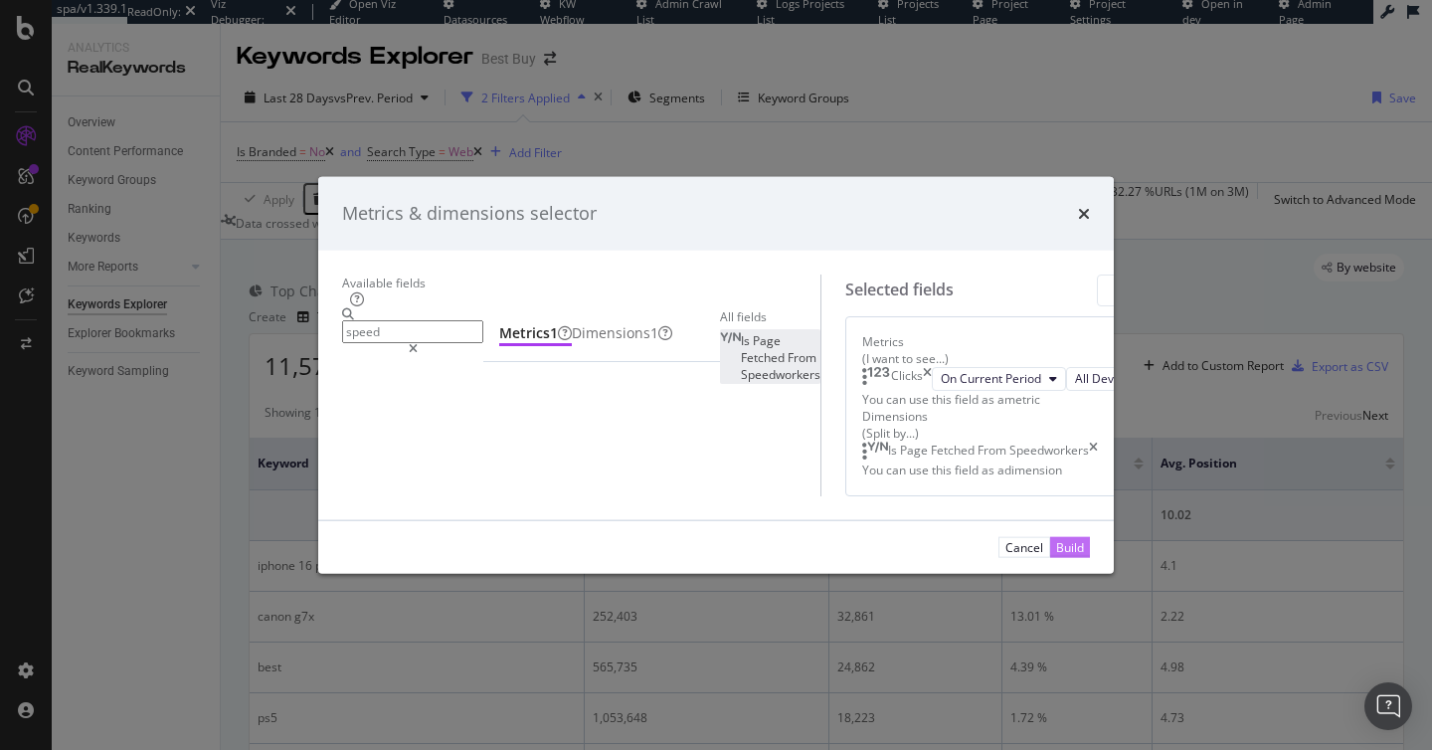
click at [1084, 556] on div "Build" at bounding box center [1070, 546] width 28 height 19
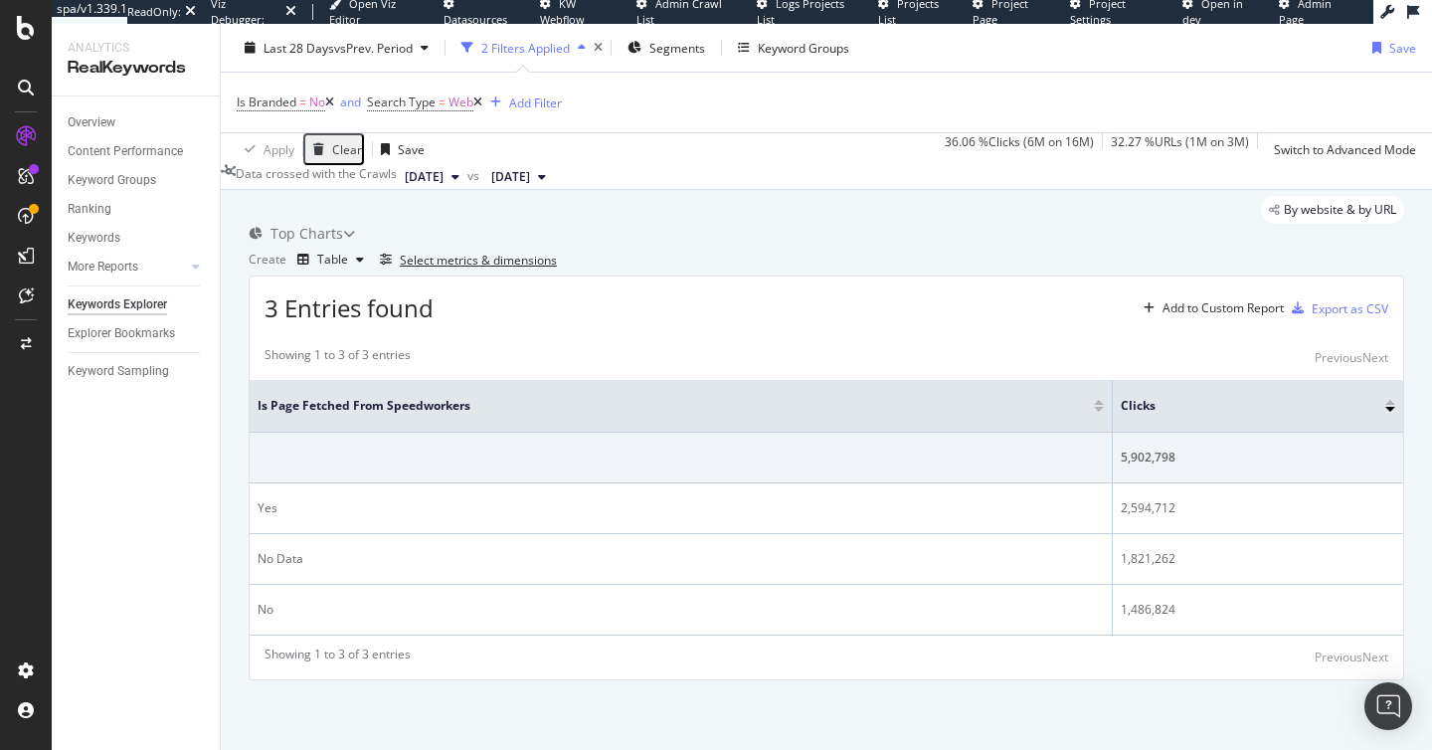
scroll to position [141, 0]
click at [557, 258] on div "Select metrics & dimensions" at bounding box center [478, 260] width 157 height 17
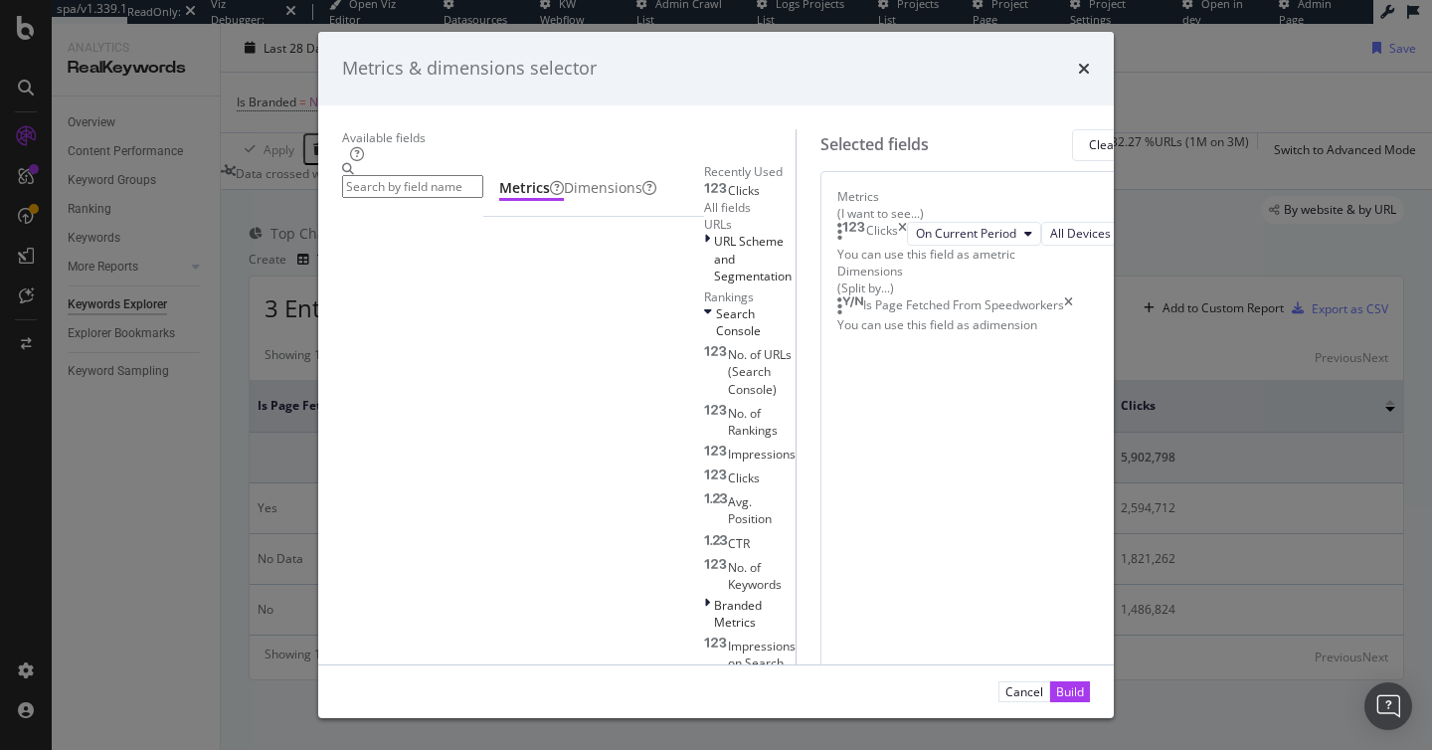
click at [1214, 354] on div "Metrics & dimensions selector Available fields Metrics Dimensions Recently Used…" at bounding box center [716, 375] width 1432 height 750
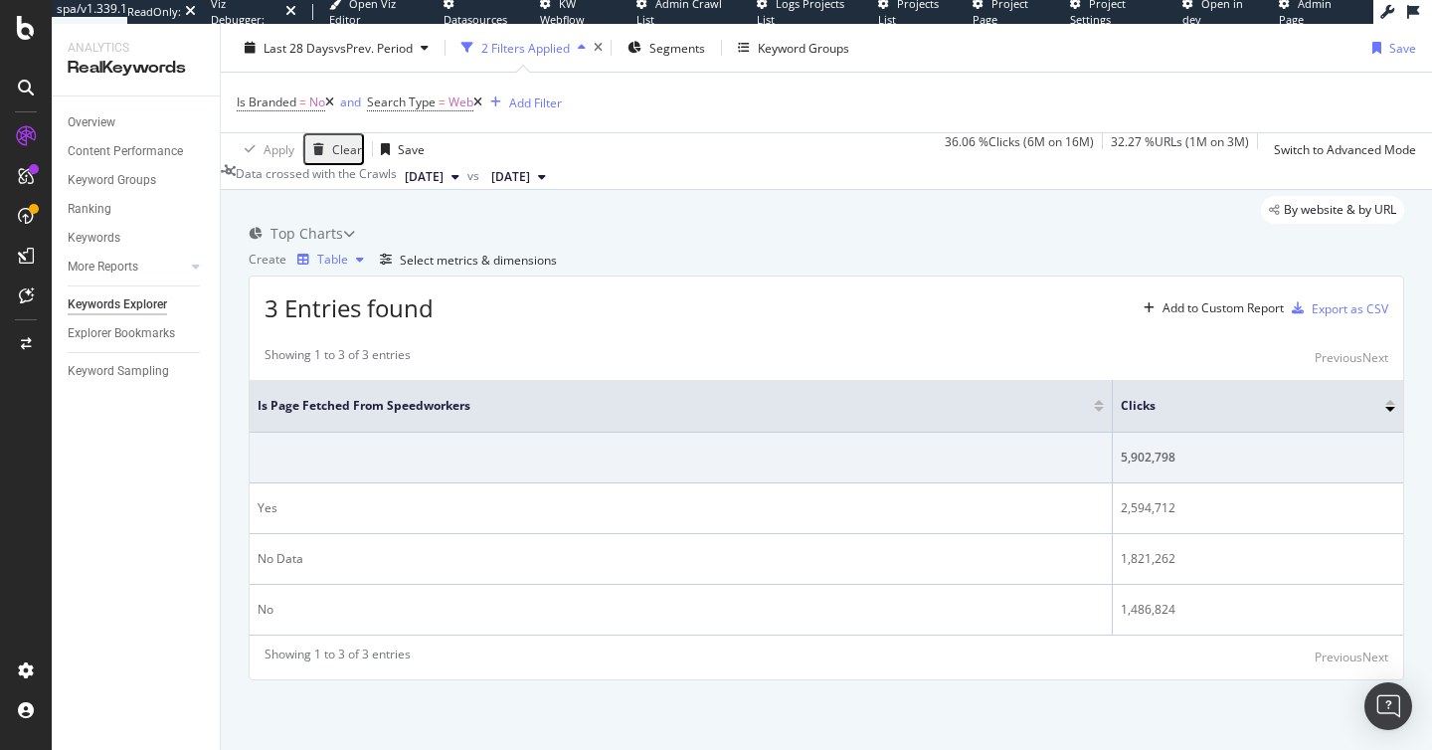
click at [365, 246] on div "Table" at bounding box center [330, 260] width 83 height 30
click at [373, 327] on div "Trend" at bounding box center [339, 313] width 67 height 29
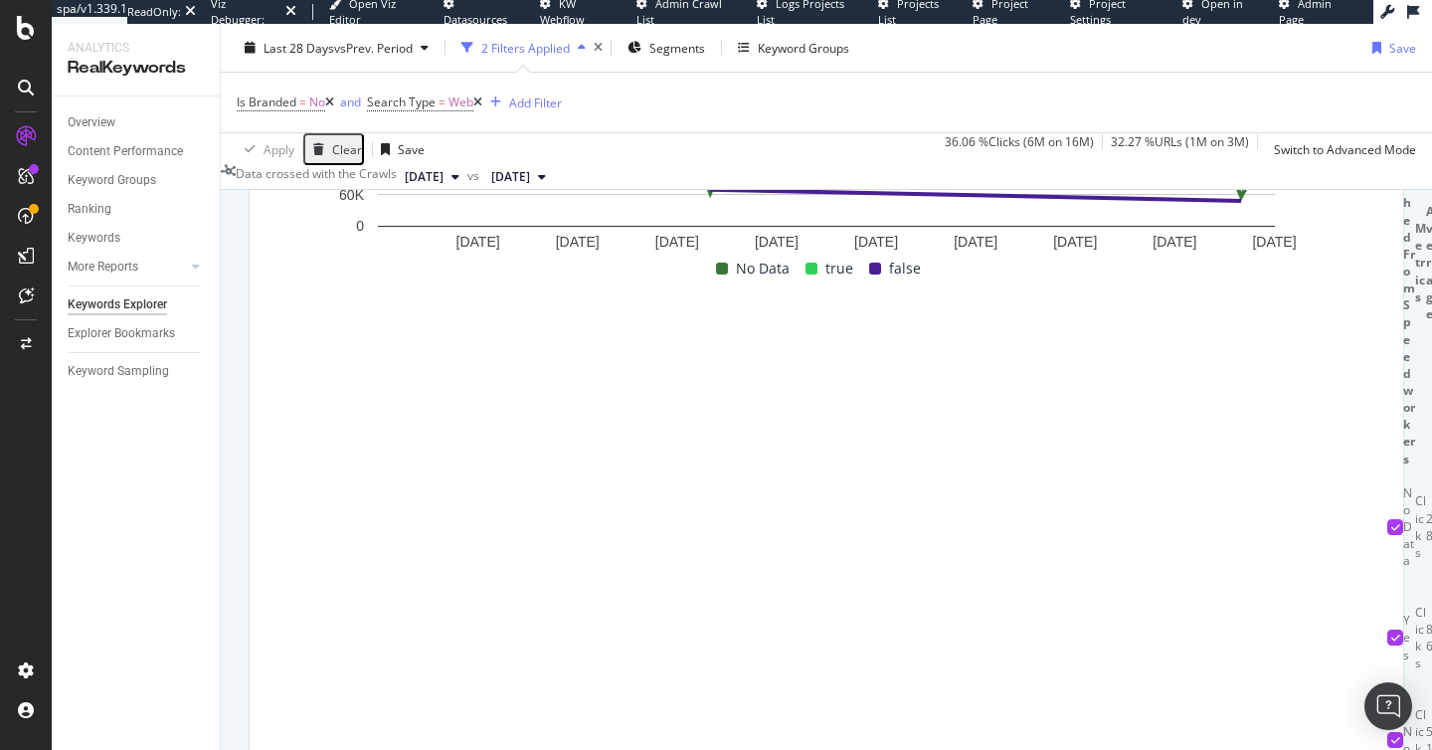
scroll to position [0, 291]
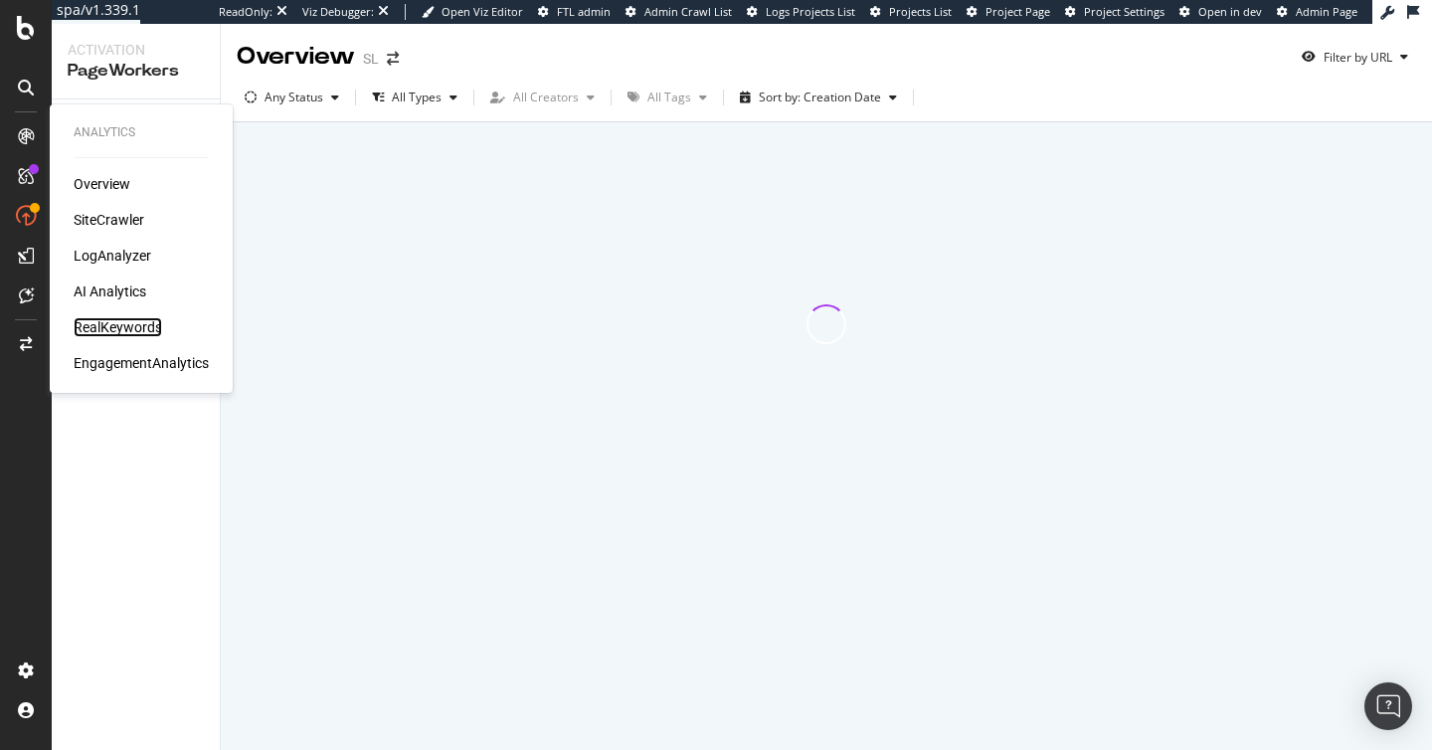
click at [129, 329] on div "RealKeywords" at bounding box center [118, 327] width 88 height 20
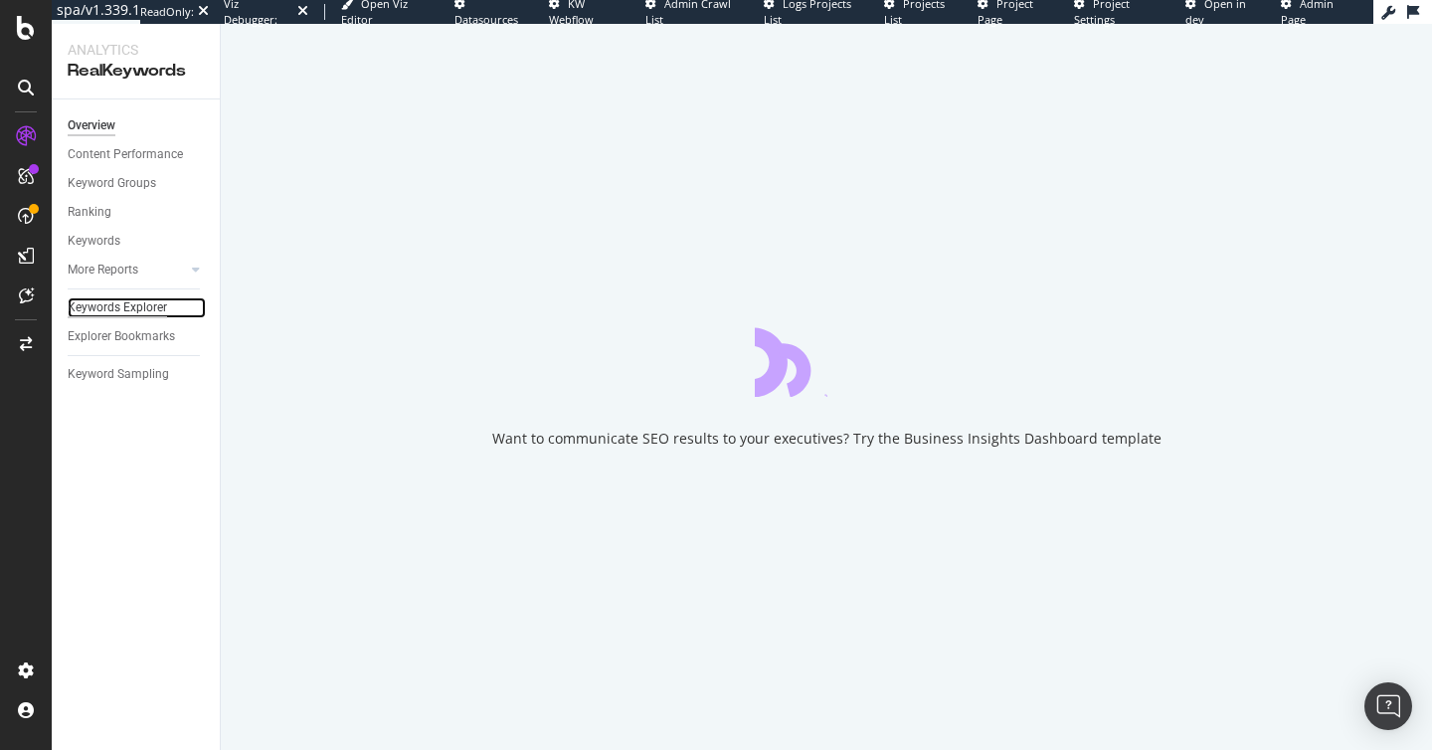
click at [106, 297] on div "Keywords Explorer" at bounding box center [117, 307] width 99 height 21
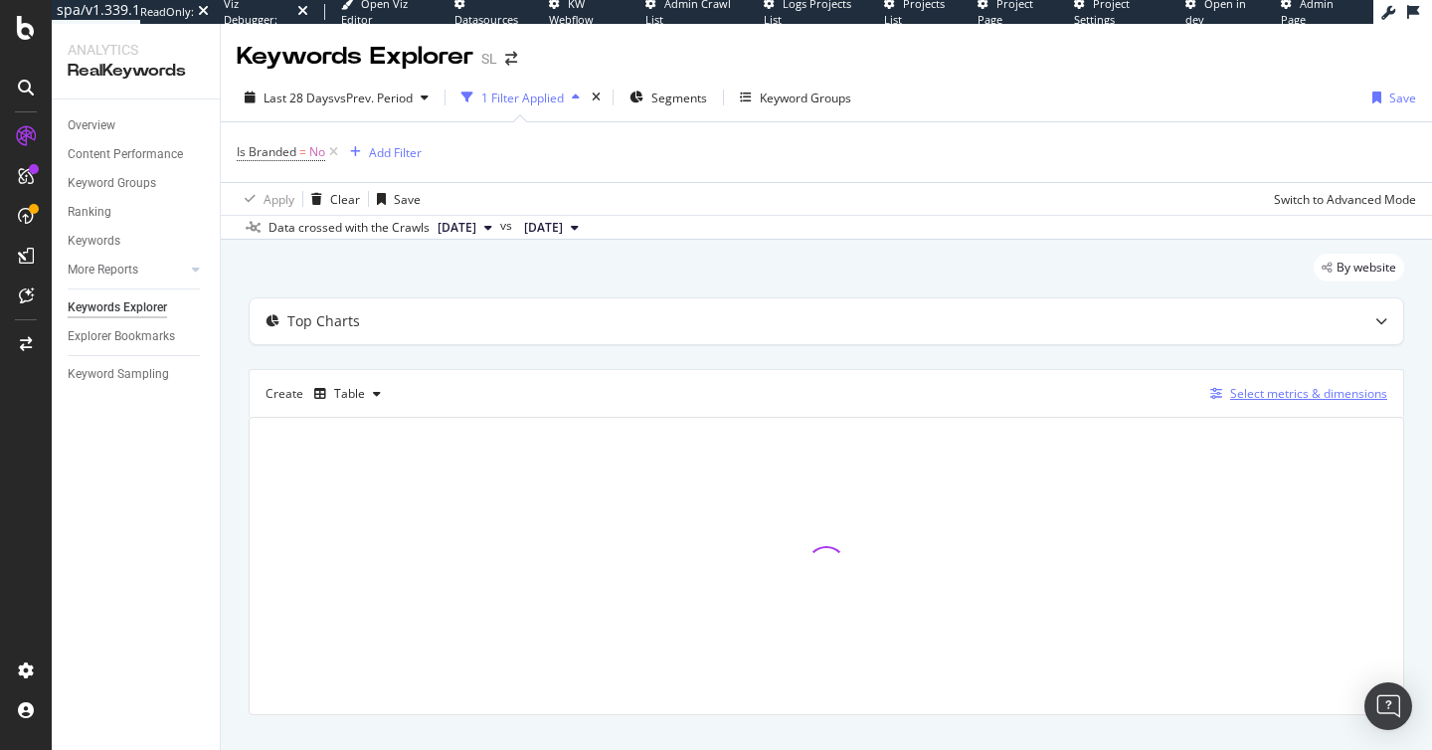
click at [1310, 396] on div "Select metrics & dimensions" at bounding box center [1308, 393] width 157 height 17
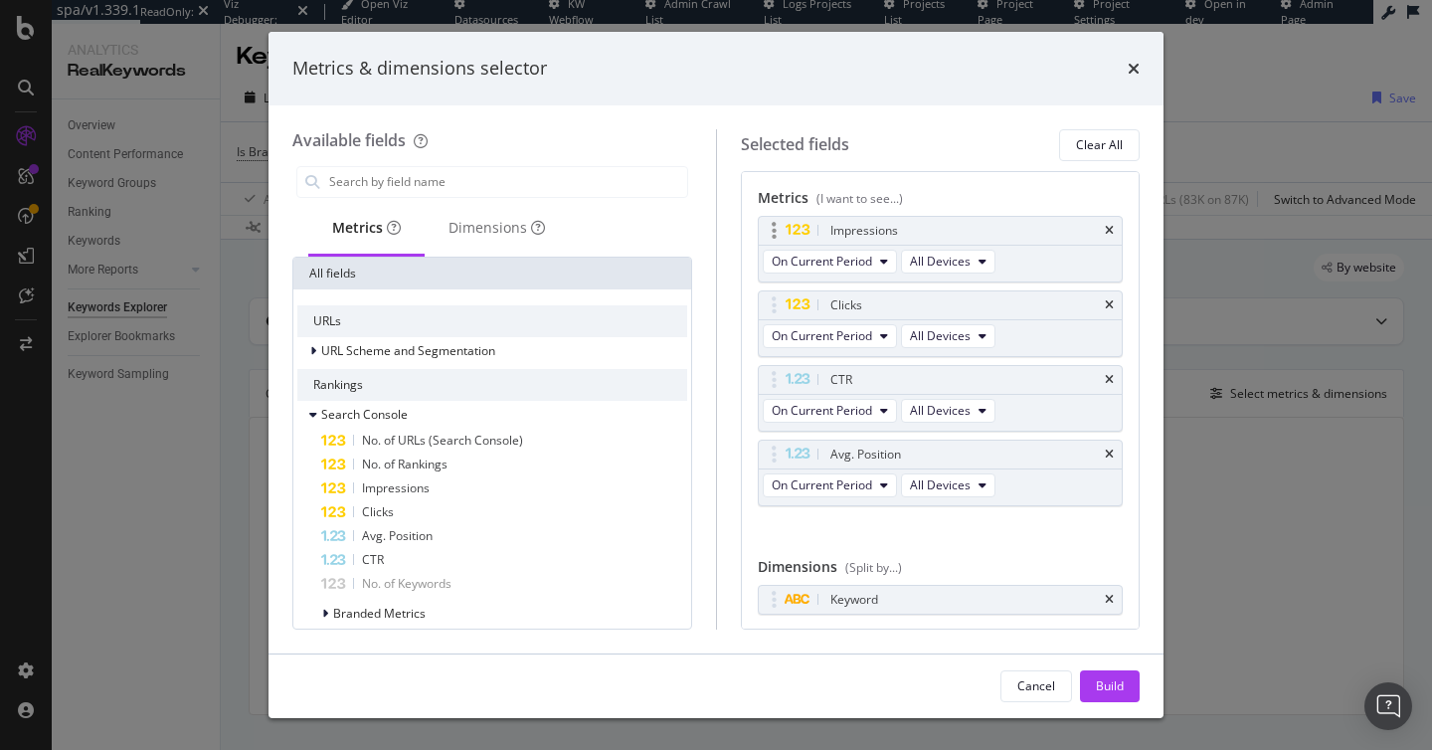
click at [1114, 222] on div "Impressions" at bounding box center [941, 231] width 364 height 28
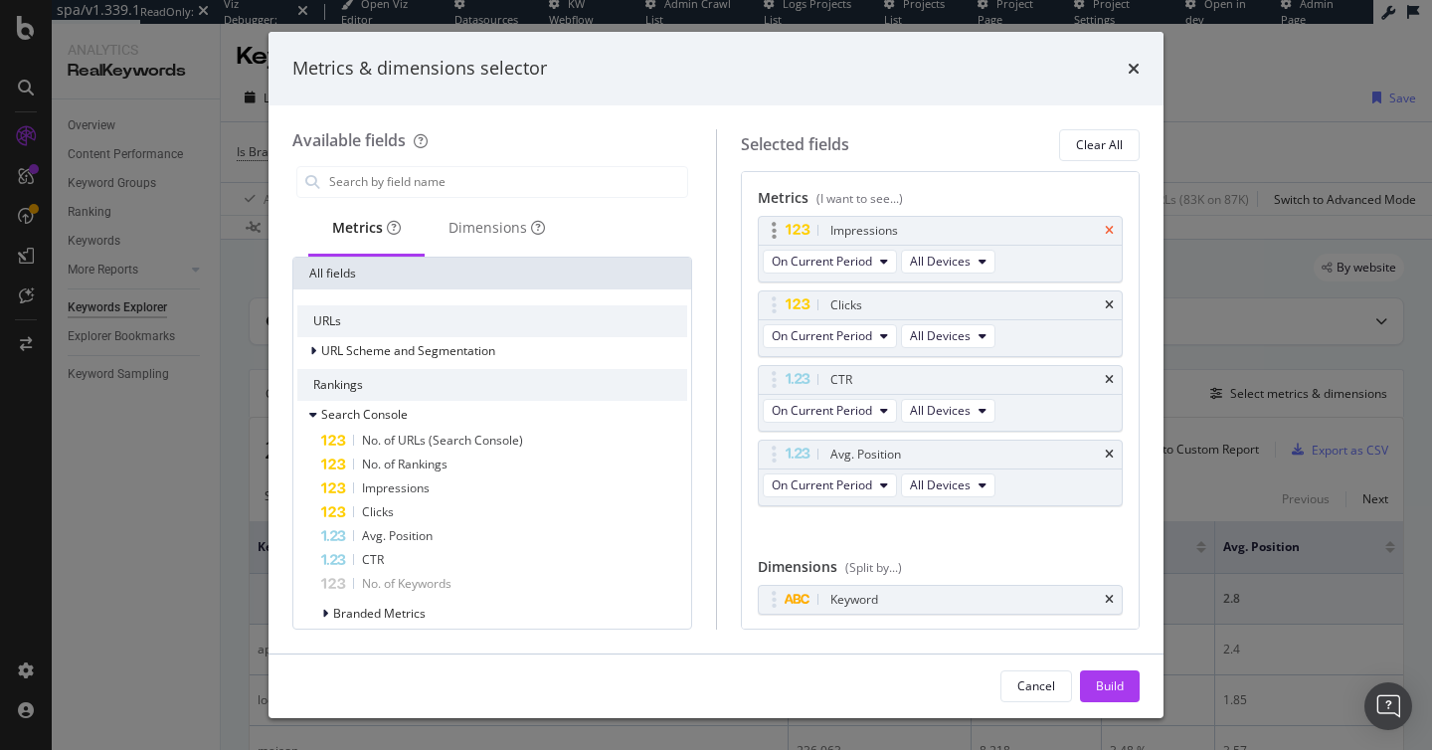
click at [1113, 228] on icon "times" at bounding box center [1109, 231] width 9 height 12
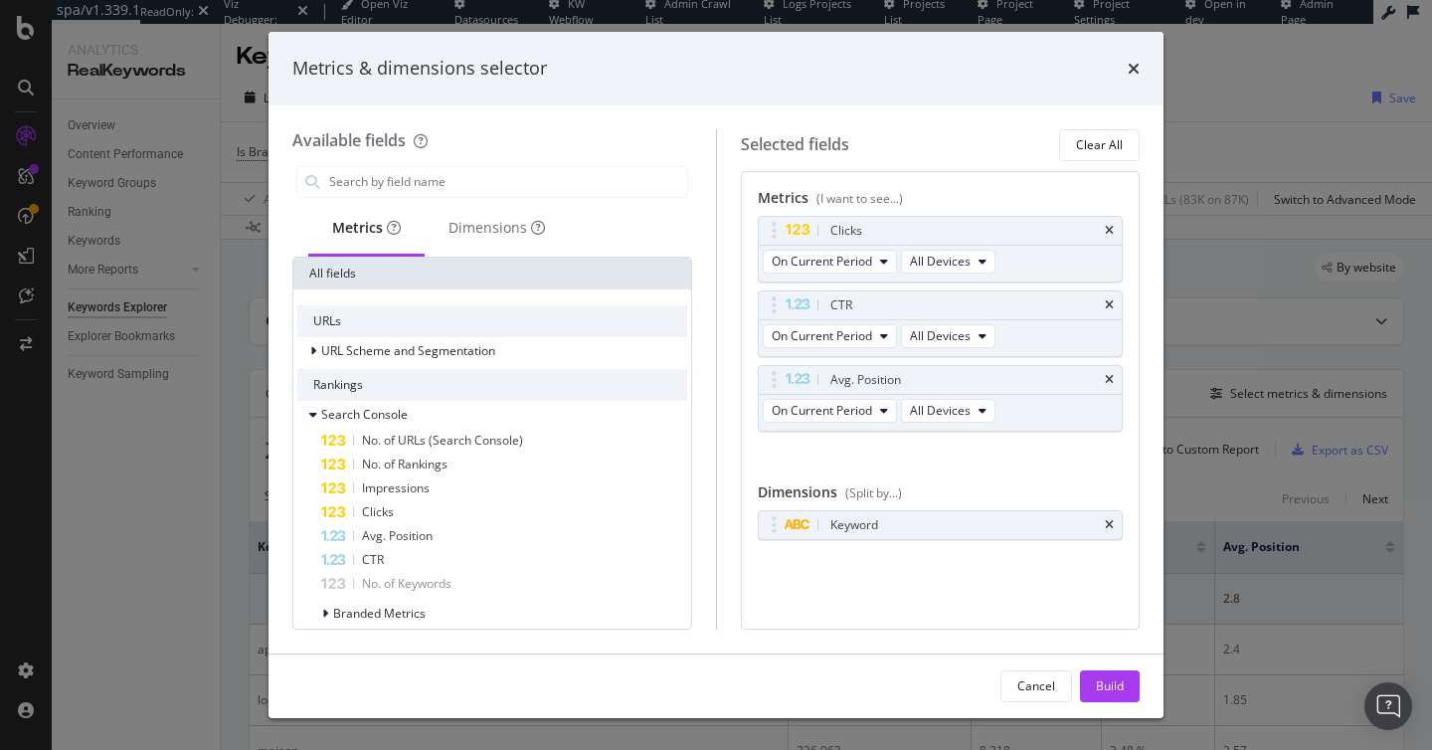
click at [1113, 228] on icon "times" at bounding box center [1109, 231] width 9 height 12
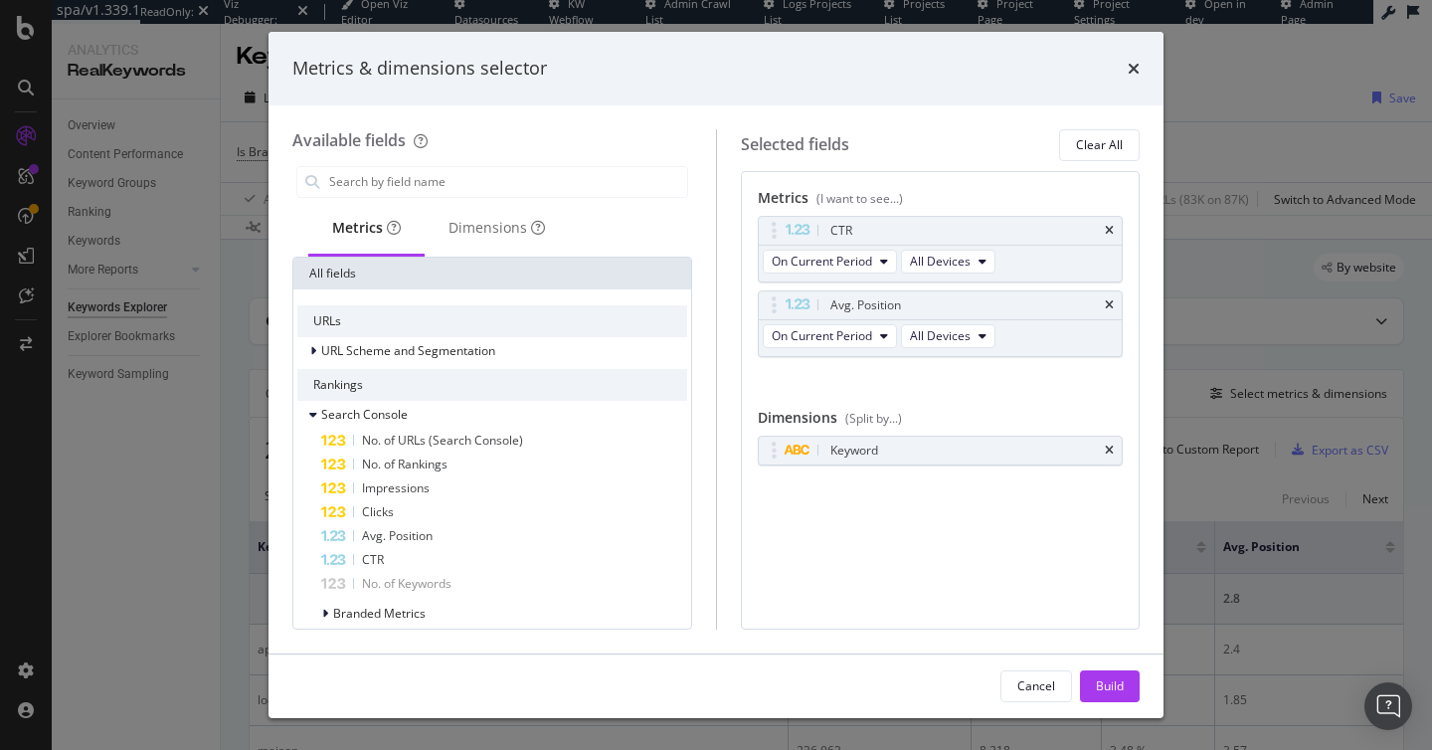
click at [1113, 228] on icon "times" at bounding box center [1109, 231] width 9 height 12
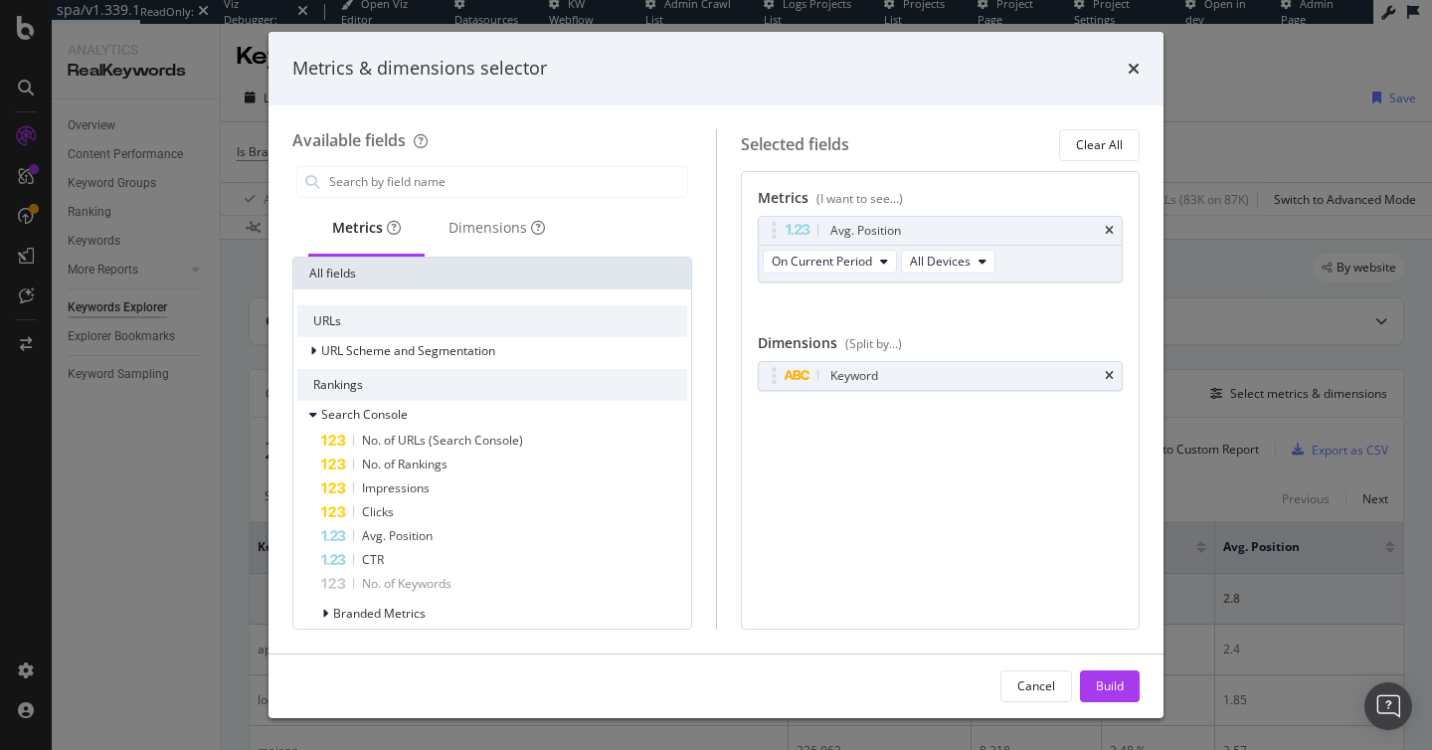
click at [1113, 228] on icon "times" at bounding box center [1109, 231] width 9 height 12
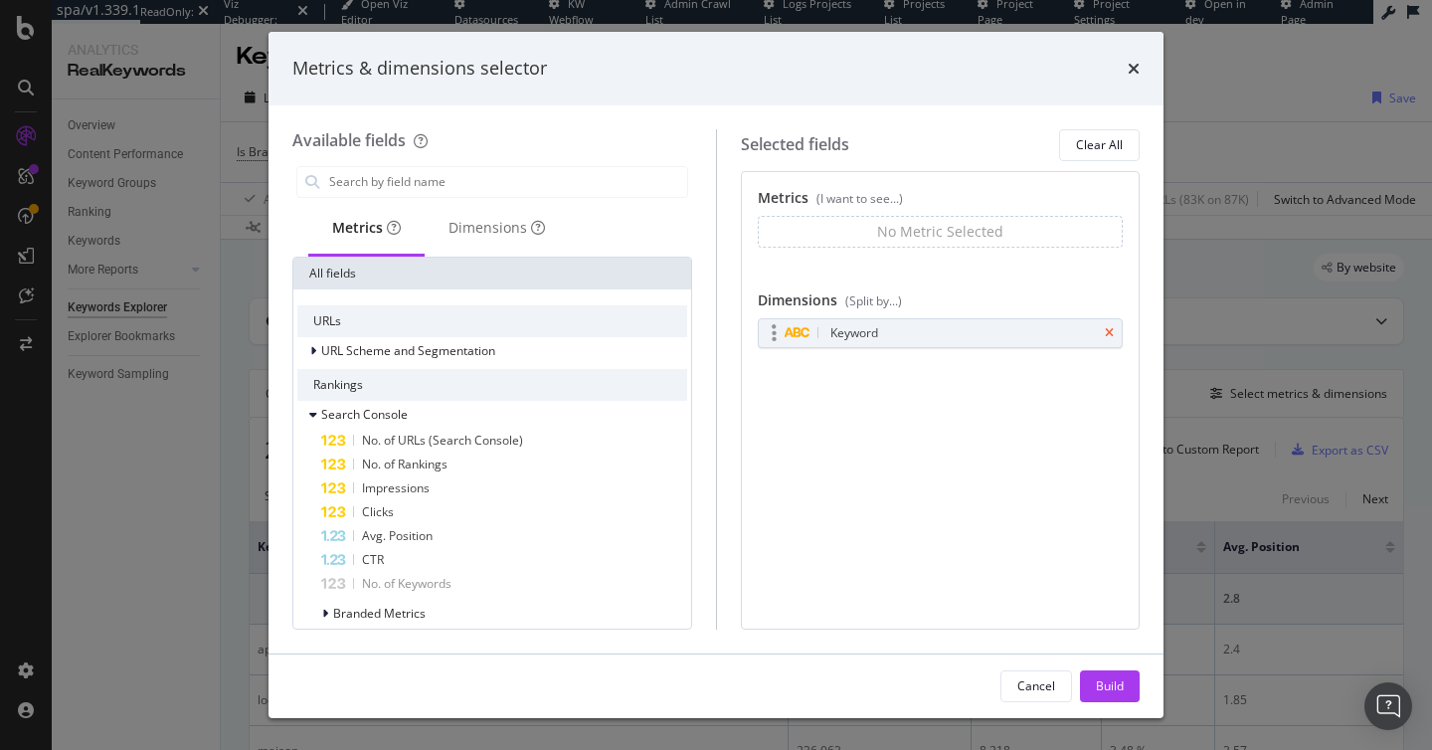
click at [1105, 333] on icon "times" at bounding box center [1109, 333] width 9 height 12
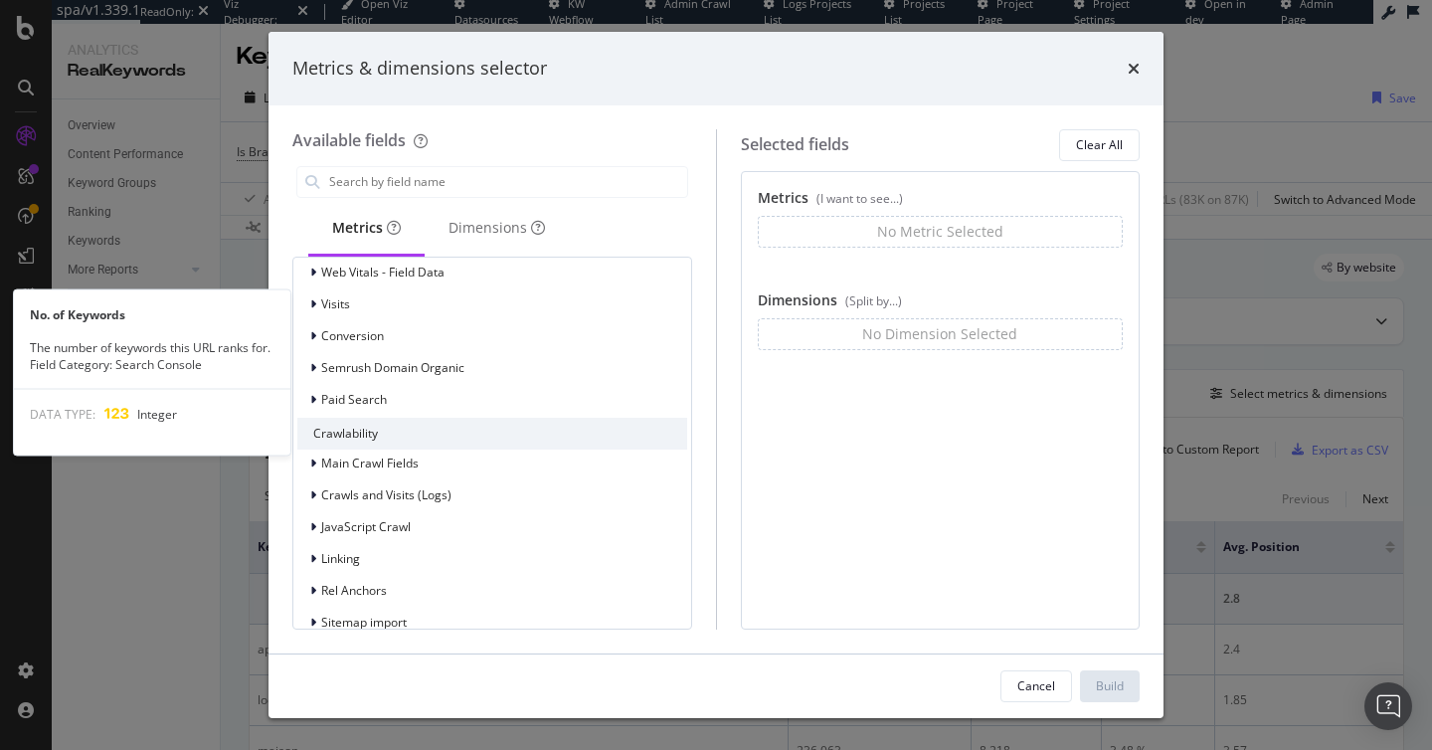
scroll to position [1293, 0]
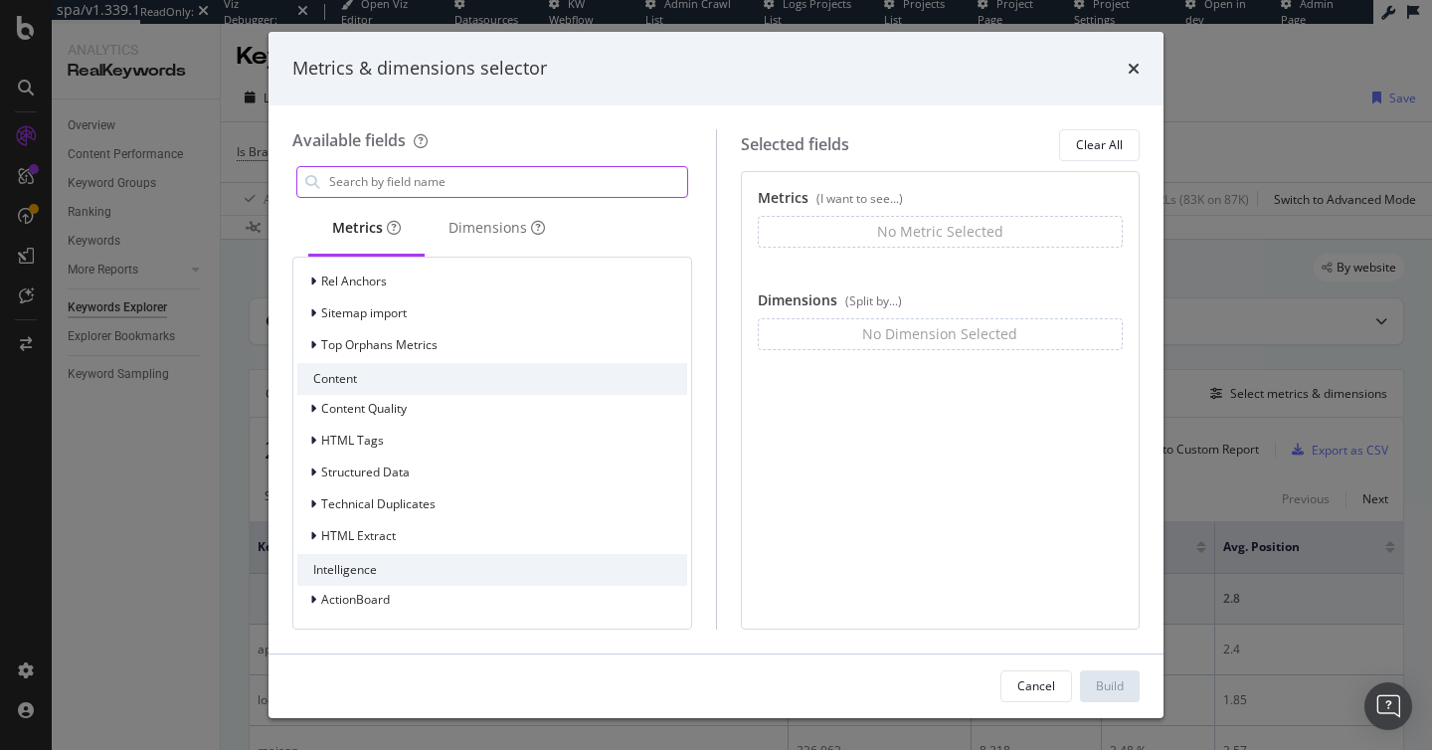
click at [470, 179] on input "modal" at bounding box center [507, 182] width 360 height 30
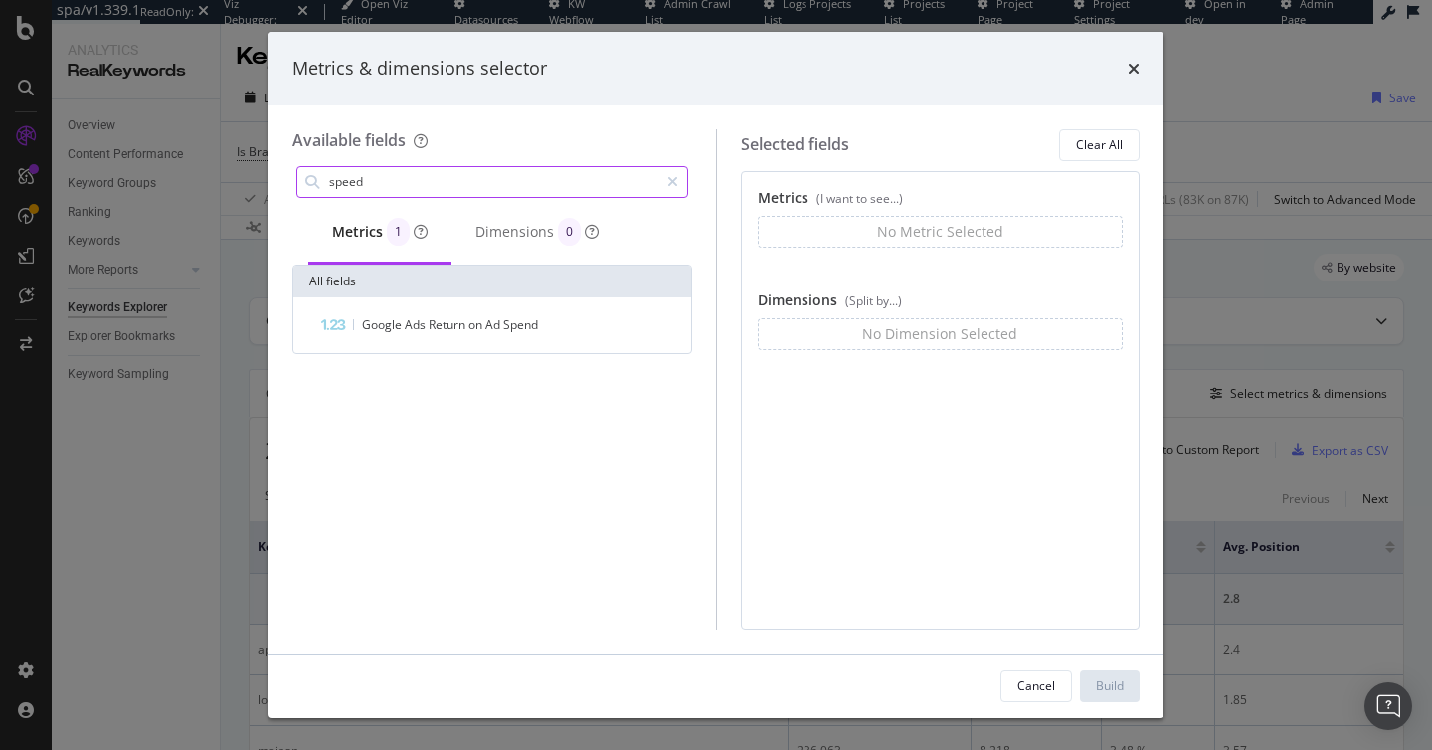
scroll to position [0, 0]
type input "s"
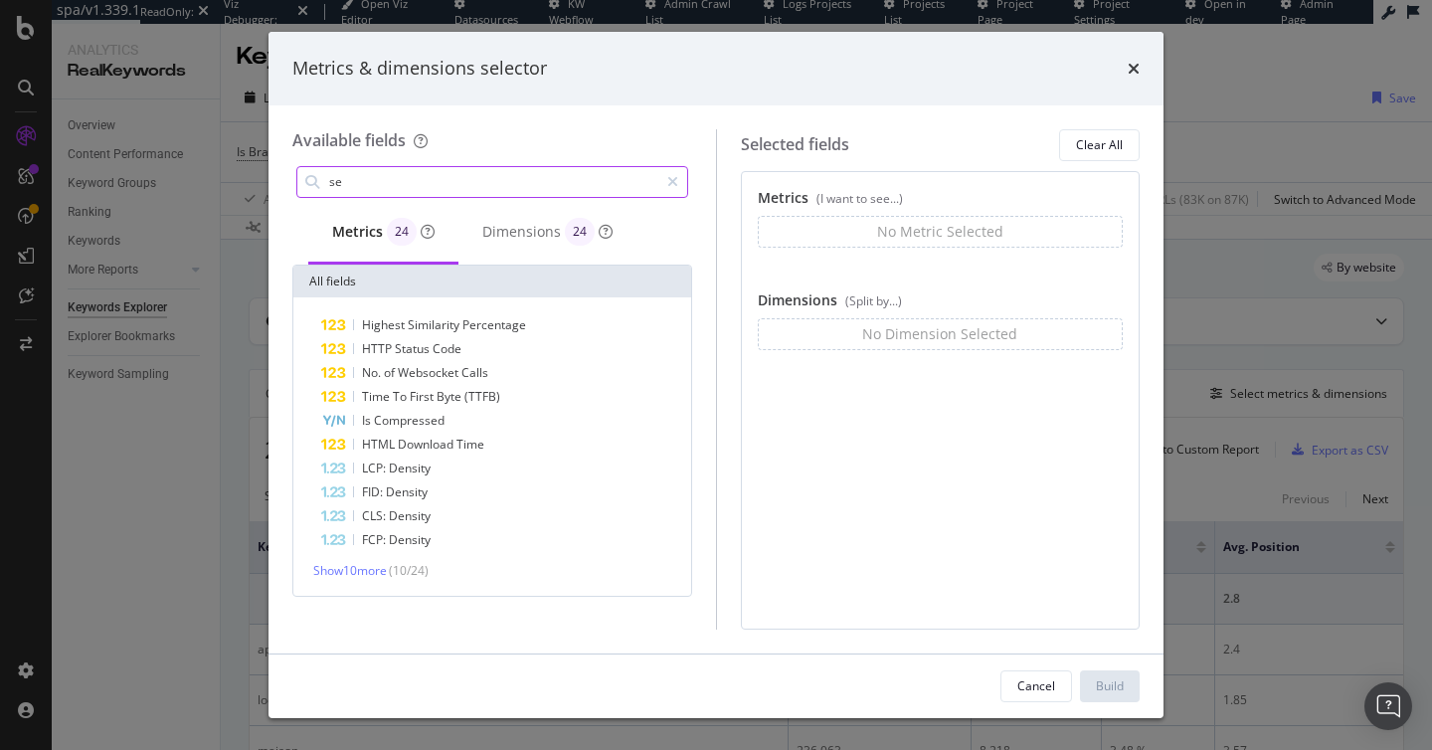
type input "s"
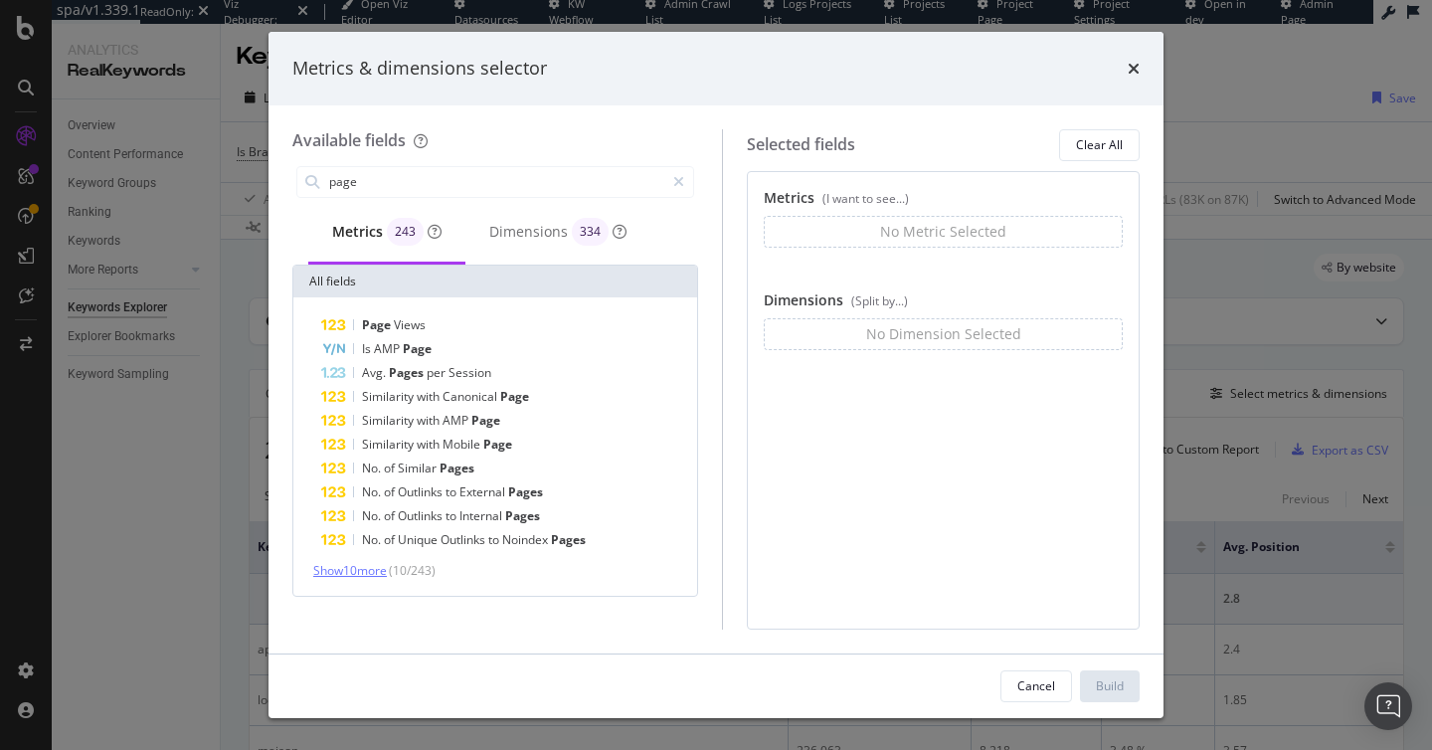
click at [368, 571] on span "Show 10 more" at bounding box center [350, 570] width 74 height 17
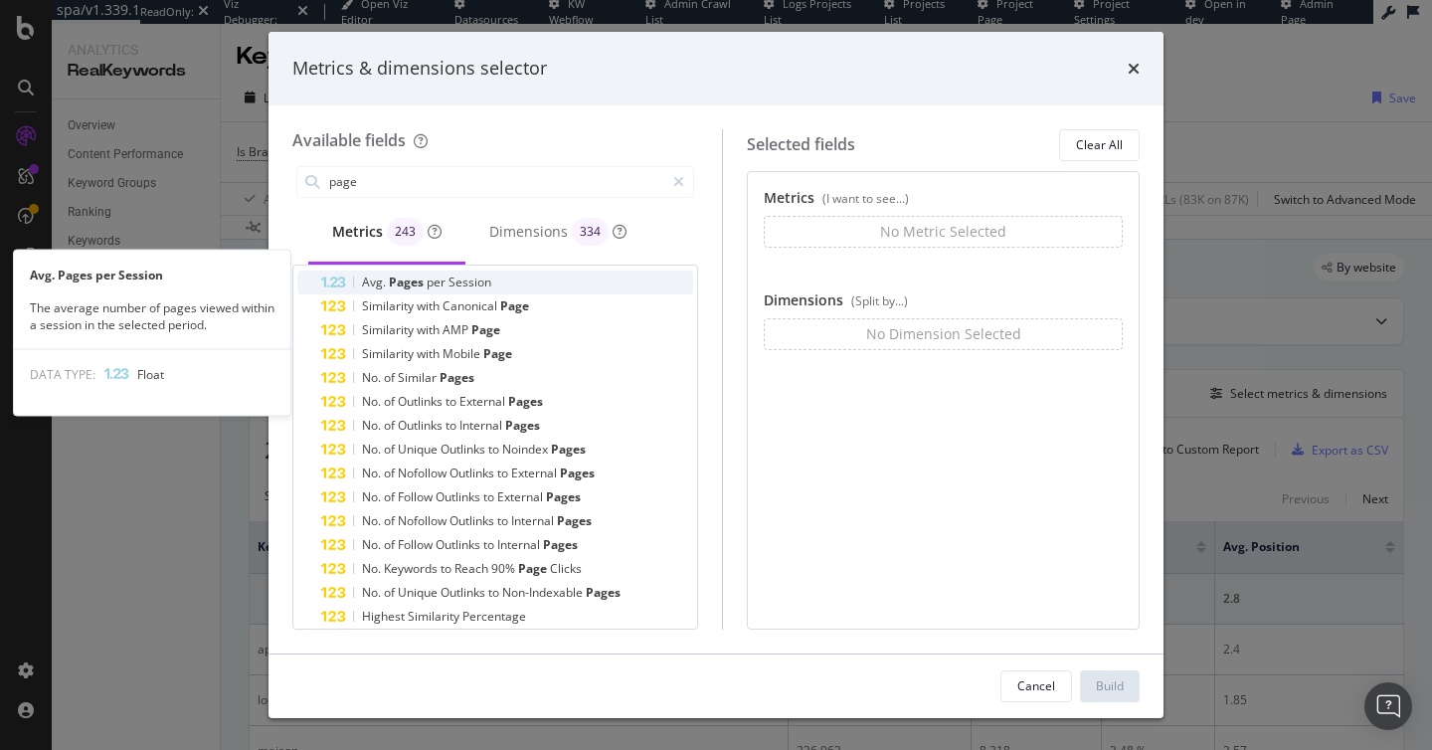
scroll to position [205, 0]
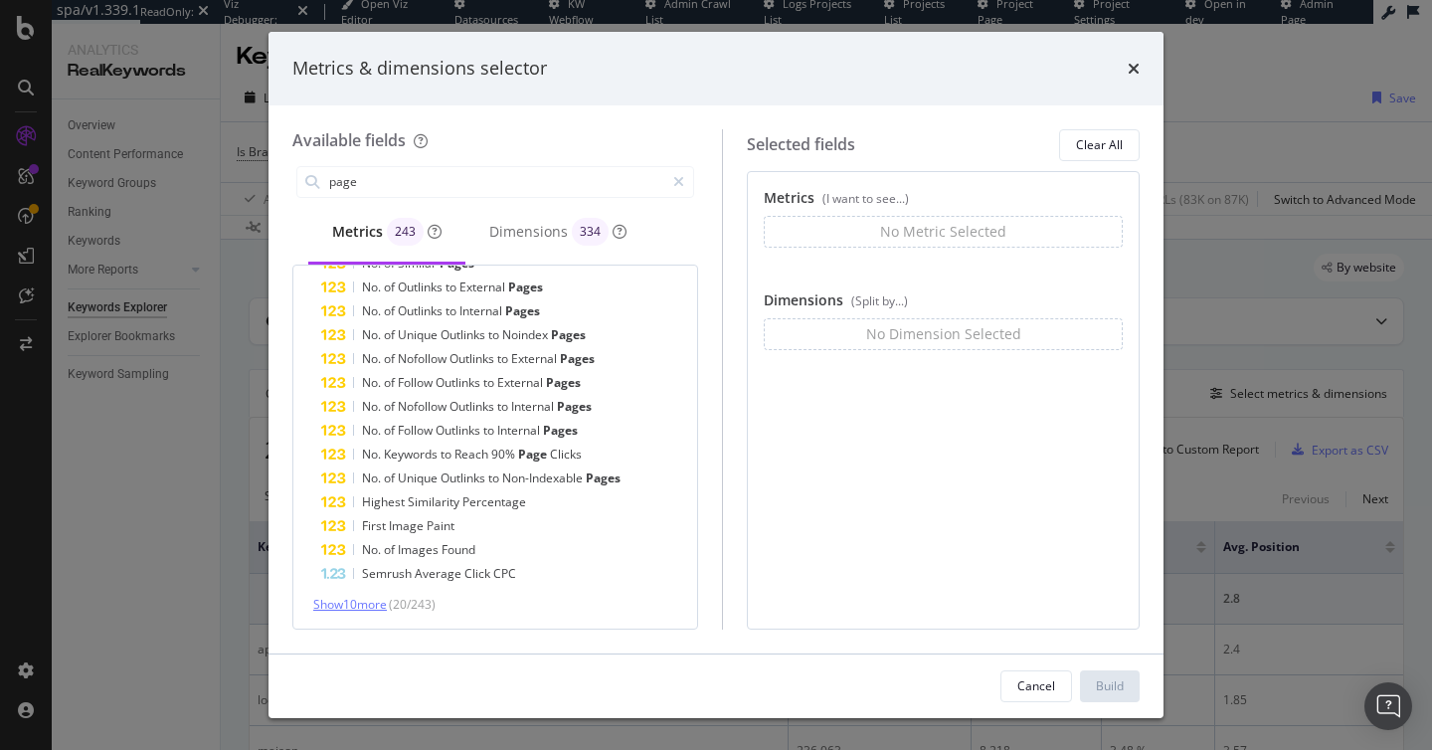
click at [361, 601] on span "Show 10 more" at bounding box center [350, 604] width 74 height 17
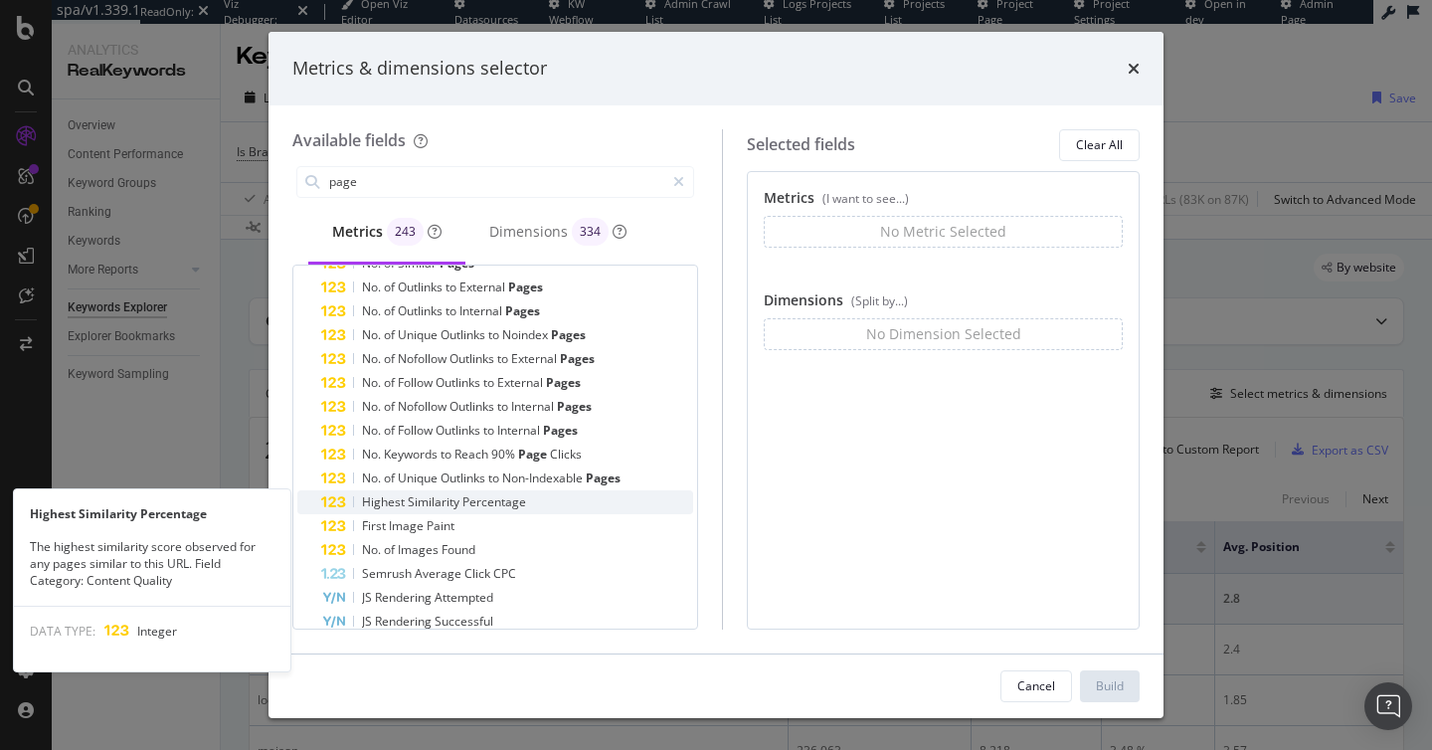
scroll to position [443, 0]
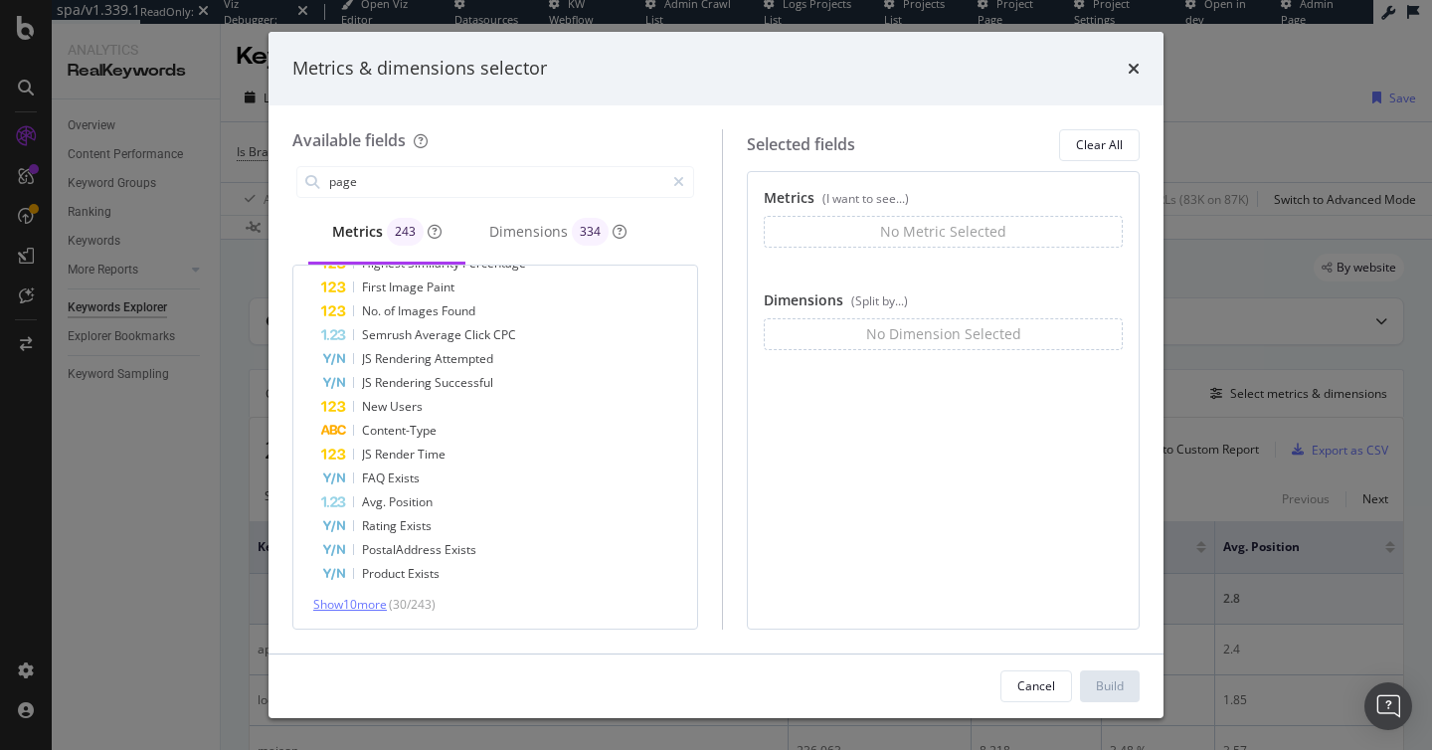
click at [360, 603] on span "Show 10 more" at bounding box center [350, 604] width 74 height 17
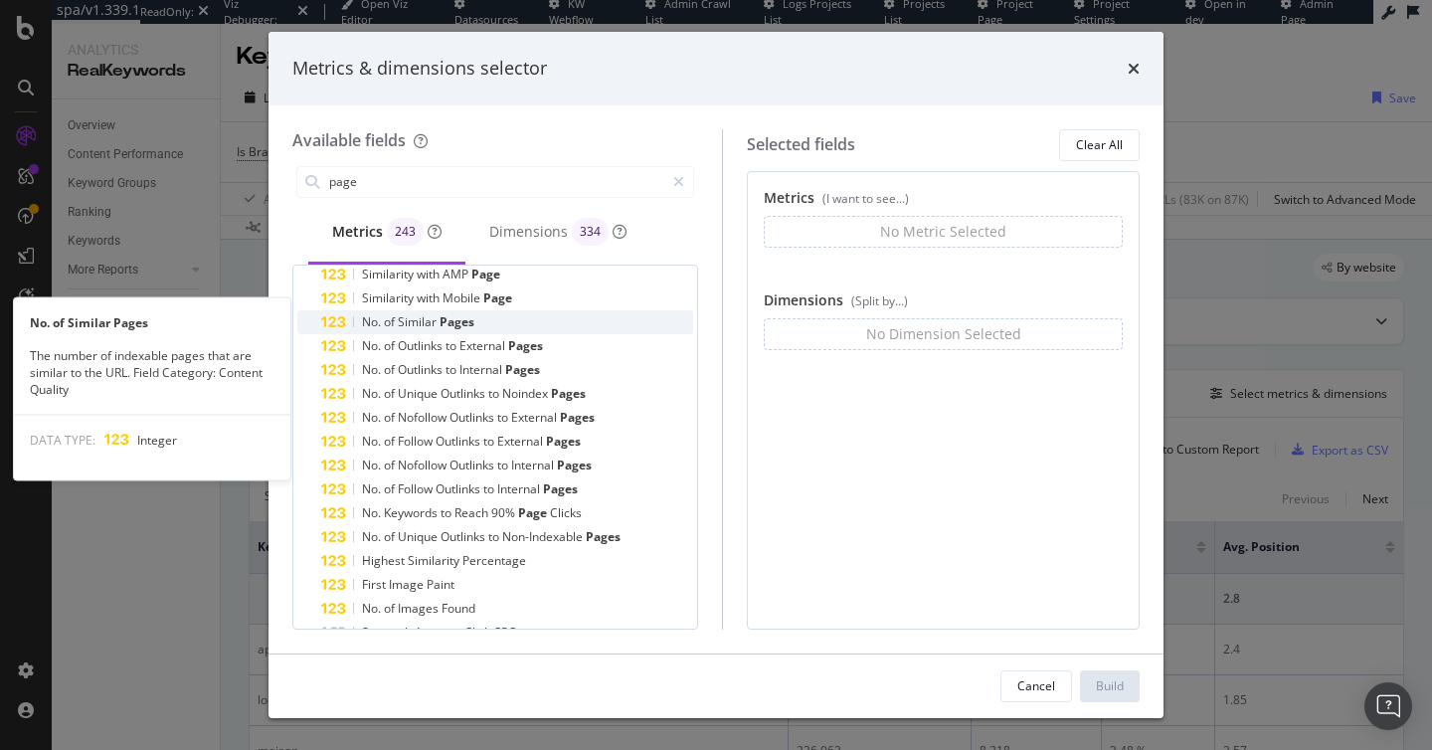
scroll to position [171, 0]
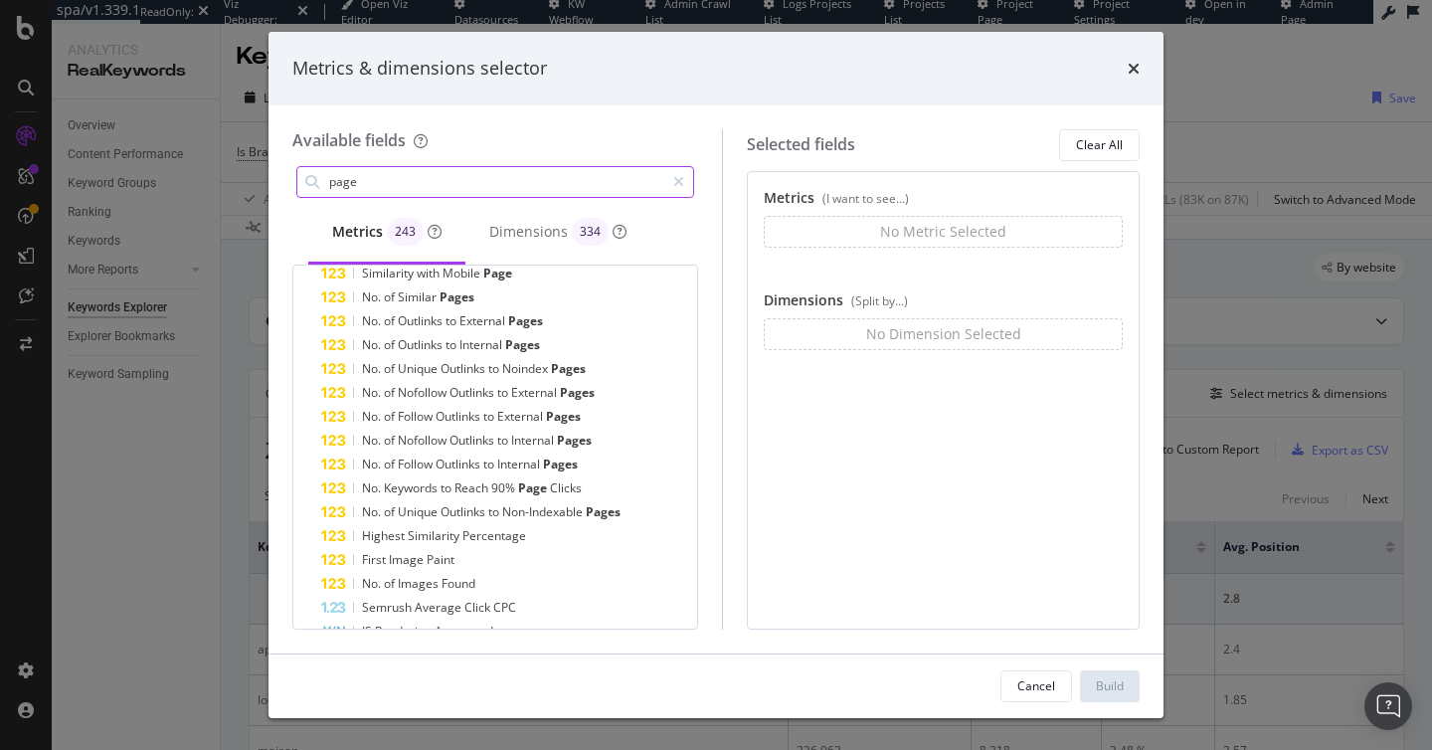
click at [388, 185] on input "page" at bounding box center [495, 182] width 337 height 30
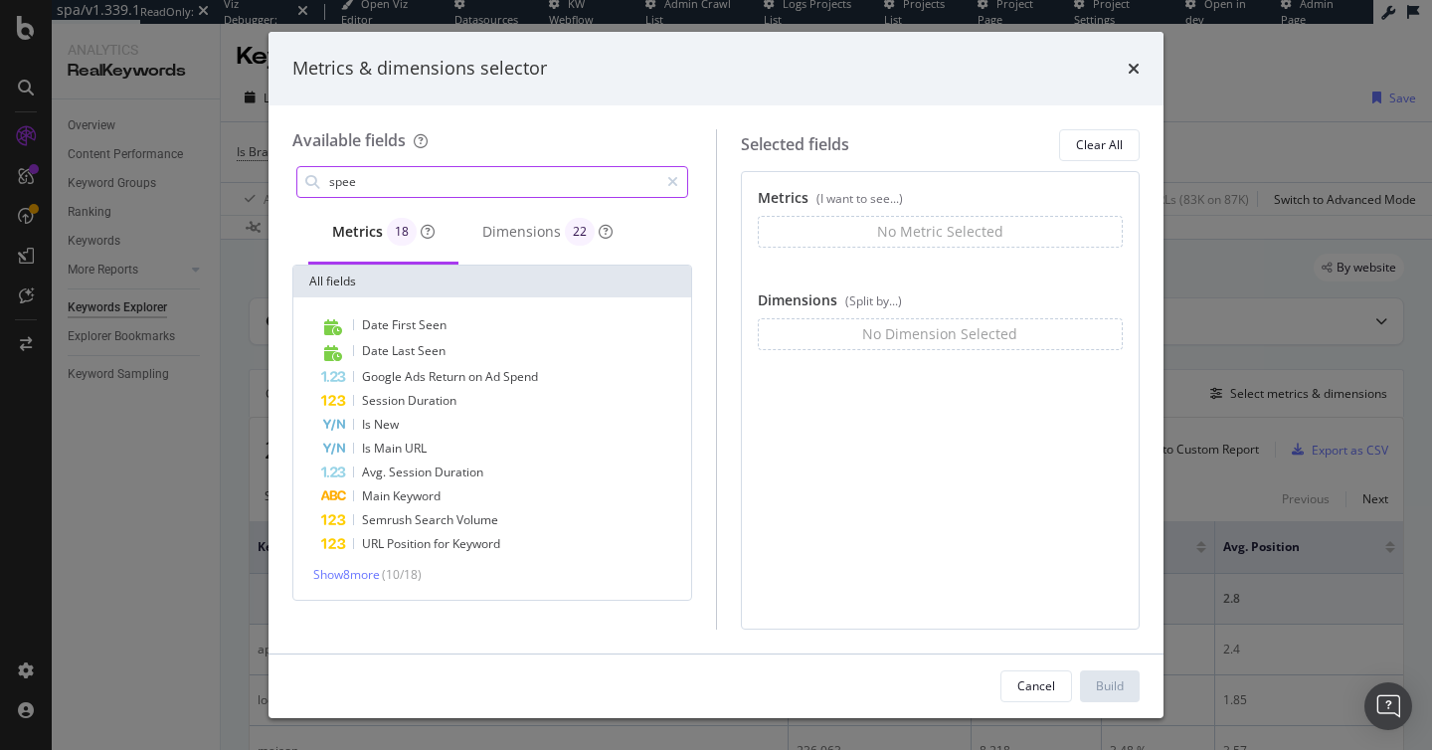
scroll to position [0, 0]
type input "spee"
click at [1137, 63] on icon "times" at bounding box center [1133, 69] width 12 height 16
